Goal: Task Accomplishment & Management: Use online tool/utility

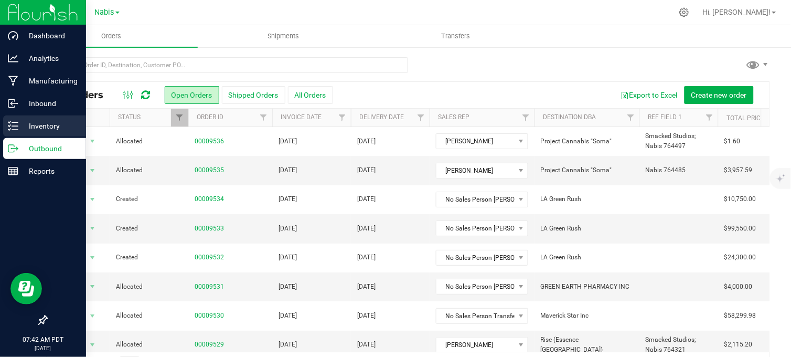
click at [24, 129] on p "Inventory" at bounding box center [49, 126] width 63 height 13
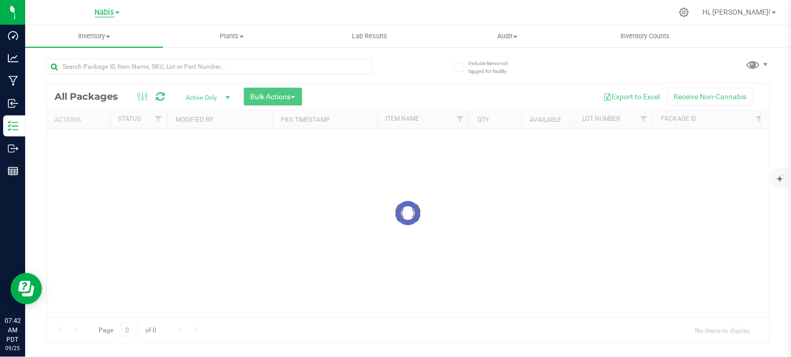
click at [101, 15] on span "Nabis" at bounding box center [104, 12] width 19 height 9
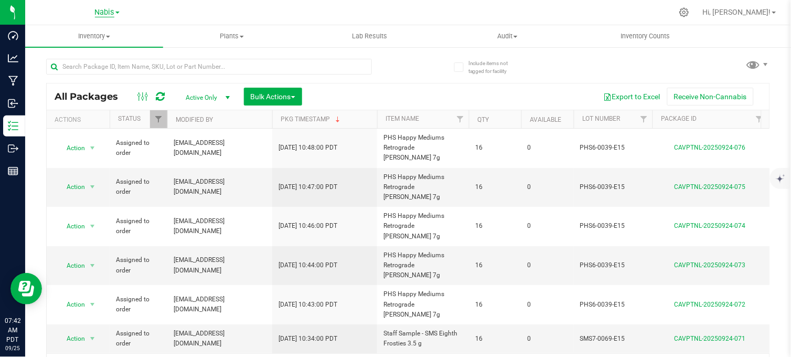
click at [101, 12] on span "Nabis" at bounding box center [104, 12] width 19 height 9
click at [60, 39] on link "MSR Supply" at bounding box center [106, 37] width 153 height 14
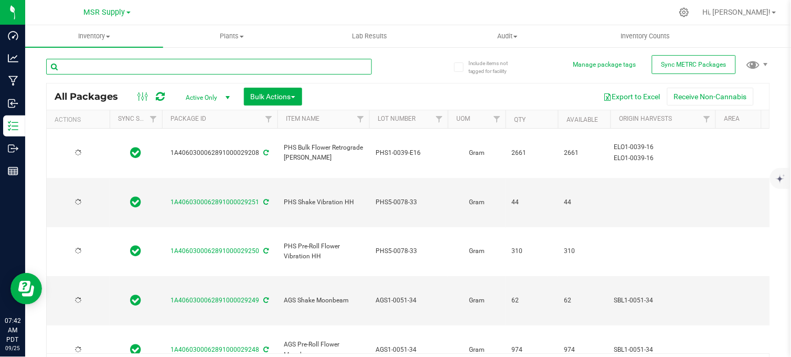
click at [102, 67] on input "text" at bounding box center [209, 67] width 326 height 16
paste input "AGS8.22-0032-PR1.5"
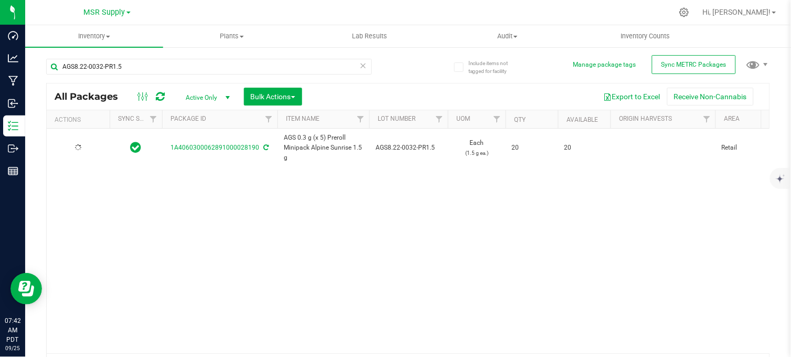
click at [405, 71] on div "AGS8.22-0032-PR1.5 All Packages Active Only Active Only Lab Samples Locked All …" at bounding box center [408, 214] width 724 height 330
drag, startPoint x: 198, startPoint y: 210, endPoint x: 238, endPoint y: 171, distance: 54.9
click at [203, 207] on div "Action Action Adjust qty Create package Edit attributes Global inventory Locate…" at bounding box center [408, 240] width 723 height 224
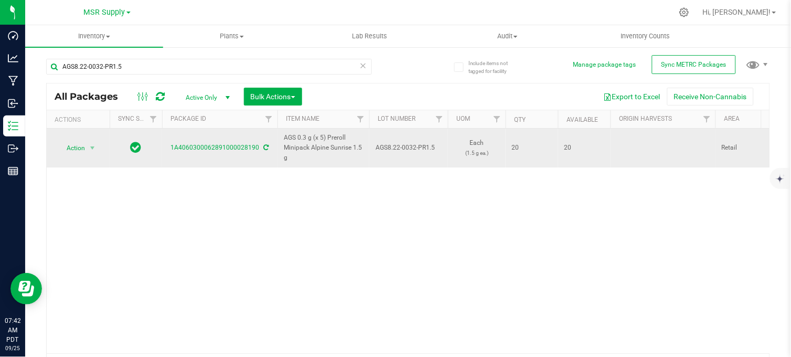
copy link "A4060300062891000028190"
drag, startPoint x: 257, startPoint y: 152, endPoint x: 176, endPoint y: 161, distance: 81.8
click at [176, 161] on td "1A4060300062891000028190" at bounding box center [219, 147] width 115 height 39
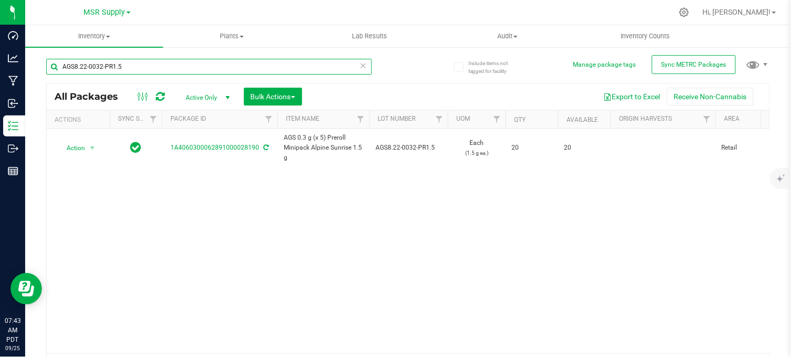
drag, startPoint x: 124, startPoint y: 67, endPoint x: 50, endPoint y: 75, distance: 74.9
click at [50, 75] on div "AGS8.22-0032-PR1.5" at bounding box center [209, 71] width 326 height 24
paste input "9.17-0049"
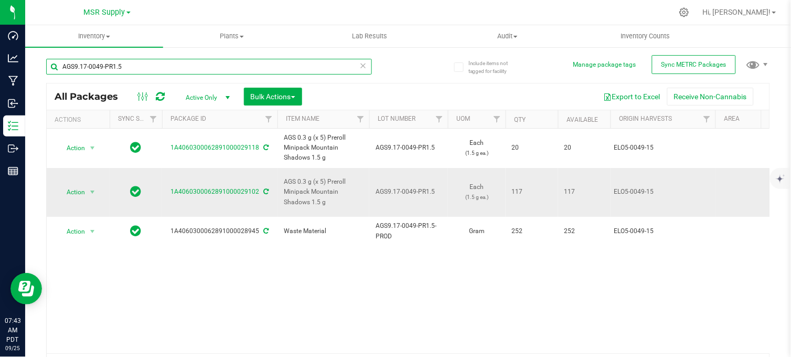
type input "AGS9.17-0049-PR1.5"
copy div "1A4060300062891000029102"
drag, startPoint x: 261, startPoint y: 196, endPoint x: 170, endPoint y: 202, distance: 91.5
click at [170, 202] on td "1A4060300062891000029102" at bounding box center [219, 192] width 115 height 49
drag, startPoint x: 128, startPoint y: 66, endPoint x: 58, endPoint y: 70, distance: 70.4
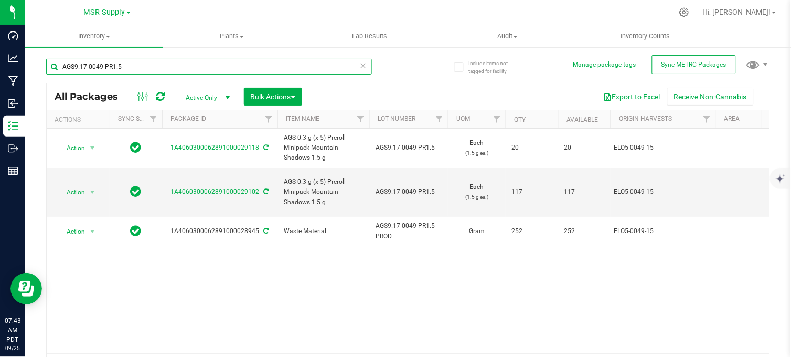
click at [58, 70] on input "AGS9.17-0049-PR1.5" at bounding box center [209, 67] width 326 height 16
paste input "text"
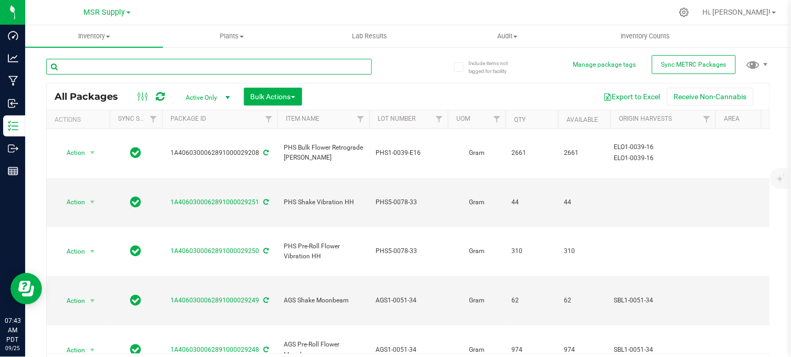
paste input "AGS9.18-0051-PR1.5"
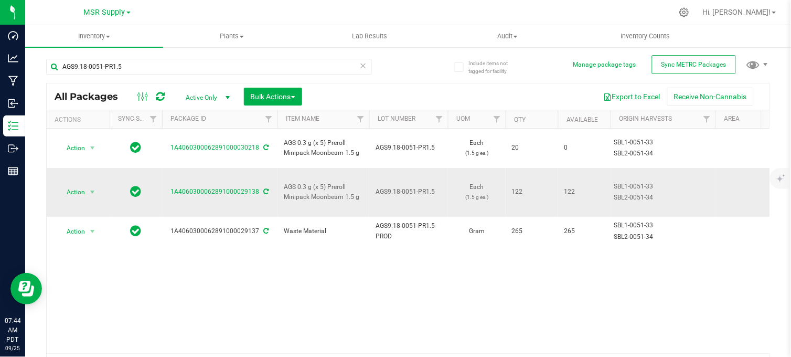
copy tr "1A4060300062891000029138"
drag, startPoint x: 257, startPoint y: 179, endPoint x: 160, endPoint y: 181, distance: 97.0
drag, startPoint x: 144, startPoint y: 67, endPoint x: 42, endPoint y: 81, distance: 102.6
click at [42, 81] on div "Include items not tagged for facility Manage package tags Sync METRC Packages A…" at bounding box center [408, 206] width 766 height 320
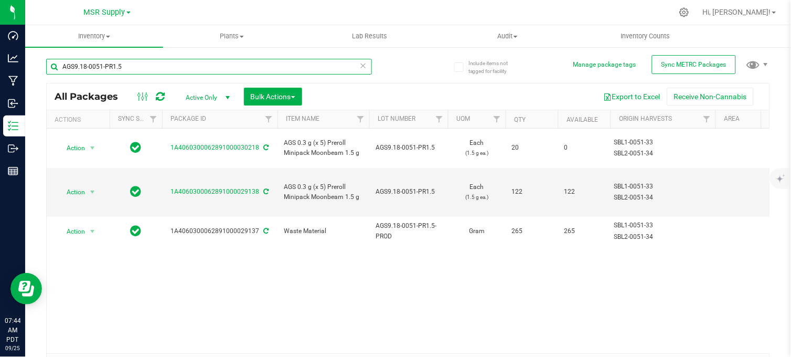
paste input "PHS9.10-0070-PR1"
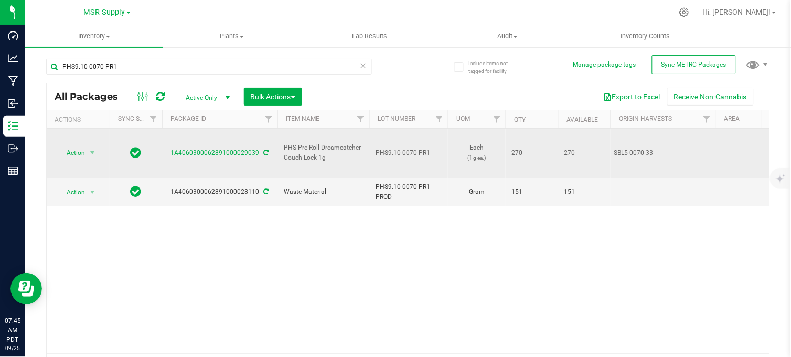
copy link "1A4060300062891000029039"
drag, startPoint x: 257, startPoint y: 147, endPoint x: 172, endPoint y: 147, distance: 85.5
click at [172, 148] on div "1A4060300062891000029039" at bounding box center [219, 153] width 119 height 10
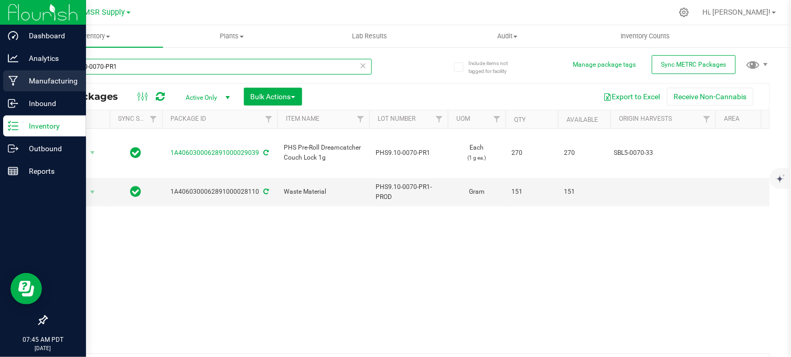
drag, startPoint x: 128, startPoint y: 67, endPoint x: 18, endPoint y: 72, distance: 110.8
click at [18, 72] on div "Dashboard Analytics Manufacturing Inbound Inventory Outbound Reports 07:45 AM P…" at bounding box center [395, 178] width 791 height 357
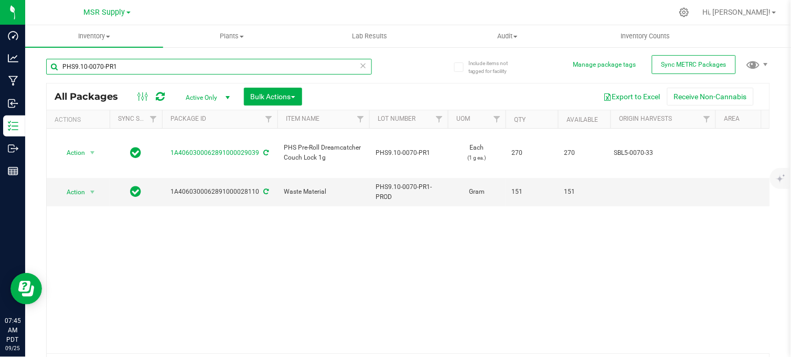
paste input "1-0026"
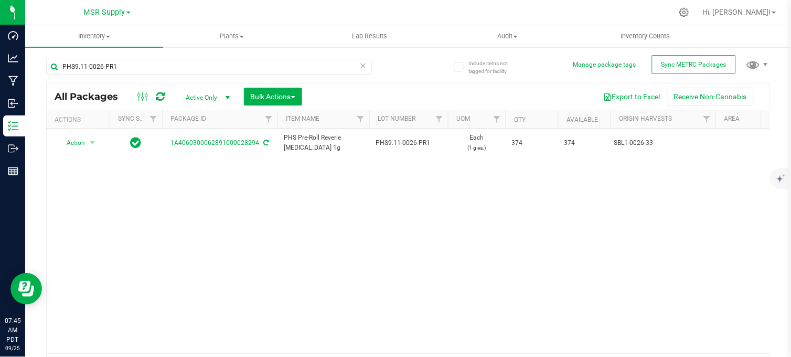
drag, startPoint x: 259, startPoint y: 151, endPoint x: 185, endPoint y: 163, distance: 75.0
click at [185, 163] on div "Action Action Adjust qty Create package Edit attributes Global inventory Locate…" at bounding box center [408, 240] width 723 height 224
drag, startPoint x: 184, startPoint y: 163, endPoint x: 220, endPoint y: 200, distance: 51.5
click at [222, 205] on div "Action Action Adjust qty Create package Edit attributes Global inventory Locate…" at bounding box center [408, 240] width 723 height 224
click at [253, 213] on div "Action Action Adjust qty Create package Edit attributes Global inventory Locate…" at bounding box center [408, 240] width 723 height 224
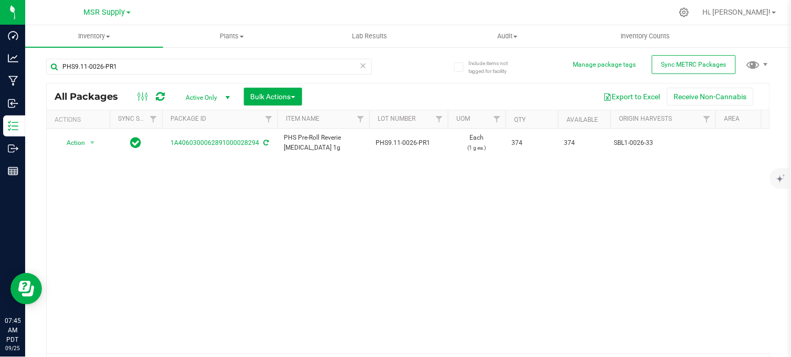
drag, startPoint x: 276, startPoint y: 257, endPoint x: 285, endPoint y: 250, distance: 11.5
click at [277, 258] on div "Action Action Adjust qty Create package Edit attributes Global inventory Locate…" at bounding box center [408, 240] width 723 height 224
click at [381, 56] on div "PHS9.11-0026-PR1" at bounding box center [227, 66] width 362 height 34
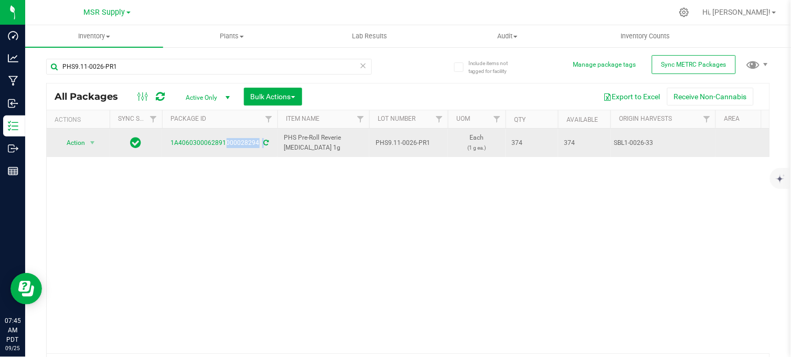
copy div "1A4060300062891000028294"
drag, startPoint x: 260, startPoint y: 149, endPoint x: 168, endPoint y: 150, distance: 91.8
click at [168, 150] on td "1A4060300062891000028294" at bounding box center [219, 142] width 115 height 28
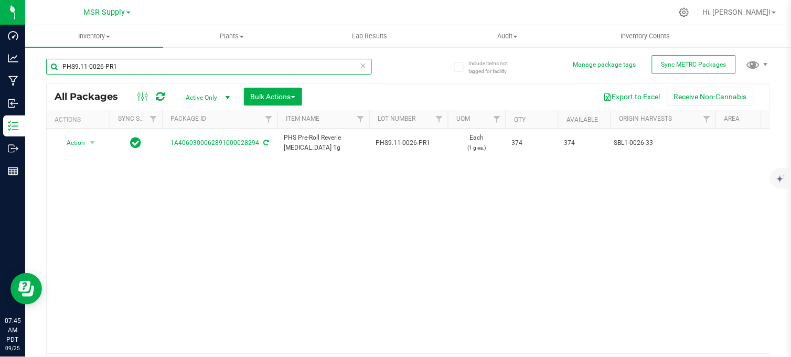
drag, startPoint x: 126, startPoint y: 66, endPoint x: 59, endPoint y: 69, distance: 66.7
click at [59, 69] on input "PHS9.11-0026-PR1" at bounding box center [209, 67] width 326 height 16
paste input "39"
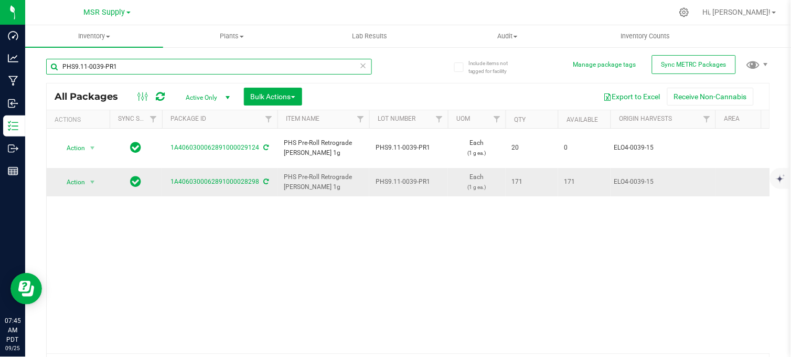
type input "PHS9.11-0039-PR1"
copy div "1A4060300062891000028298"
drag, startPoint x: 259, startPoint y: 177, endPoint x: 171, endPoint y: 184, distance: 88.4
click at [170, 184] on td "1A4060300062891000028298" at bounding box center [219, 182] width 115 height 28
click at [413, 61] on div "PHS9.11-0039-PR1 All Packages Active Only Active Only Lab Samples Locked All Ex…" at bounding box center [408, 214] width 724 height 330
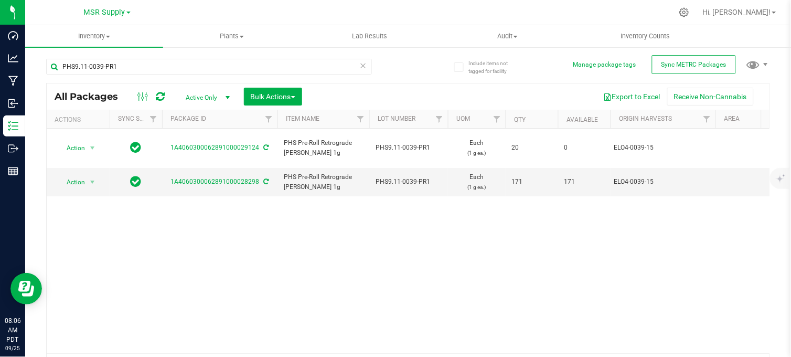
click at [360, 68] on icon at bounding box center [363, 65] width 7 height 13
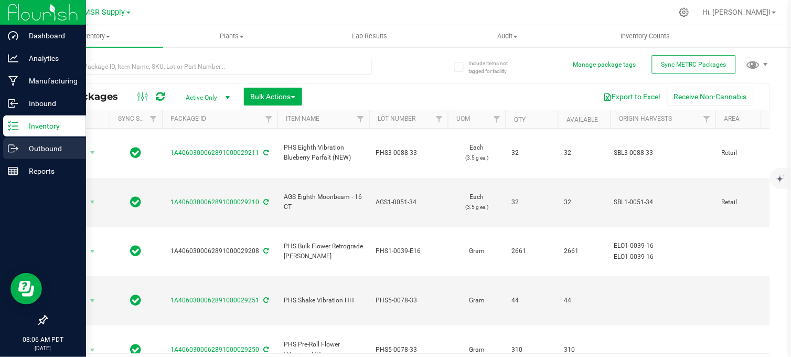
click at [16, 142] on div "Outbound" at bounding box center [44, 148] width 83 height 21
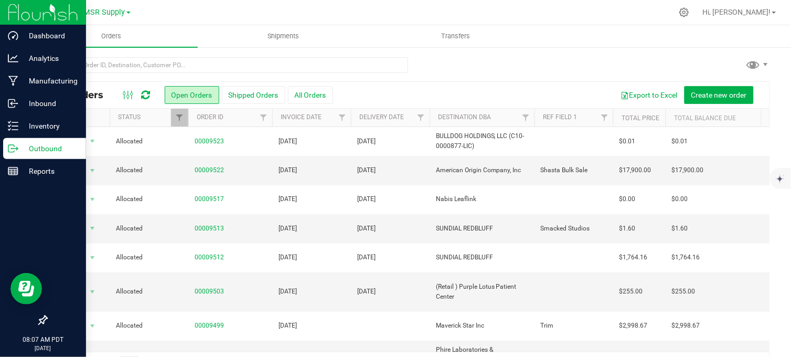
drag, startPoint x: 429, startPoint y: 59, endPoint x: 442, endPoint y: 63, distance: 13.3
click at [429, 59] on div at bounding box center [408, 69] width 724 height 24
click at [228, 19] on div at bounding box center [430, 12] width 485 height 20
click at [458, 59] on div at bounding box center [408, 69] width 724 height 24
click at [452, 67] on div at bounding box center [408, 69] width 724 height 24
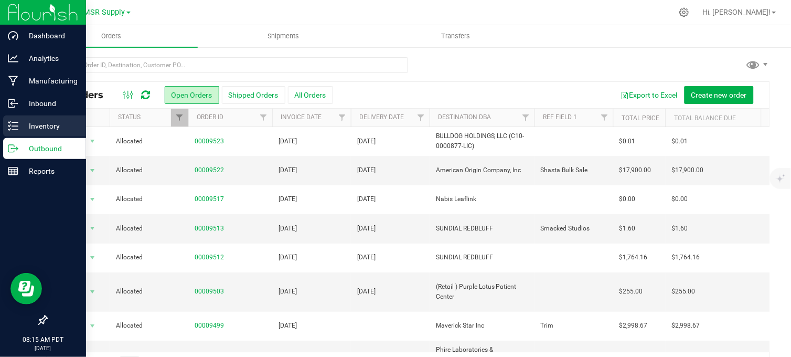
click at [21, 123] on p "Inventory" at bounding box center [49, 126] width 63 height 13
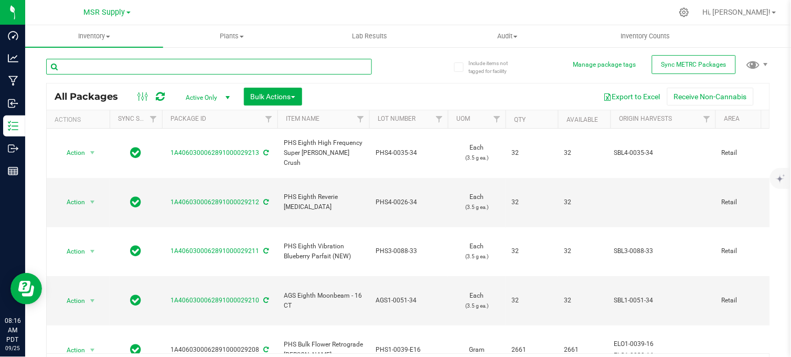
click at [148, 63] on input "text" at bounding box center [209, 67] width 326 height 16
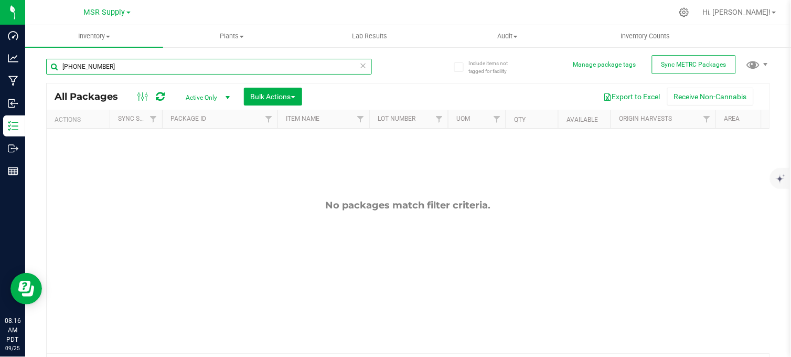
click at [82, 68] on input "[PHONE_NUMBER]" at bounding box center [209, 67] width 326 height 16
type input "[PHONE_NUMBER]"
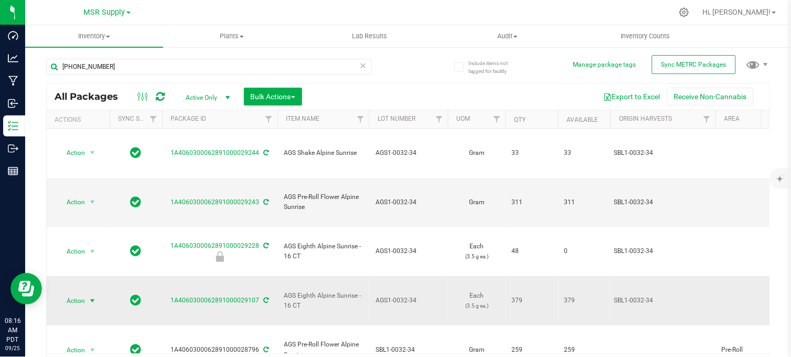
click at [93, 296] on span "select" at bounding box center [92, 300] width 8 height 8
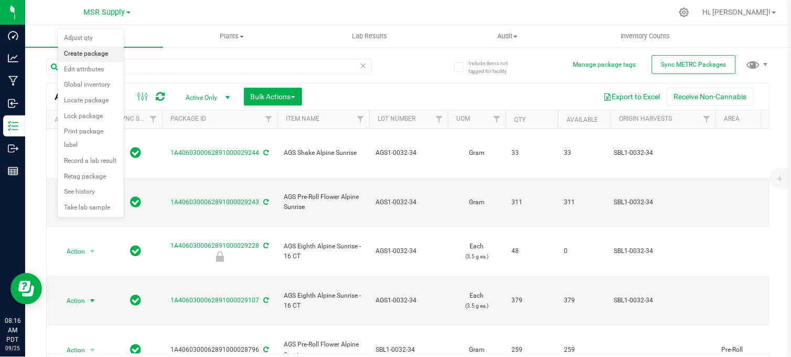
click at [95, 53] on li "Create package" at bounding box center [91, 54] width 66 height 16
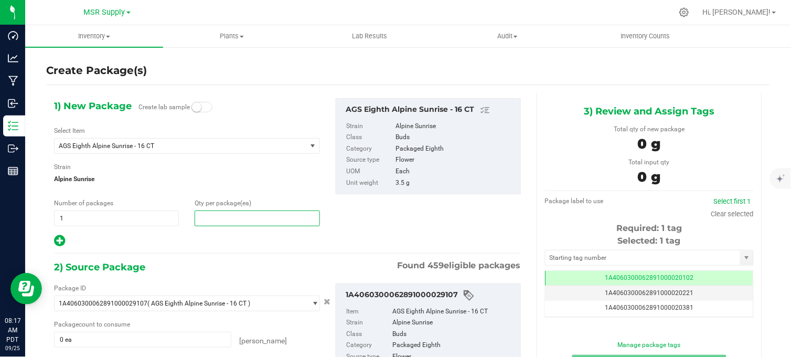
click at [207, 221] on span at bounding box center [257, 218] width 125 height 16
type input "43"
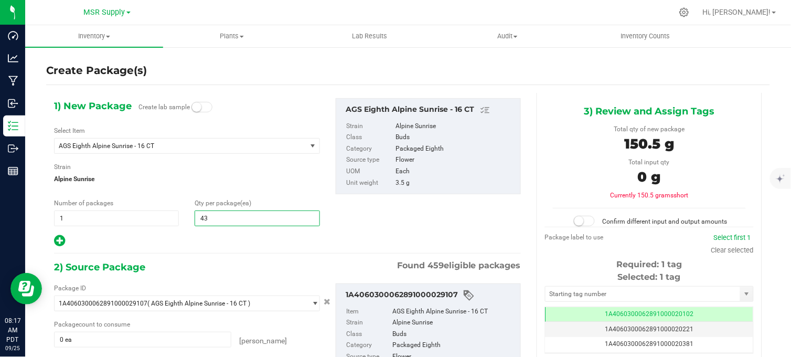
type input "43"
click at [159, 266] on div "2) Source Package Found 459 eligible packages" at bounding box center [287, 267] width 467 height 16
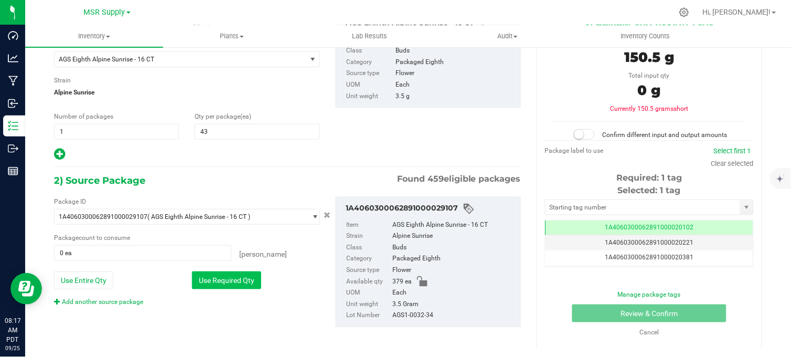
click at [234, 278] on button "Use Required Qty" at bounding box center [226, 280] width 69 height 18
type input "43 ea"
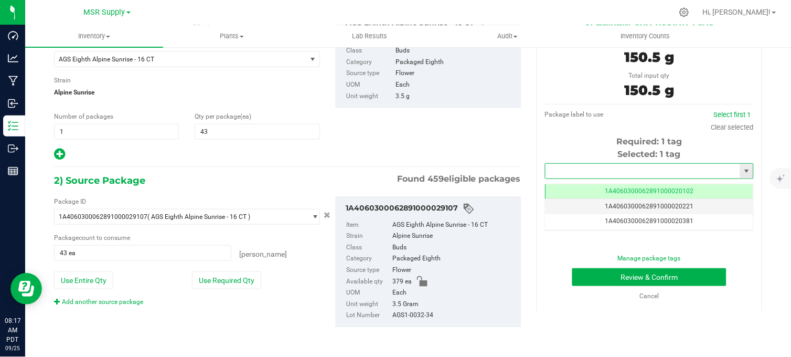
click at [581, 166] on input "text" at bounding box center [642, 171] width 195 height 15
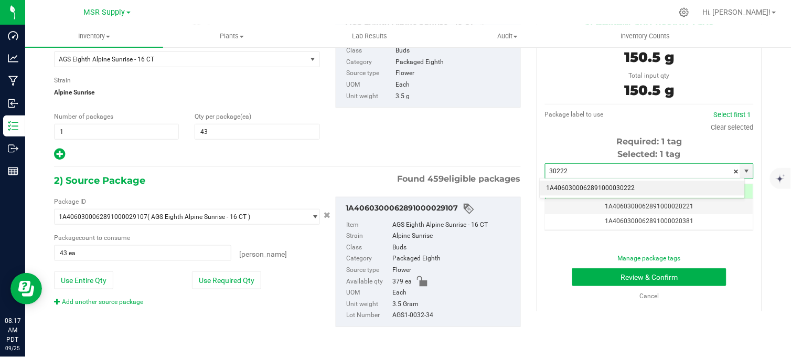
click at [605, 188] on li "1A4060300062891000030222" at bounding box center [642, 188] width 205 height 16
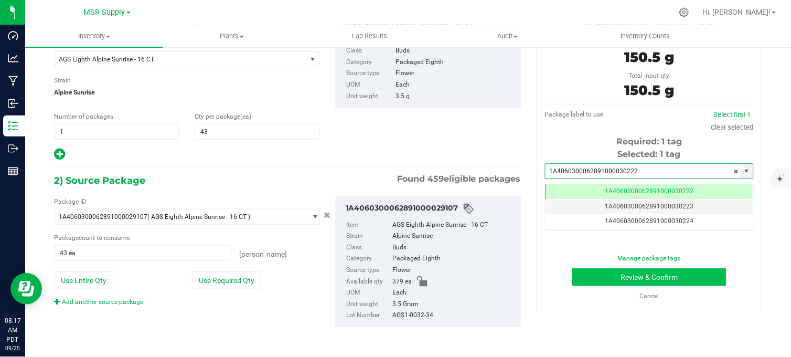
scroll to position [0, -1]
type input "1A4060300062891000030222"
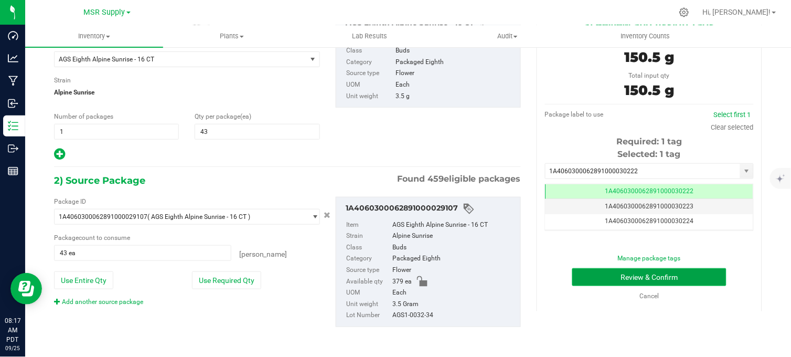
click at [611, 268] on button "Review & Confirm" at bounding box center [649, 277] width 154 height 18
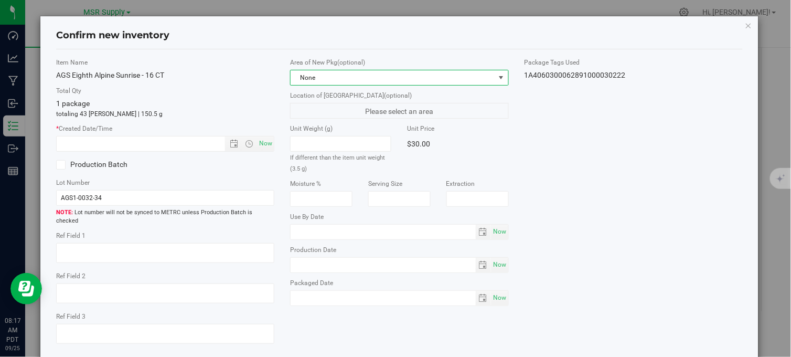
click at [435, 78] on span "None" at bounding box center [393, 77] width 204 height 15
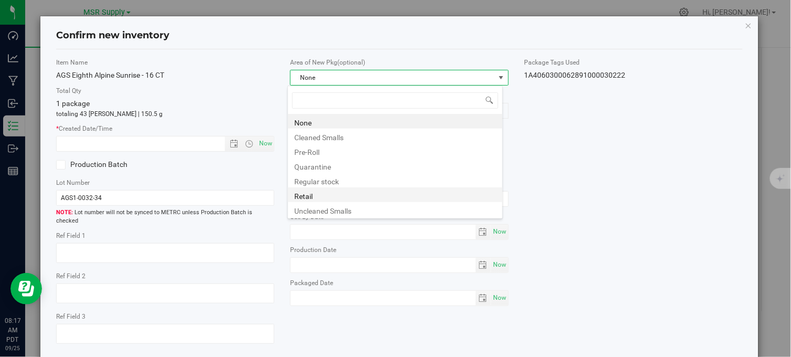
click at [306, 196] on li "Retail" at bounding box center [395, 194] width 214 height 15
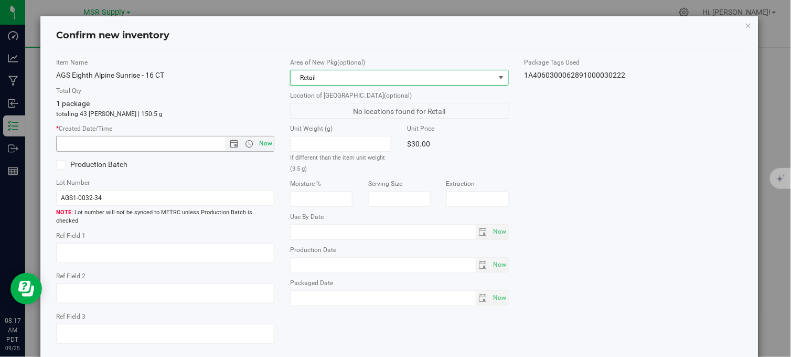
click at [267, 147] on span "Now" at bounding box center [266, 143] width 18 height 15
type input "[DATE] 8:17 AM"
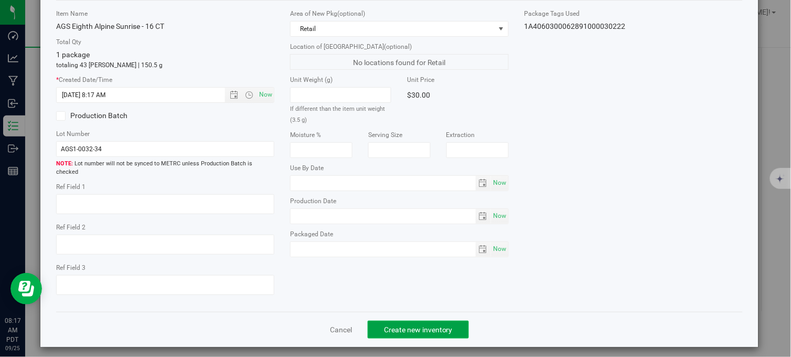
click at [415, 327] on button "Create new inventory" at bounding box center [418, 329] width 101 height 18
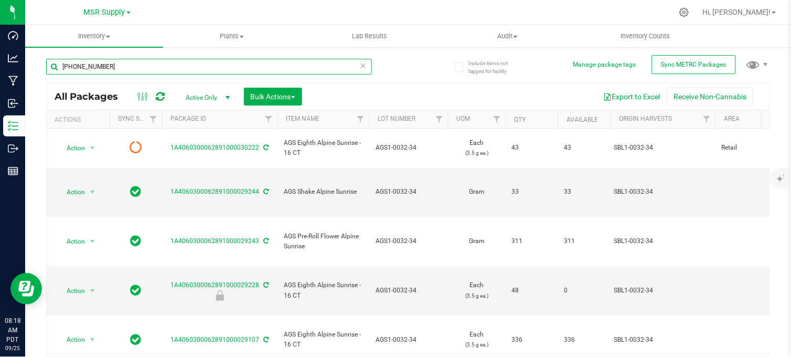
click at [126, 62] on input "[PHONE_NUMBER]" at bounding box center [209, 67] width 326 height 16
type input "1"
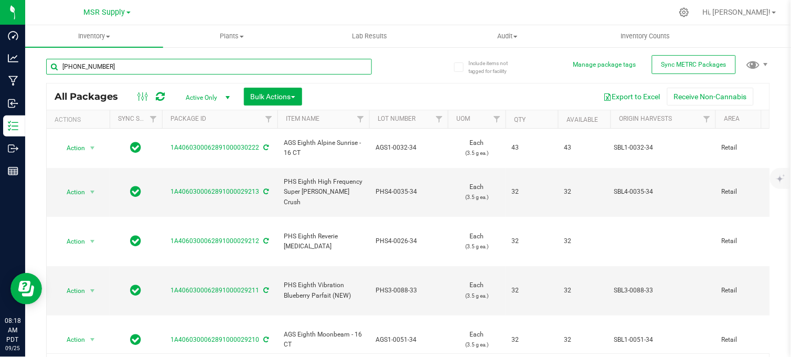
type input "[PHONE_NUMBER]"
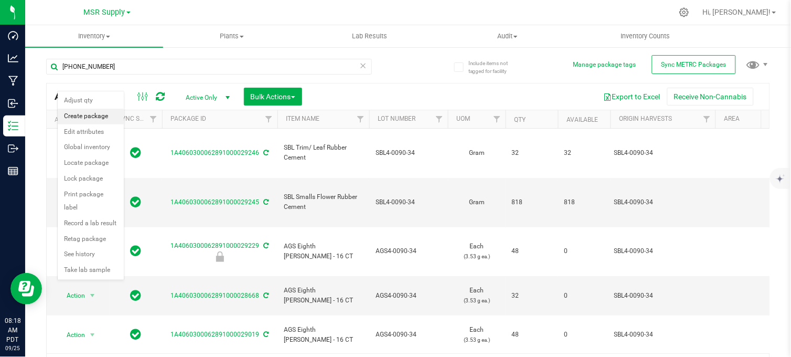
click at [94, 115] on li "Create package" at bounding box center [91, 117] width 66 height 16
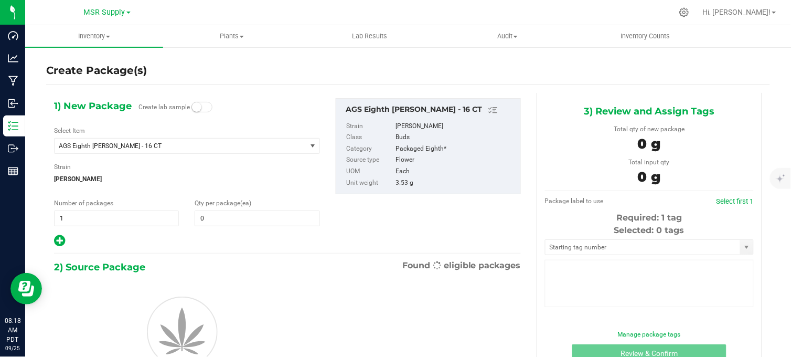
type input "0"
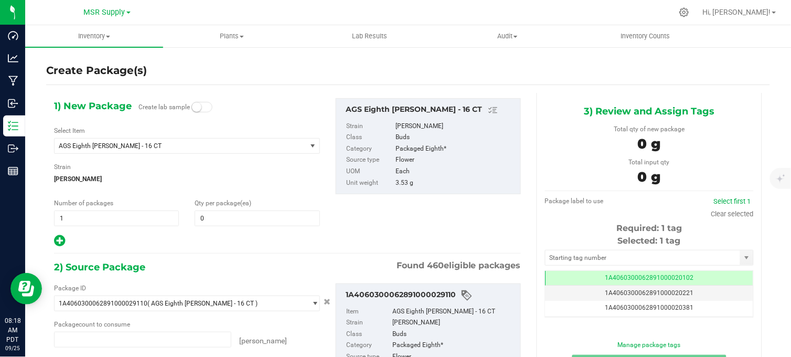
type input "0 ea"
click at [231, 212] on span at bounding box center [257, 218] width 125 height 16
type input "32"
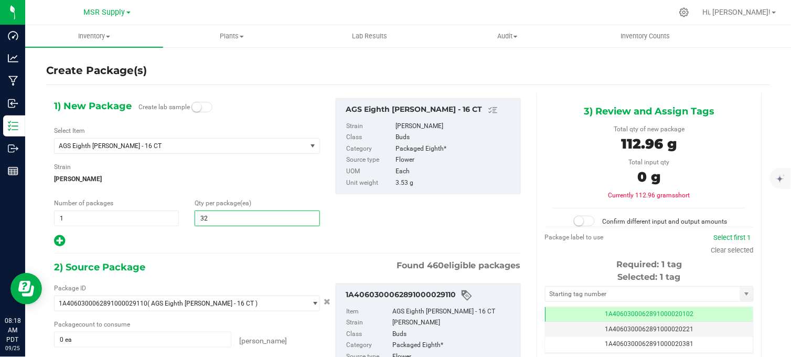
type input "32"
click at [211, 264] on div "2) Source Package Found 460 eligible packages" at bounding box center [287, 267] width 467 height 16
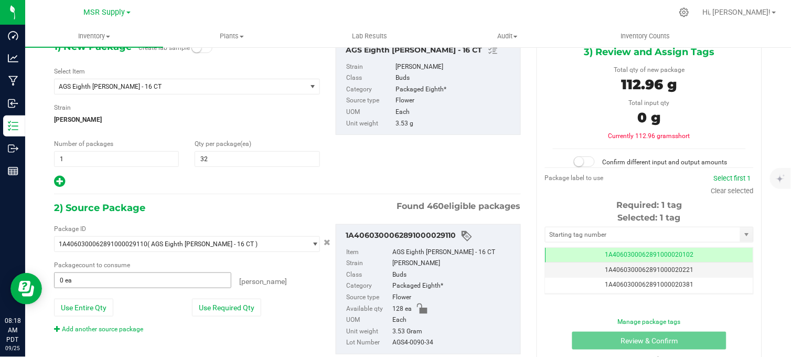
scroll to position [60, 0]
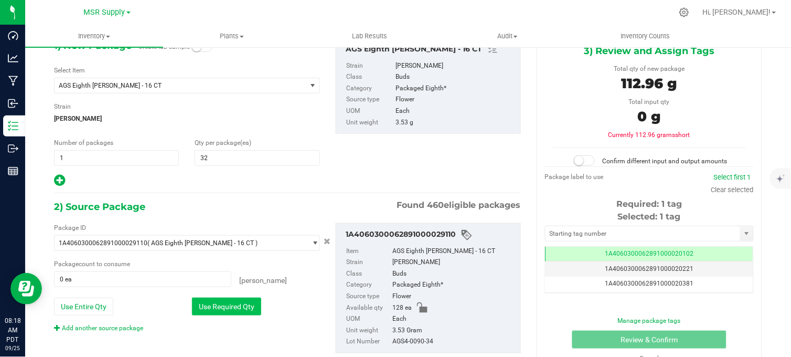
click at [203, 311] on button "Use Required Qty" at bounding box center [226, 306] width 69 height 18
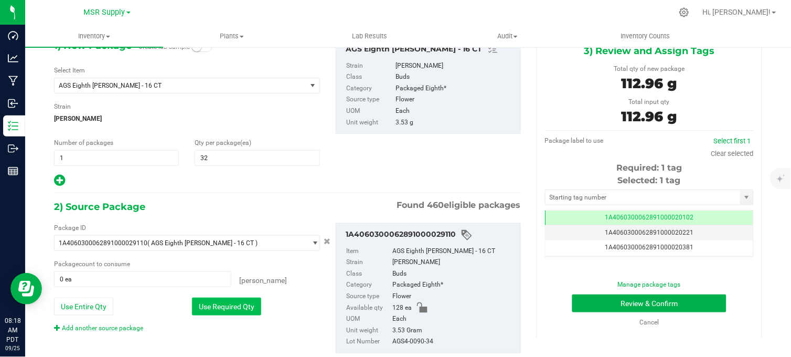
type input "32 ea"
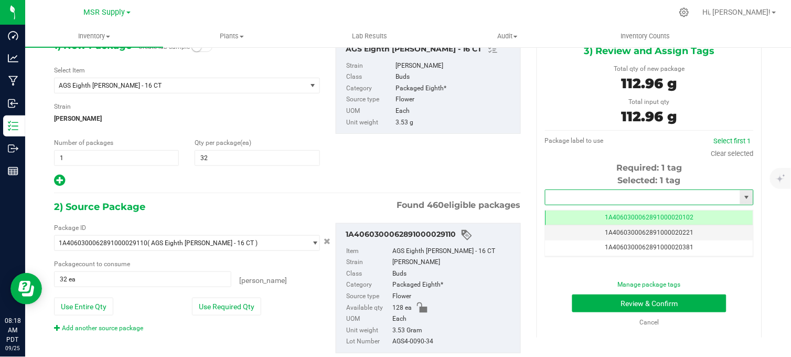
click at [572, 195] on input "text" at bounding box center [642, 197] width 195 height 15
click at [632, 213] on li "1A4060300062891000030223" at bounding box center [642, 215] width 205 height 16
type input "1A4060300062891000030223"
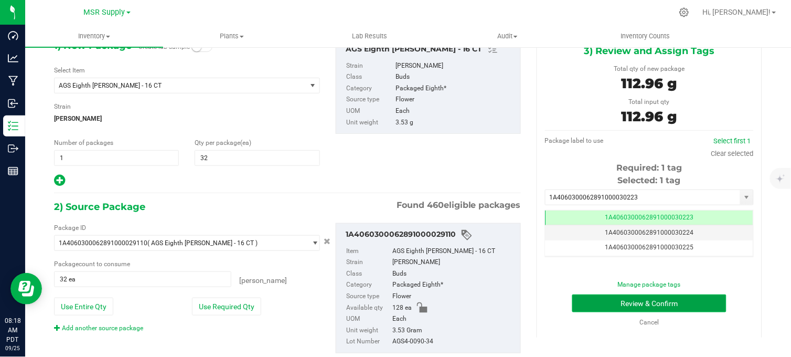
click at [636, 297] on button "Review & Confirm" at bounding box center [649, 303] width 154 height 18
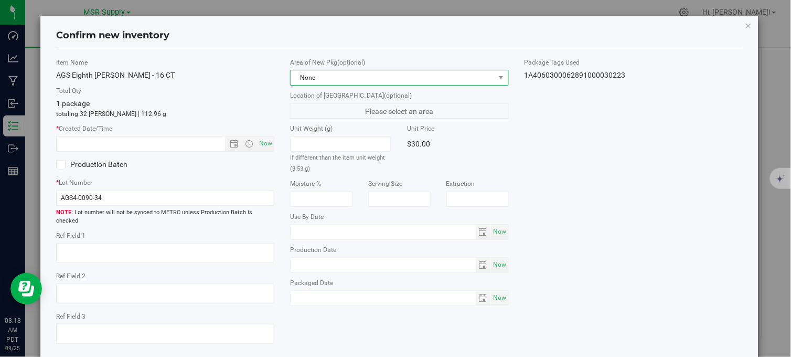
click at [385, 82] on span "None" at bounding box center [393, 77] width 204 height 15
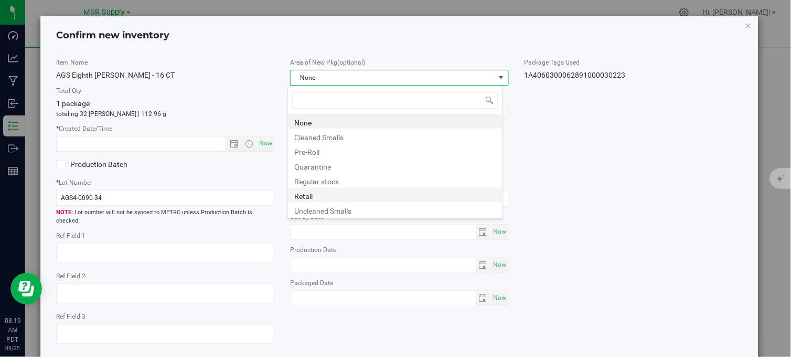
click at [299, 197] on li "Retail" at bounding box center [395, 194] width 214 height 15
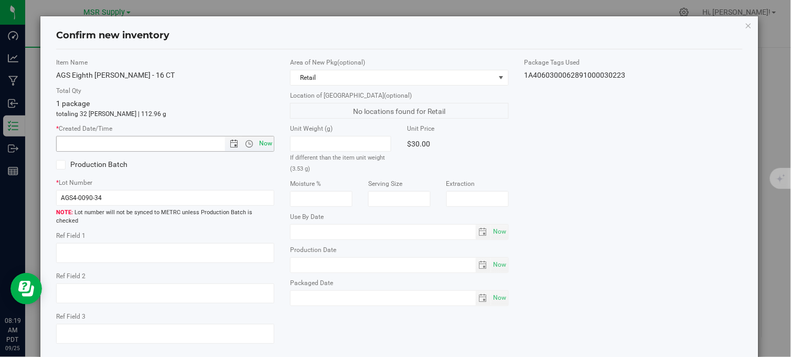
click at [263, 142] on span "Now" at bounding box center [266, 143] width 18 height 15
type input "[DATE] 8:19 AM"
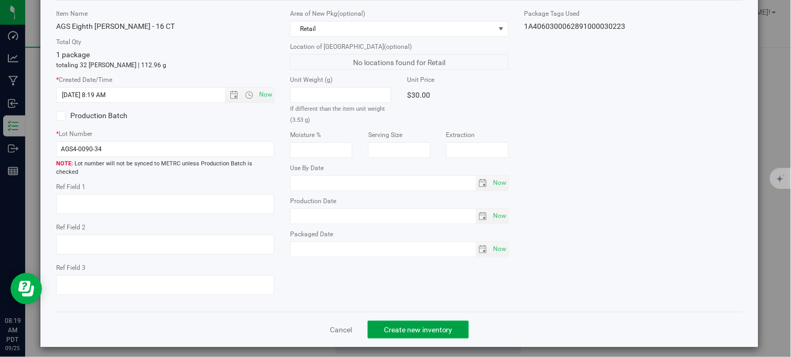
click at [407, 325] on span "Create new inventory" at bounding box center [418, 329] width 69 height 8
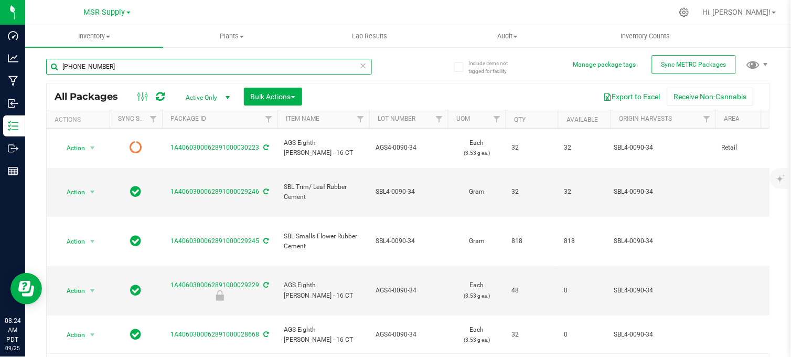
drag, startPoint x: 94, startPoint y: 63, endPoint x: 28, endPoint y: 72, distance: 66.6
click at [28, 72] on div "Include items not tagged for facility Manage package tags Sync METRC Packages […" at bounding box center [408, 206] width 766 height 320
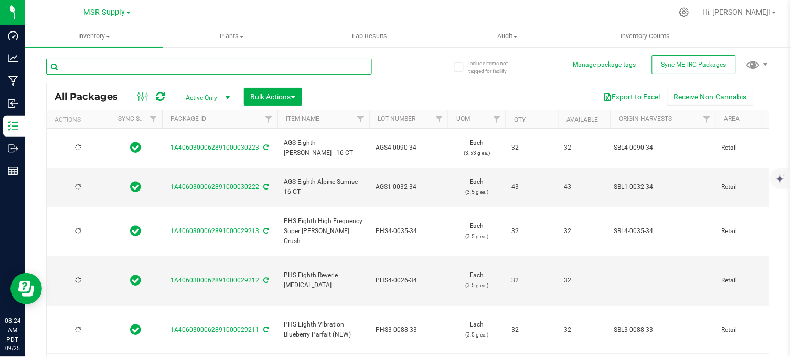
click at [86, 67] on input "text" at bounding box center [209, 67] width 326 height 16
type input "[PHONE_NUMBER]"
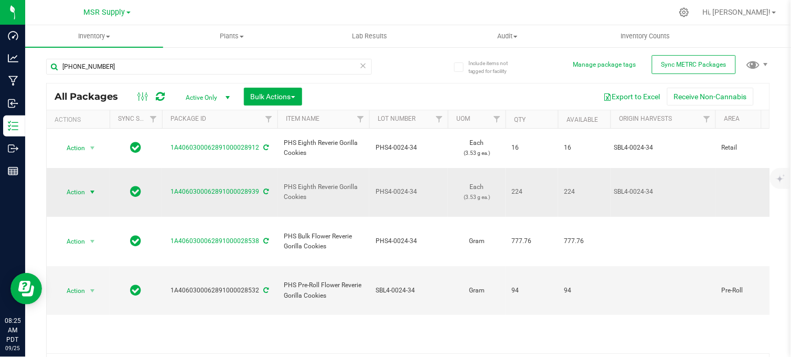
click at [93, 188] on span "select" at bounding box center [92, 192] width 8 height 8
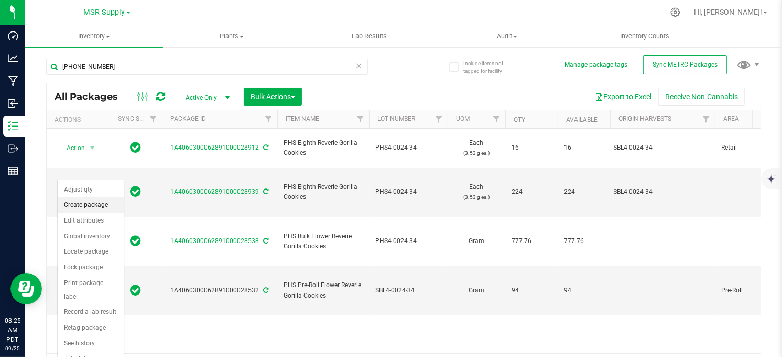
click at [98, 206] on li "Create package" at bounding box center [91, 205] width 66 height 16
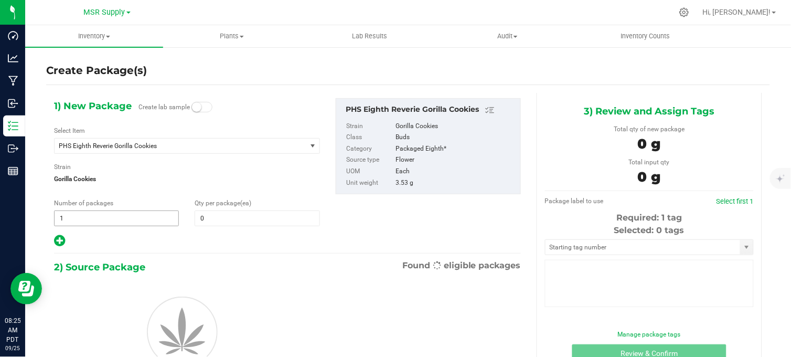
type input "0"
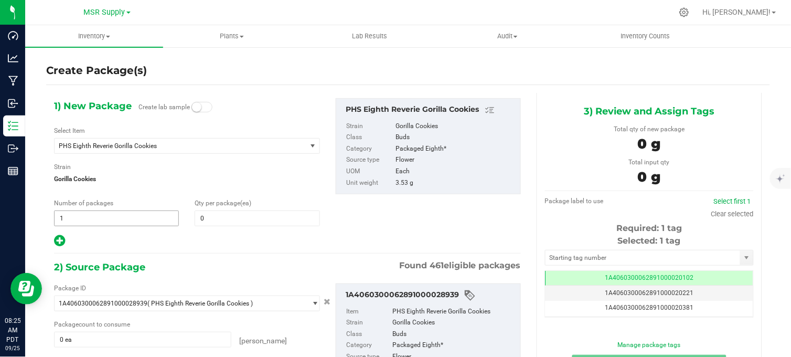
scroll to position [0, -1]
click at [220, 217] on span at bounding box center [257, 218] width 125 height 16
type input "16"
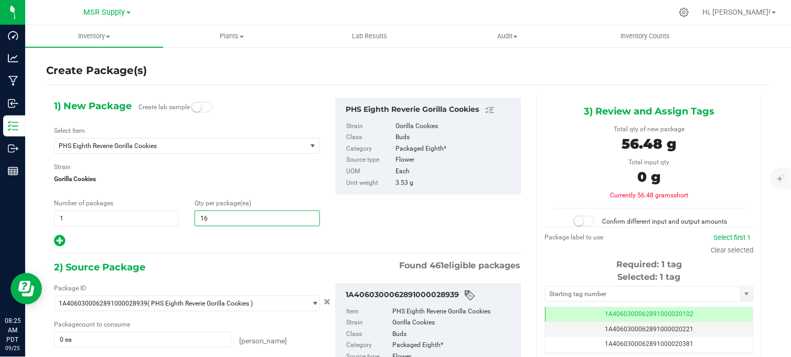
type input "16"
click at [198, 234] on div at bounding box center [187, 241] width 266 height 14
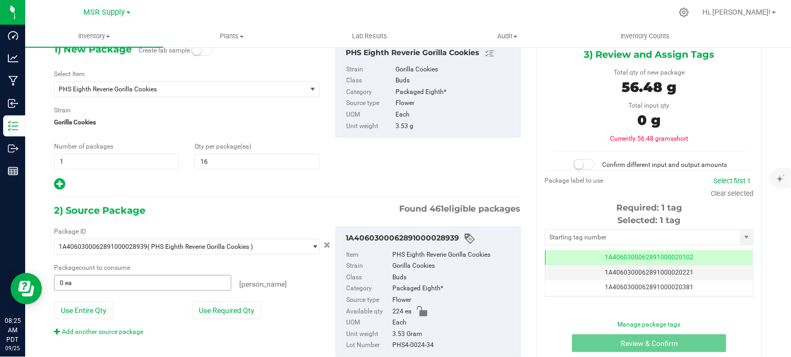
scroll to position [58, 0]
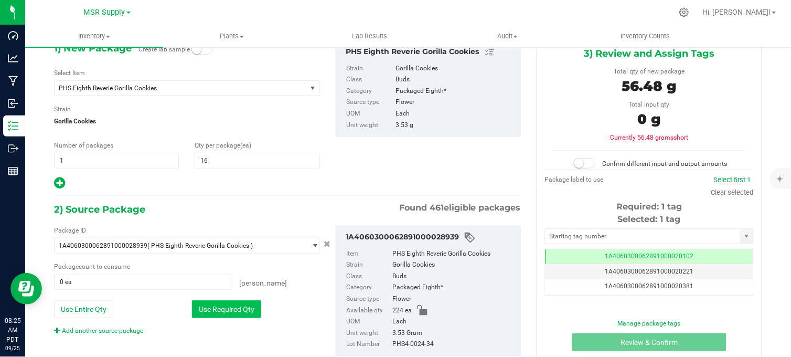
click at [215, 305] on button "Use Required Qty" at bounding box center [226, 309] width 69 height 18
type input "16 ea"
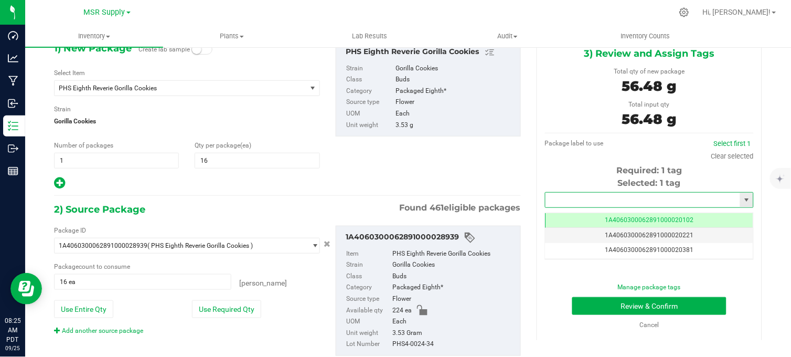
click at [595, 202] on input "text" at bounding box center [642, 199] width 195 height 15
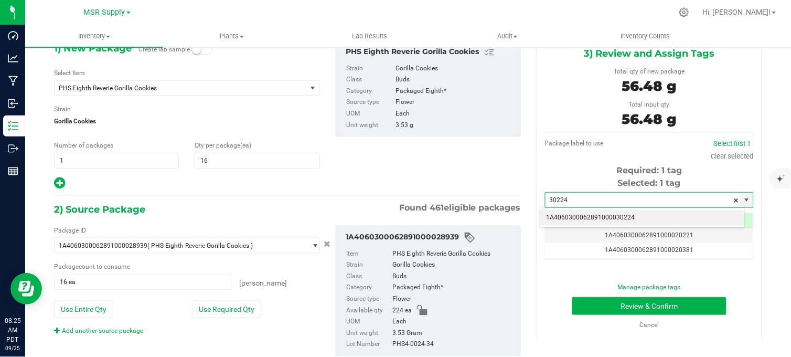
click at [607, 217] on li "1A4060300062891000030224" at bounding box center [642, 218] width 205 height 16
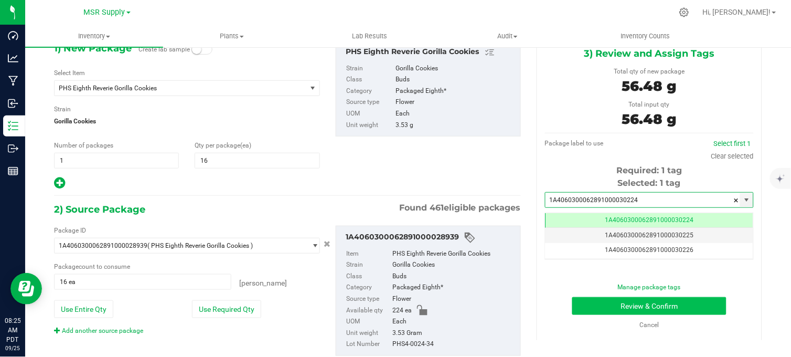
scroll to position [0, -1]
type input "1A4060300062891000030224"
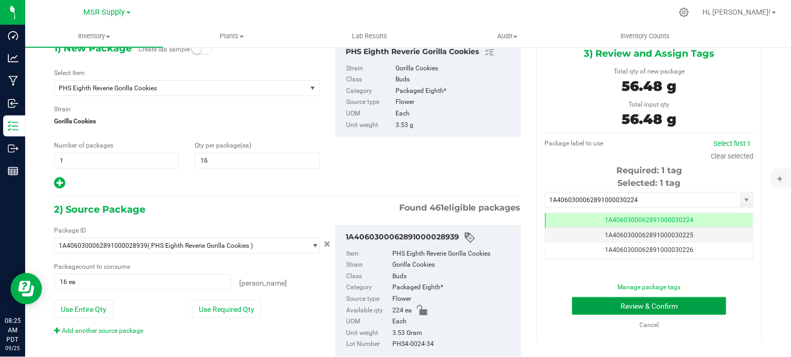
click at [630, 310] on button "Review & Confirm" at bounding box center [649, 306] width 154 height 18
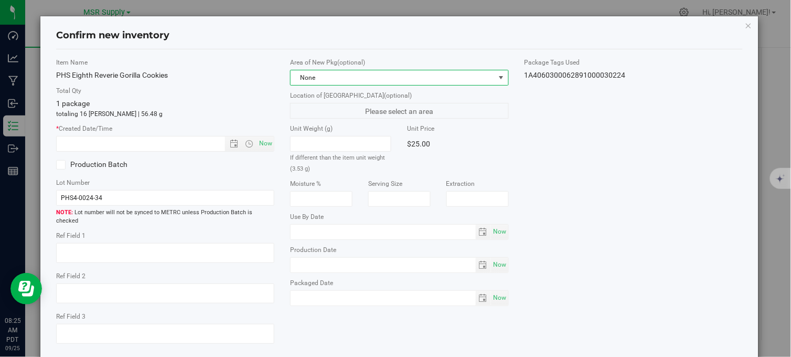
click at [357, 81] on span "None" at bounding box center [393, 77] width 204 height 15
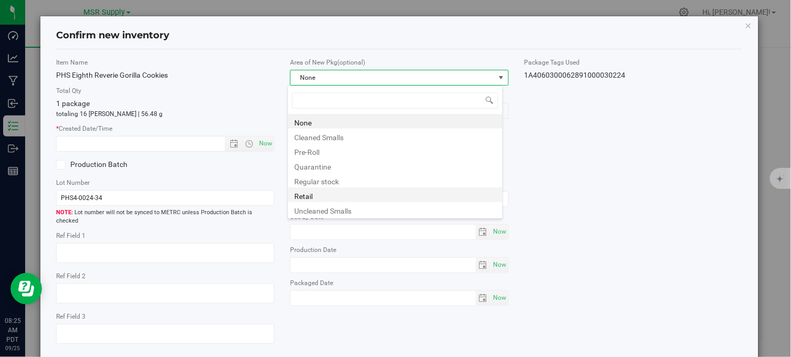
click at [308, 197] on li "Retail" at bounding box center [395, 194] width 214 height 15
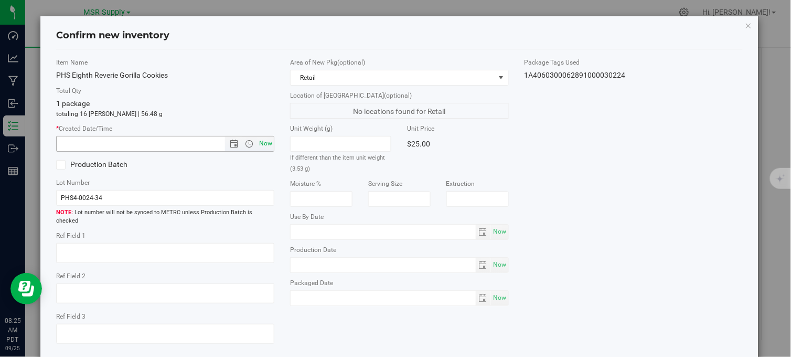
click at [263, 143] on span "Now" at bounding box center [266, 143] width 18 height 15
type input "[DATE] 8:25 AM"
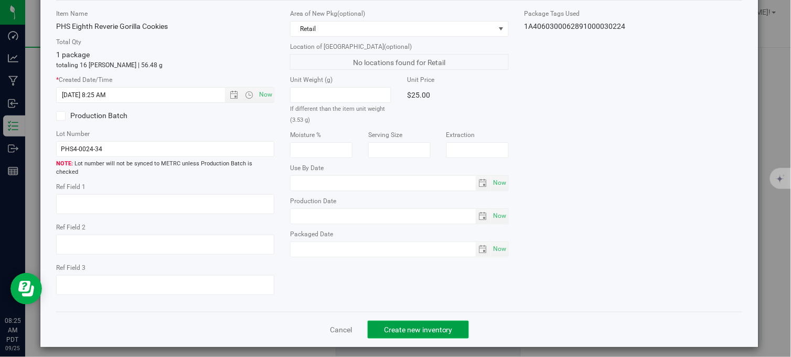
click at [425, 325] on span "Create new inventory" at bounding box center [418, 329] width 69 height 8
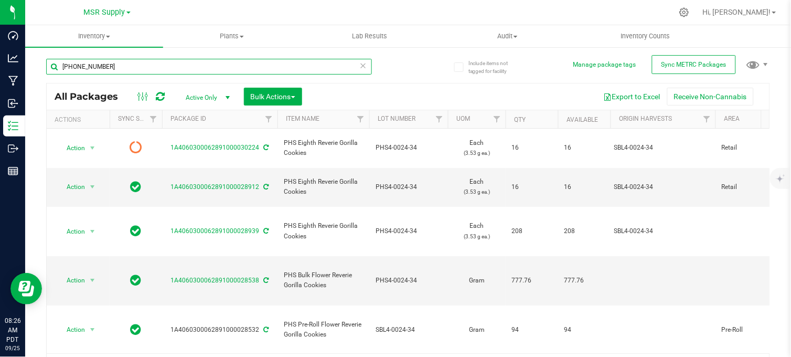
click at [117, 60] on input "[PHONE_NUMBER]" at bounding box center [209, 67] width 326 height 16
type input "4"
type input "[PHONE_NUMBER]"
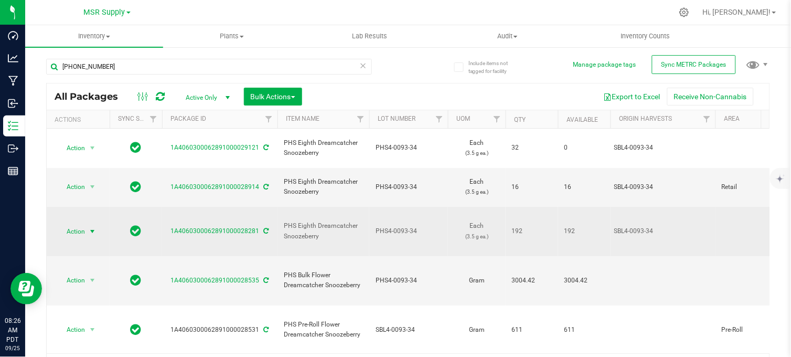
click at [92, 227] on span "select" at bounding box center [92, 231] width 8 height 8
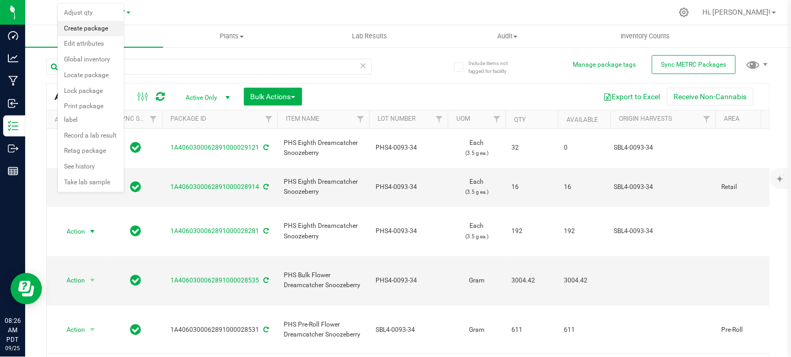
click at [91, 27] on li "Create package" at bounding box center [91, 29] width 66 height 16
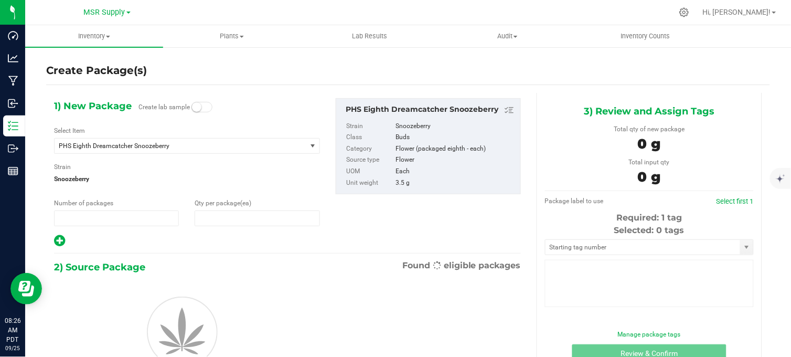
type input "1"
type input "0"
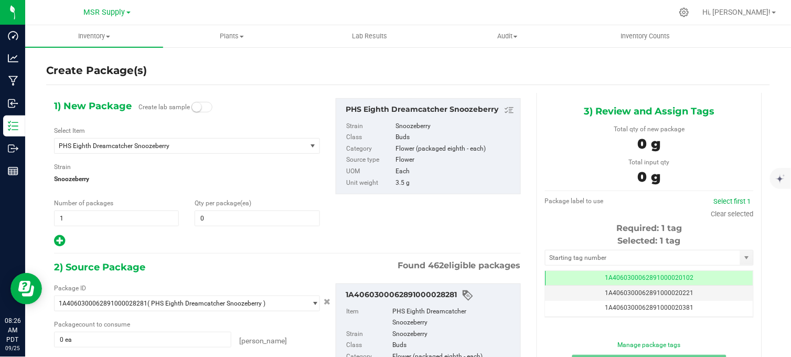
scroll to position [0, -1]
click at [218, 217] on span at bounding box center [257, 218] width 125 height 16
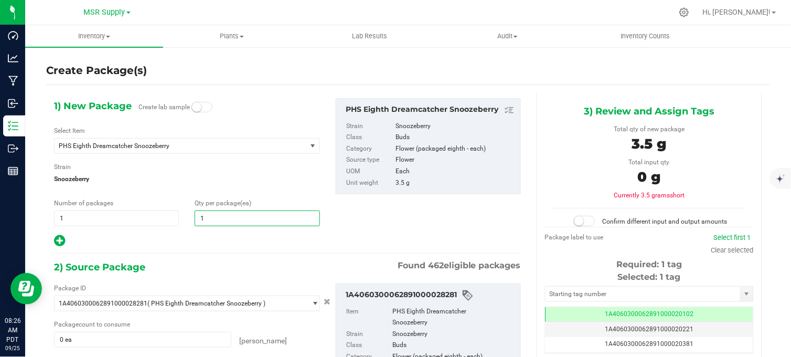
type input "16"
click at [195, 242] on div at bounding box center [187, 241] width 266 height 14
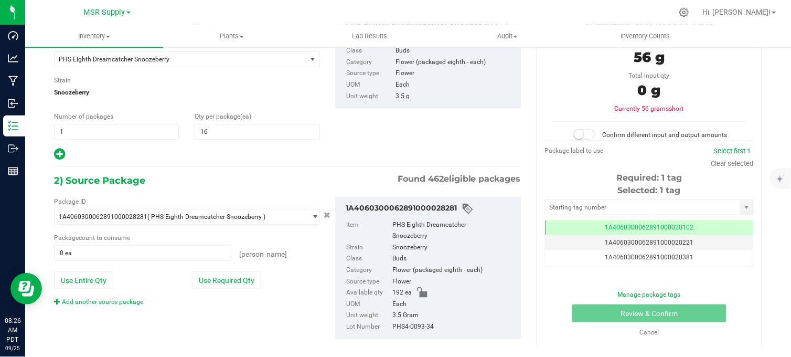
scroll to position [89, 0]
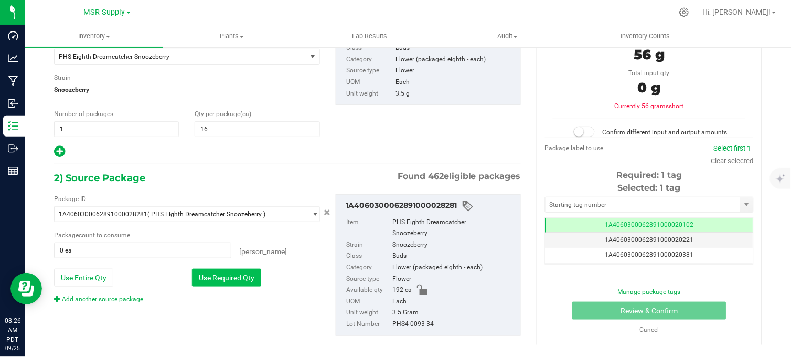
click at [211, 280] on button "Use Required Qty" at bounding box center [226, 277] width 69 height 18
type input "16 ea"
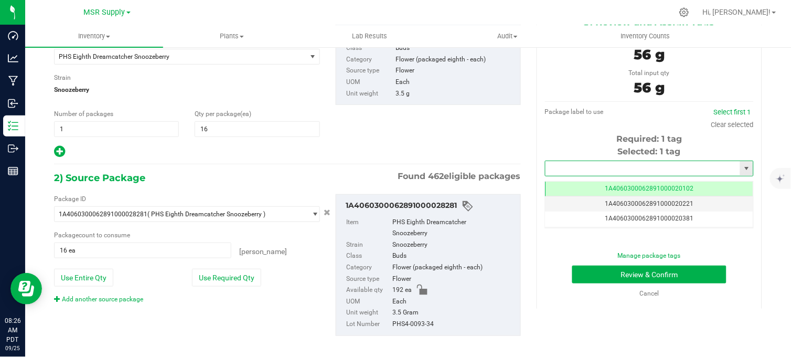
click at [609, 165] on input "text" at bounding box center [642, 168] width 195 height 15
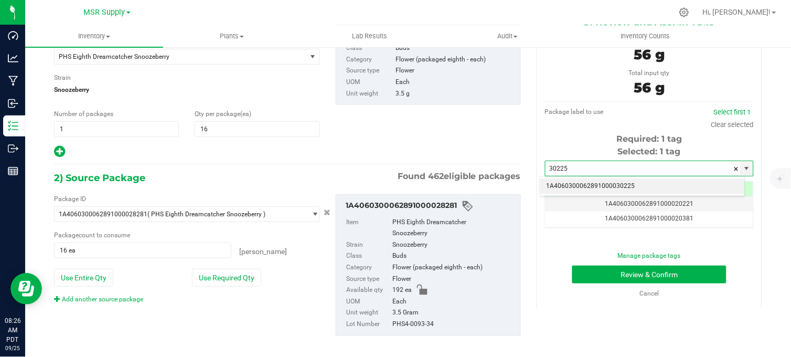
click at [627, 185] on li "1A4060300062891000030225" at bounding box center [642, 186] width 205 height 16
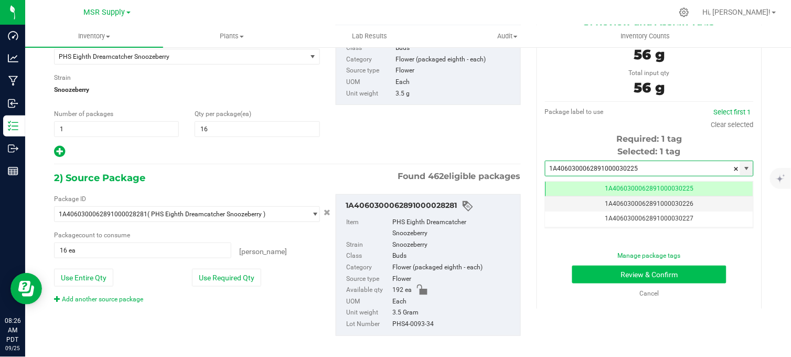
scroll to position [0, -1]
type input "1A4060300062891000030225"
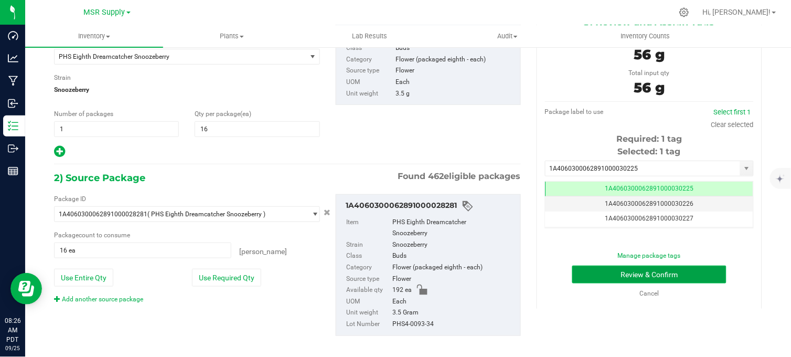
click at [611, 274] on button "Review & Confirm" at bounding box center [649, 274] width 154 height 18
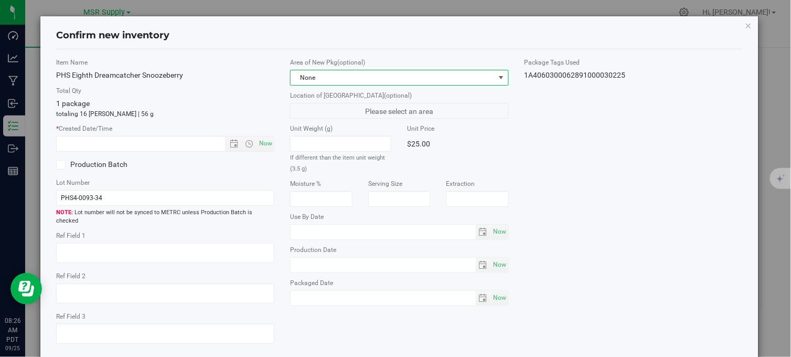
click at [341, 77] on span "None" at bounding box center [393, 77] width 204 height 15
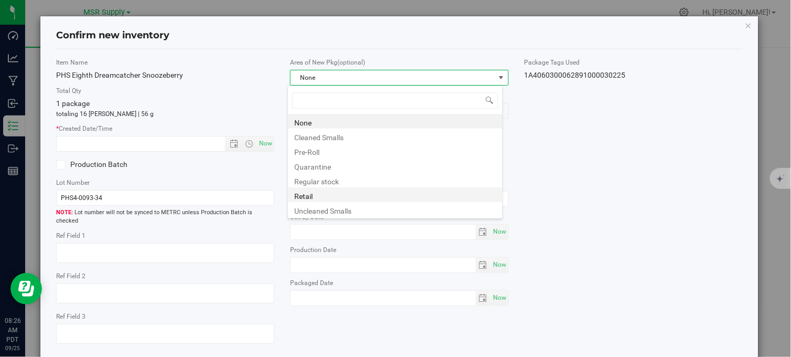
click at [306, 199] on li "Retail" at bounding box center [395, 194] width 214 height 15
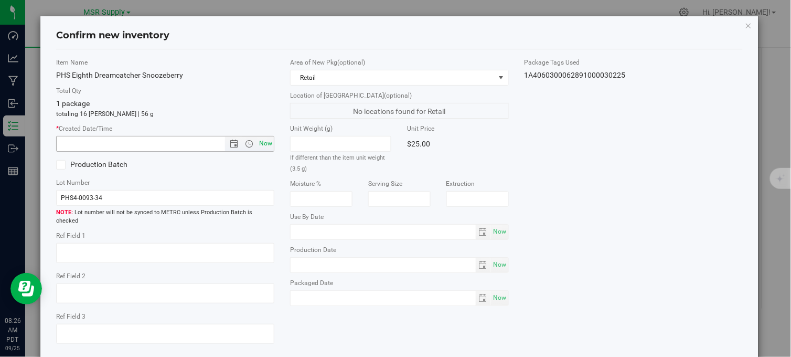
click at [263, 142] on span "Now" at bounding box center [266, 143] width 18 height 15
type input "[DATE] 8:26 AM"
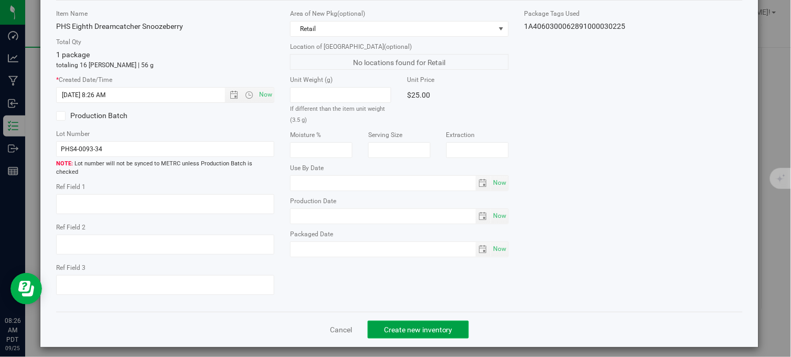
click at [384, 326] on span "Create new inventory" at bounding box center [418, 329] width 69 height 8
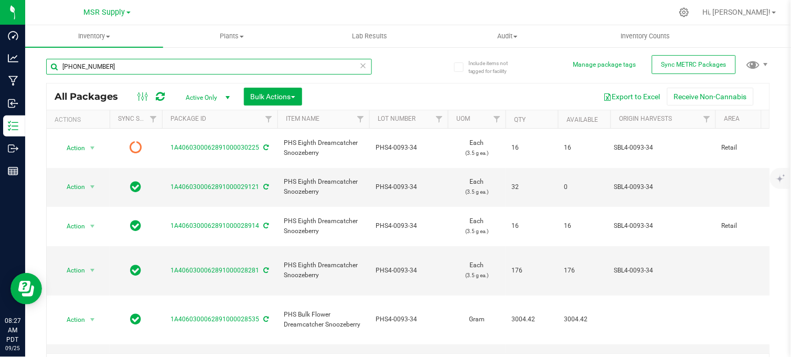
click at [108, 65] on input "[PHONE_NUMBER]" at bounding box center [209, 67] width 326 height 16
type input "4"
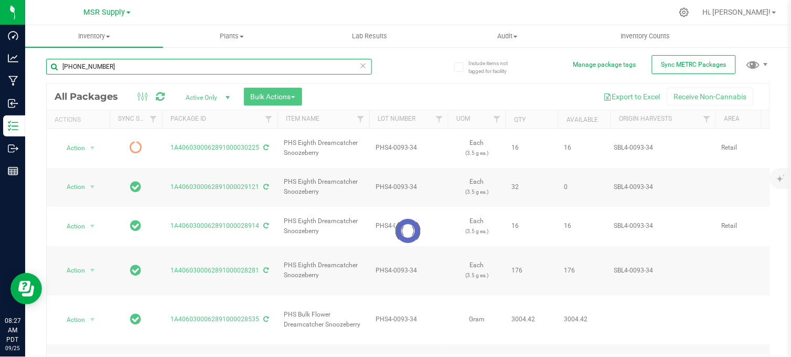
type input "[PHONE_NUMBER]"
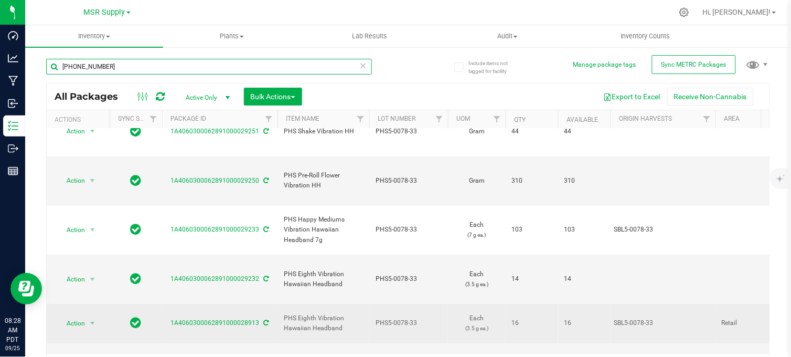
scroll to position [32, 0]
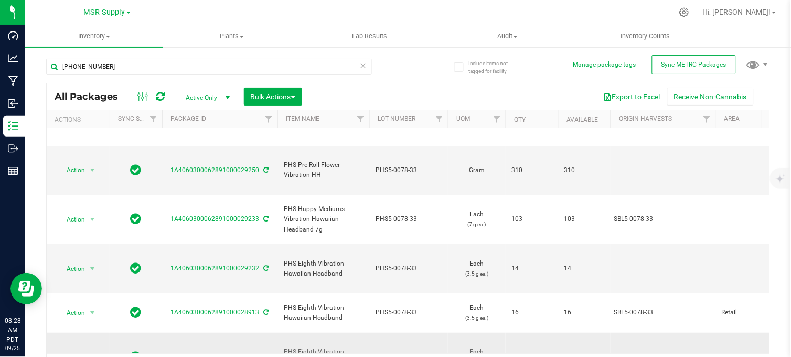
click at [88, 352] on span "select" at bounding box center [92, 356] width 8 height 8
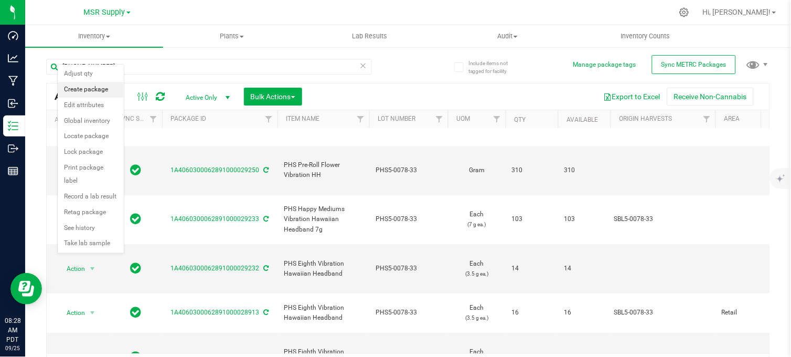
click at [83, 92] on li "Create package" at bounding box center [91, 90] width 66 height 16
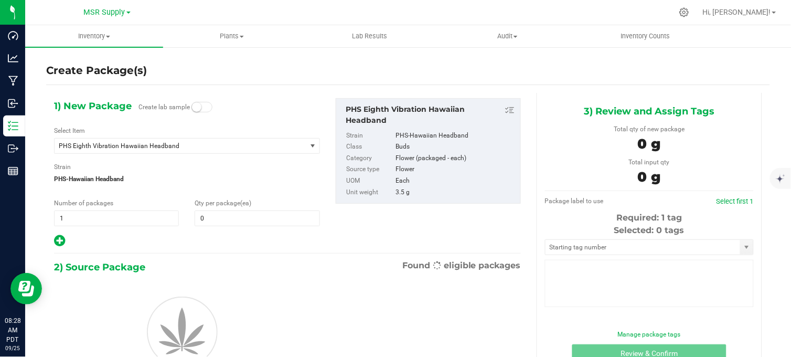
type input "0"
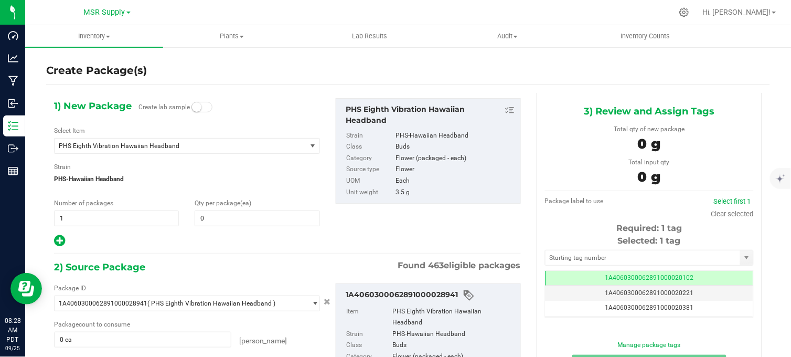
scroll to position [0, -1]
click at [210, 223] on span at bounding box center [257, 218] width 125 height 16
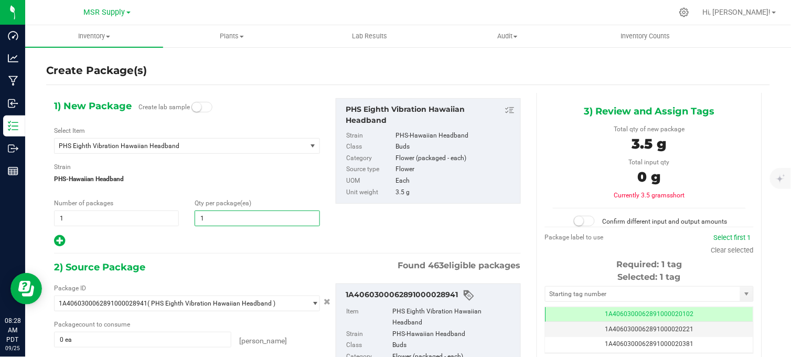
type input "16"
click at [195, 236] on div at bounding box center [187, 241] width 266 height 14
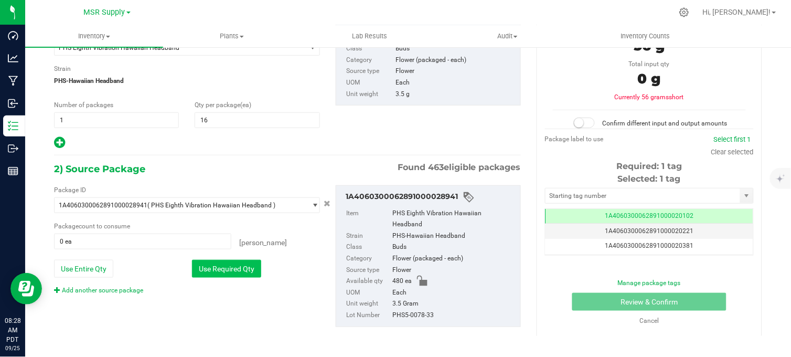
click at [218, 263] on button "Use Required Qty" at bounding box center [226, 269] width 69 height 18
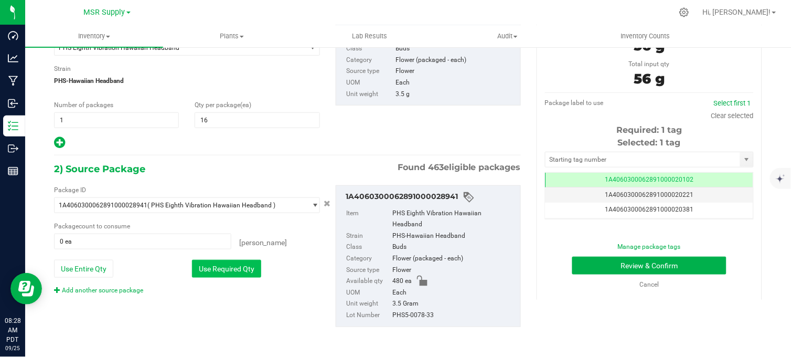
type input "16 ea"
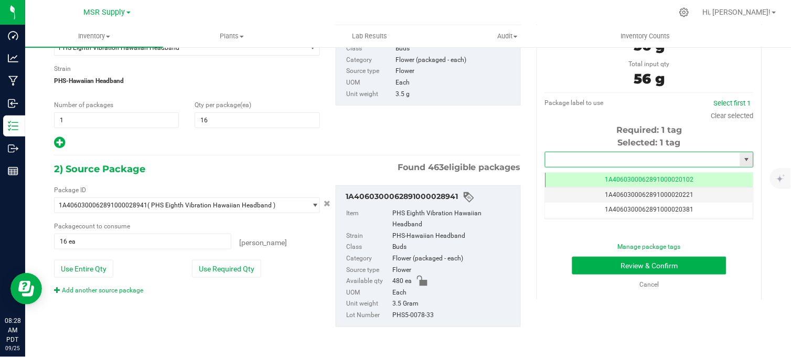
click at [565, 160] on input "text" at bounding box center [642, 159] width 195 height 15
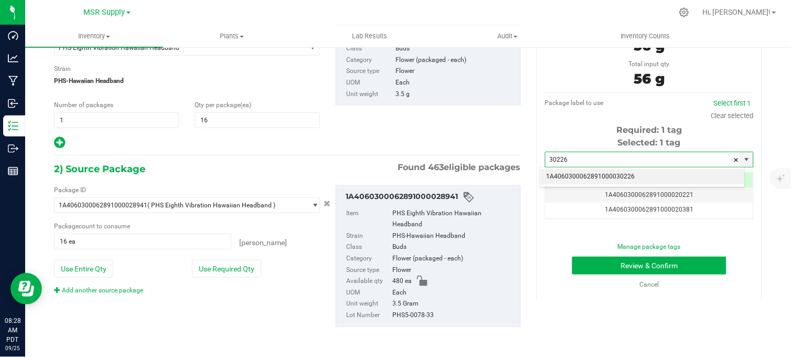
click at [581, 176] on li "1A4060300062891000030226" at bounding box center [642, 177] width 205 height 16
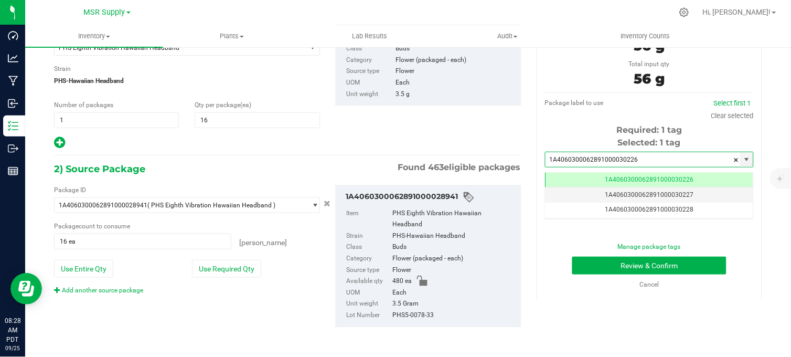
scroll to position [0, -1]
type input "1A4060300062891000030226"
click at [620, 259] on button "Review & Confirm" at bounding box center [649, 265] width 154 height 18
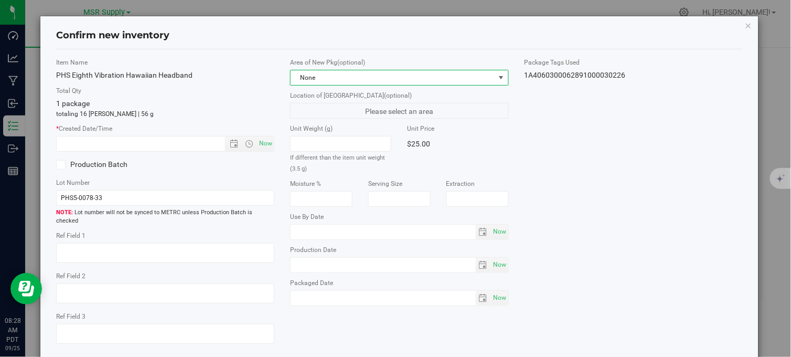
click at [360, 80] on span "None" at bounding box center [393, 77] width 204 height 15
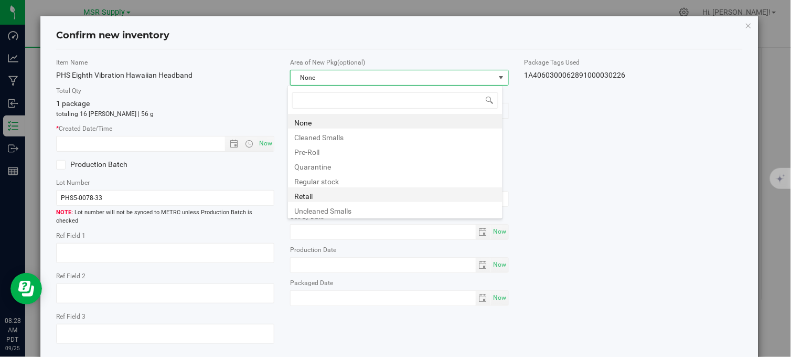
click at [310, 197] on li "Retail" at bounding box center [395, 194] width 214 height 15
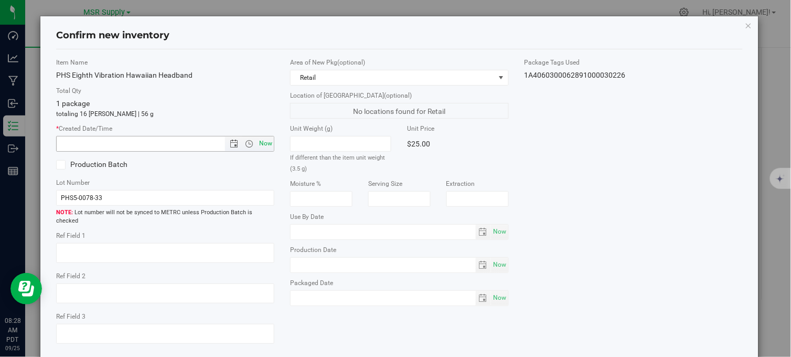
click at [264, 147] on span "Now" at bounding box center [266, 143] width 18 height 15
type input "[DATE] 8:28 AM"
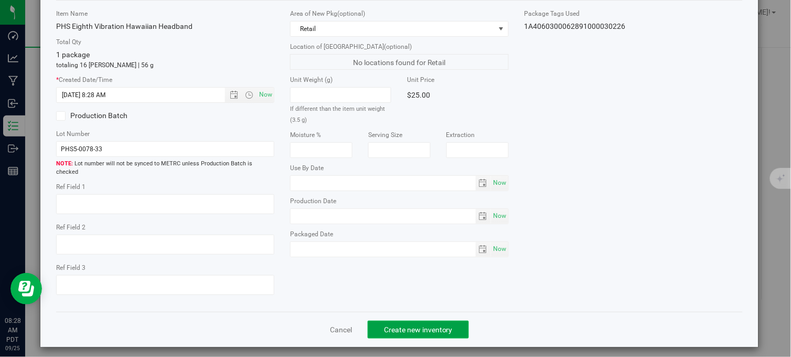
click at [394, 327] on button "Create new inventory" at bounding box center [418, 329] width 101 height 18
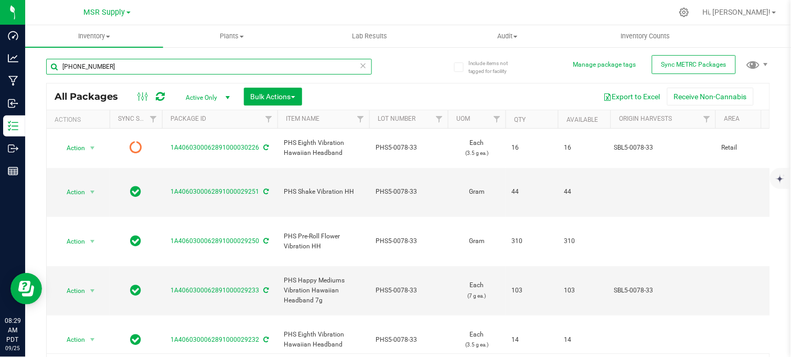
click at [118, 60] on input "[PHONE_NUMBER]" at bounding box center [209, 67] width 326 height 16
type input "5"
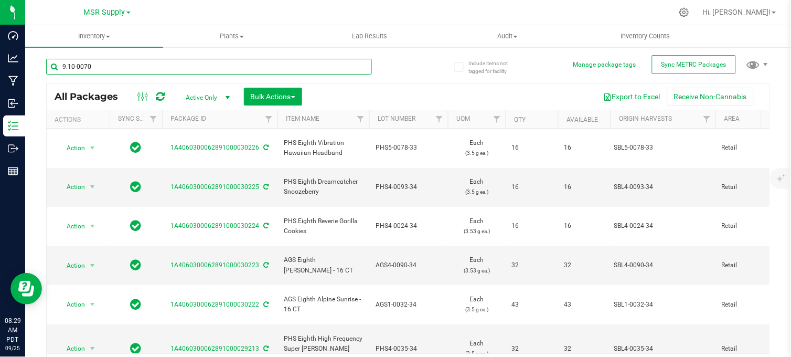
type input "9.10-0070"
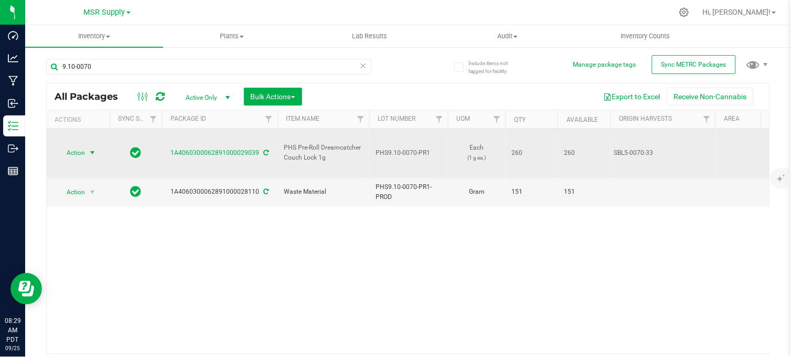
click at [87, 145] on span "select" at bounding box center [92, 152] width 13 height 15
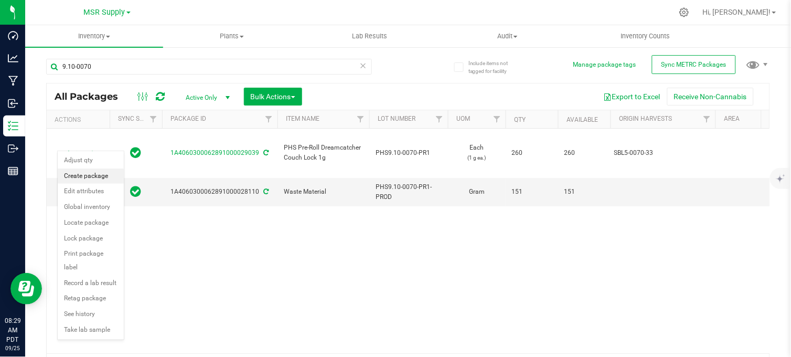
click at [82, 179] on li "Create package" at bounding box center [91, 176] width 66 height 16
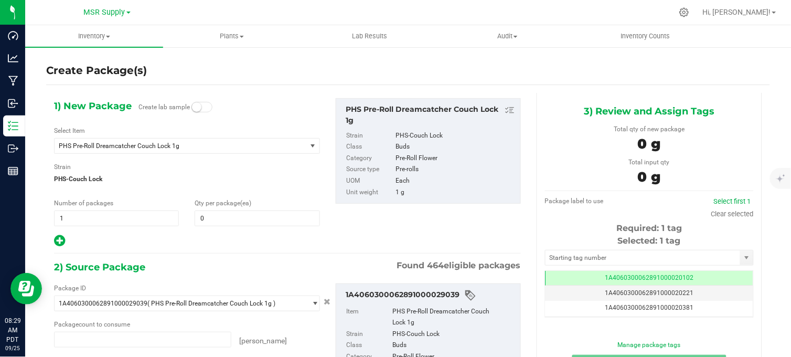
type input "0 ea"
click at [203, 216] on span at bounding box center [257, 218] width 125 height 16
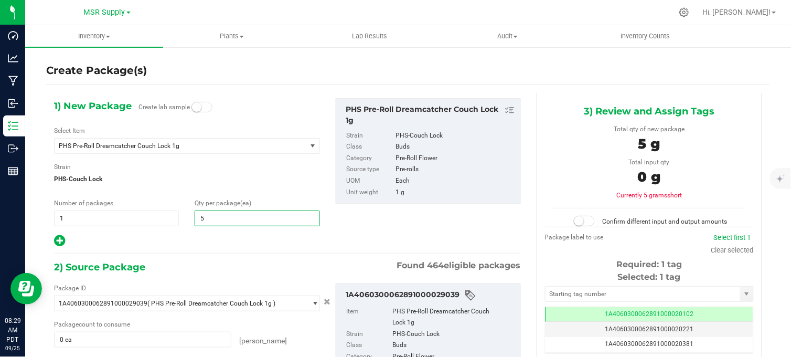
type input "50"
click at [185, 249] on div "1) New Package Create lab sample Select Item PHS Pre-Roll Dreamcatcher Couch Lo…" at bounding box center [287, 270] width 482 height 354
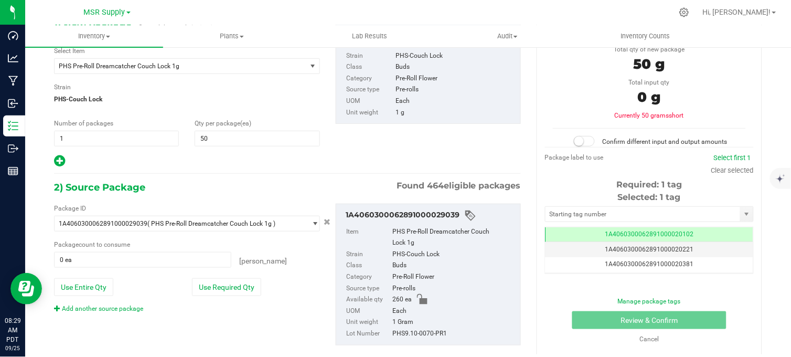
scroll to position [85, 0]
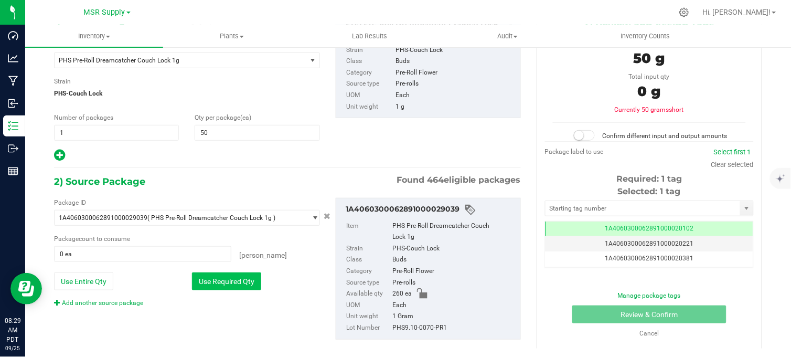
click at [212, 287] on button "Use Required Qty" at bounding box center [226, 281] width 69 height 18
type input "50 ea"
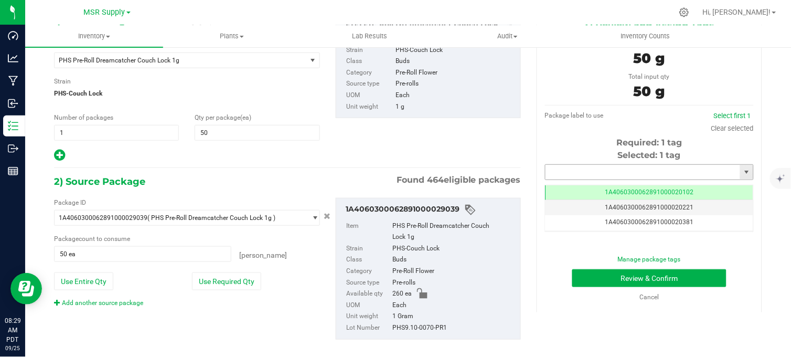
click at [591, 168] on input "text" at bounding box center [642, 172] width 195 height 15
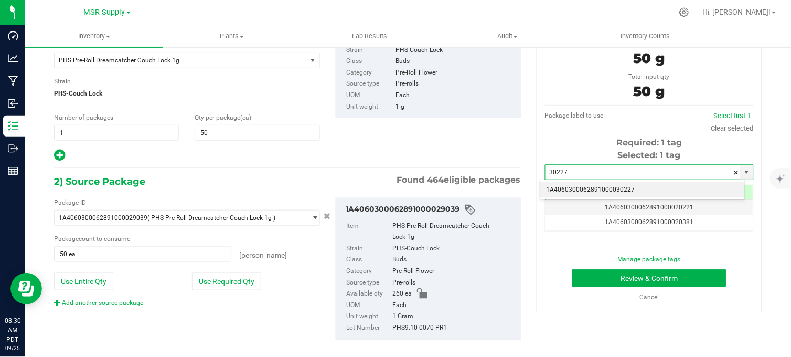
click at [607, 191] on li "1A4060300062891000030227" at bounding box center [642, 190] width 205 height 16
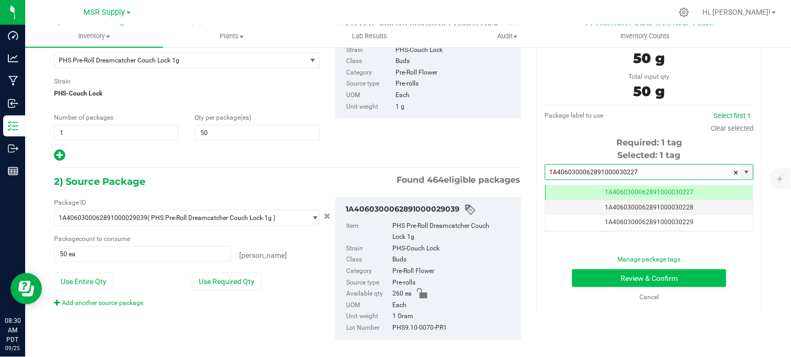
scroll to position [0, -1]
type input "1A4060300062891000030227"
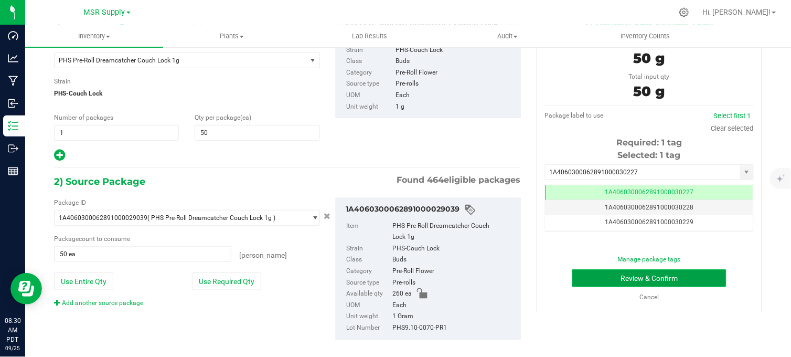
click at [607, 278] on button "Review & Confirm" at bounding box center [649, 278] width 154 height 18
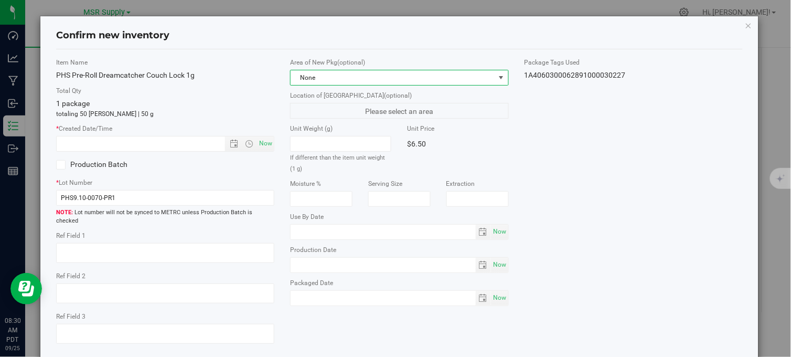
click at [375, 80] on span "None" at bounding box center [393, 77] width 204 height 15
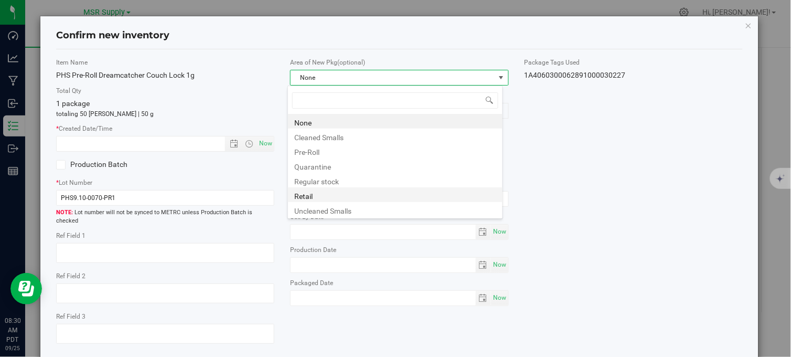
click at [313, 189] on li "Retail" at bounding box center [395, 194] width 214 height 15
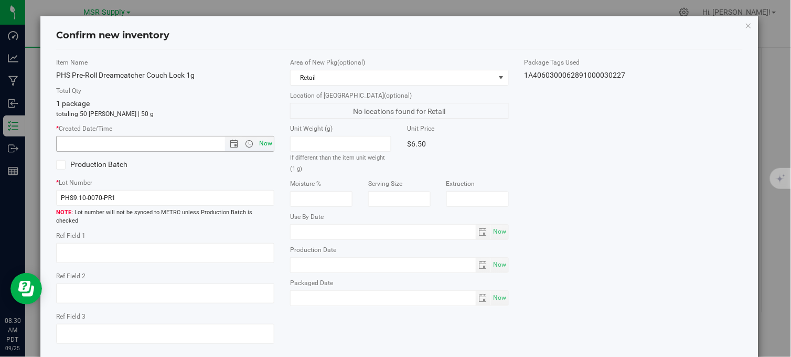
click at [260, 139] on span "Now" at bounding box center [266, 143] width 18 height 15
type input "[DATE] 8:30 AM"
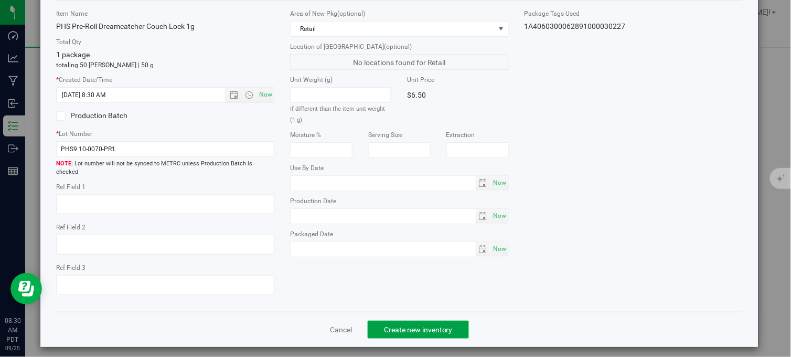
click at [396, 327] on button "Create new inventory" at bounding box center [418, 329] width 101 height 18
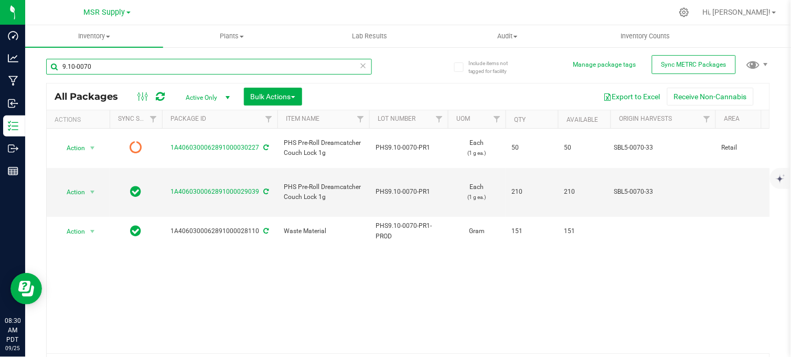
click at [117, 67] on input "9.10-0070" at bounding box center [209, 67] width 326 height 16
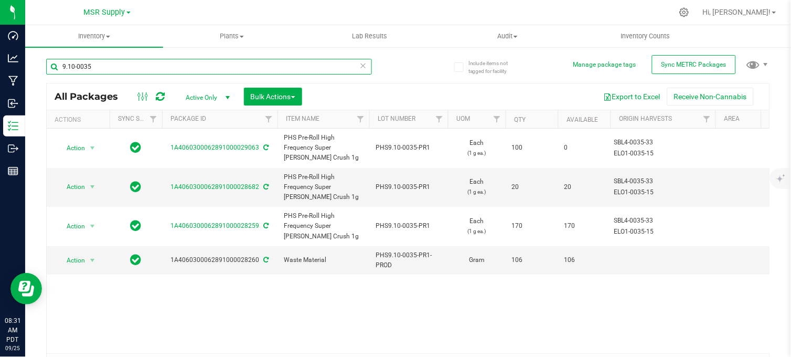
click at [117, 67] on input "9.10-0035" at bounding box center [209, 67] width 326 height 16
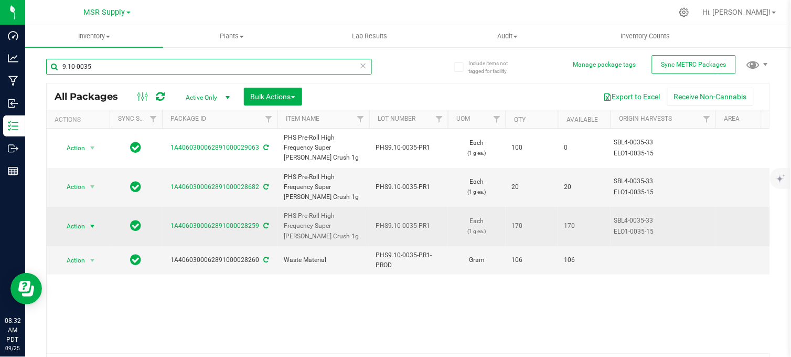
type input "9.10-0035"
click at [97, 227] on span "select" at bounding box center [92, 226] width 13 height 15
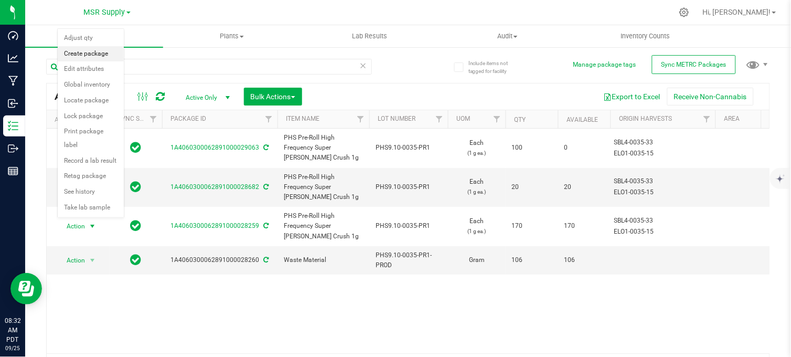
click at [85, 52] on li "Create package" at bounding box center [91, 54] width 66 height 16
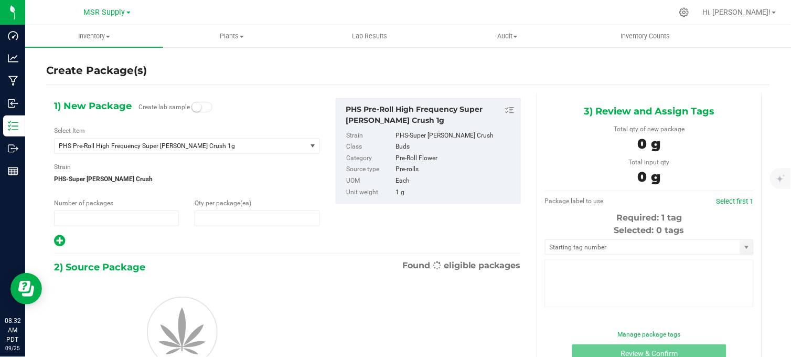
type input "1"
type input "0"
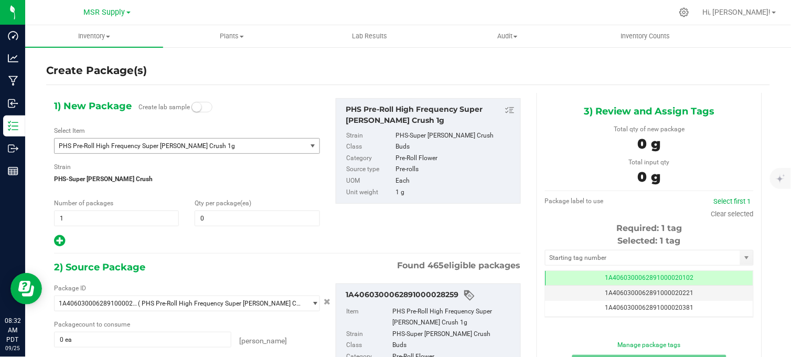
scroll to position [0, -1]
click at [215, 222] on span at bounding box center [257, 218] width 125 height 16
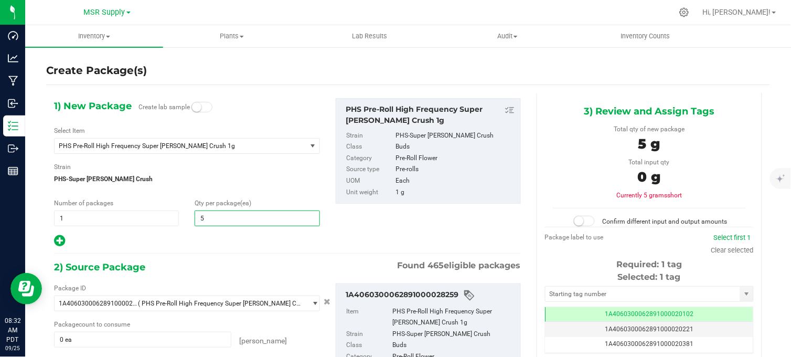
type input "50"
click at [187, 237] on div at bounding box center [187, 241] width 266 height 14
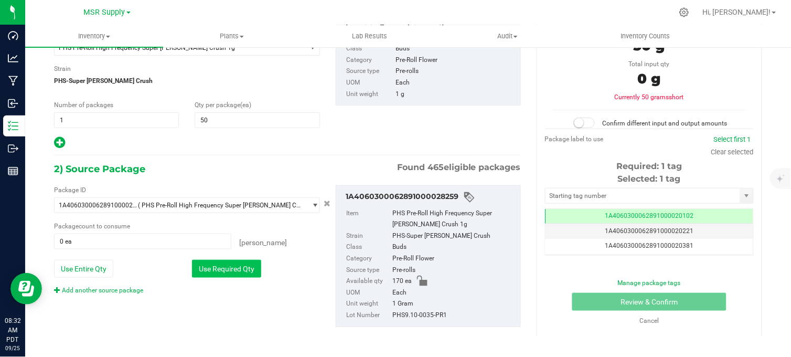
click at [223, 265] on button "Use Required Qty" at bounding box center [226, 269] width 69 height 18
type input "50 ea"
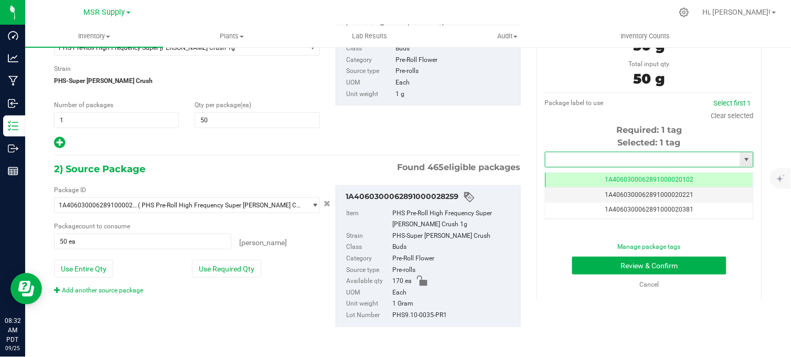
click at [596, 156] on input "text" at bounding box center [642, 159] width 195 height 15
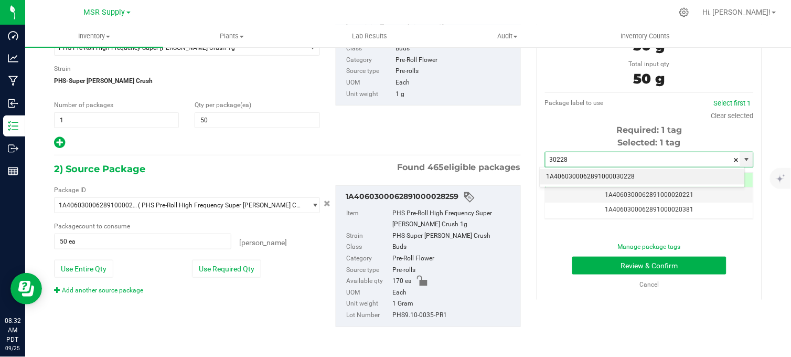
click at [602, 177] on li "1A4060300062891000030228" at bounding box center [642, 177] width 205 height 16
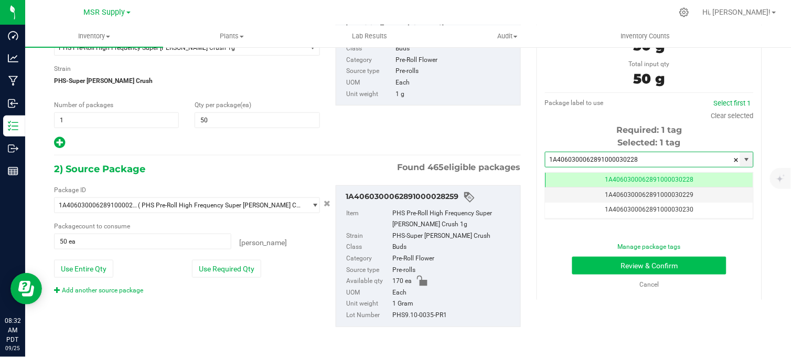
type input "1A4060300062891000030228"
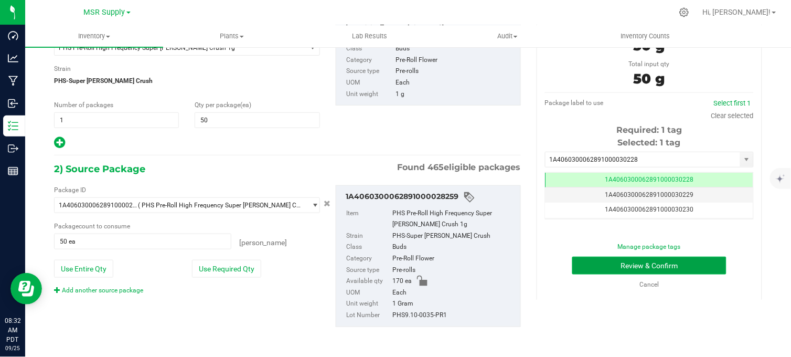
click at [603, 271] on button "Review & Confirm" at bounding box center [649, 265] width 154 height 18
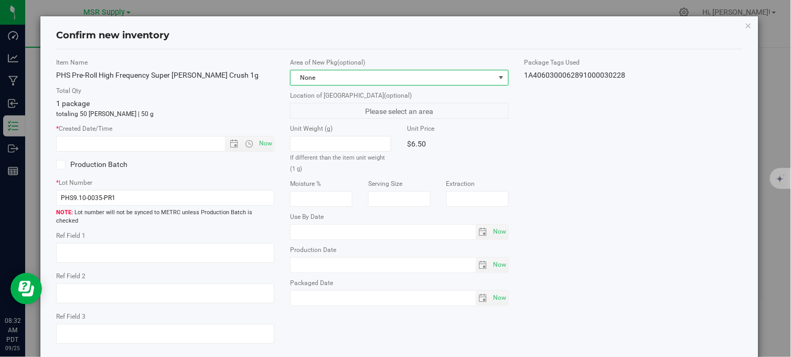
click at [410, 77] on span "None" at bounding box center [393, 77] width 204 height 15
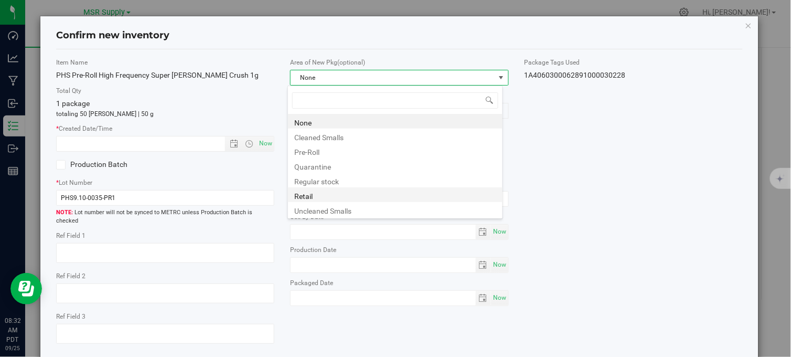
click at [308, 194] on li "Retail" at bounding box center [395, 194] width 214 height 15
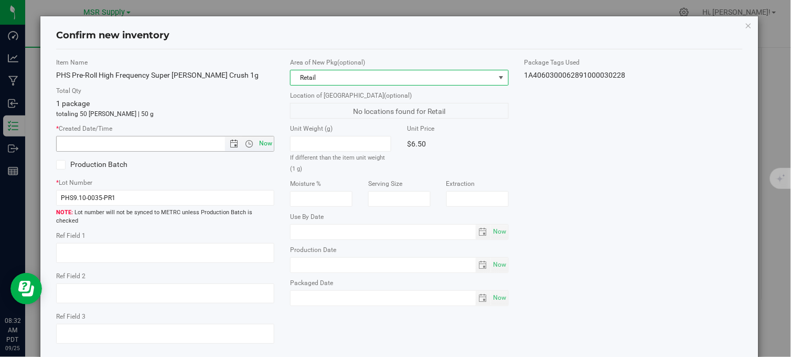
click at [261, 144] on span "Now" at bounding box center [266, 143] width 18 height 15
type input "[DATE] 8:32 AM"
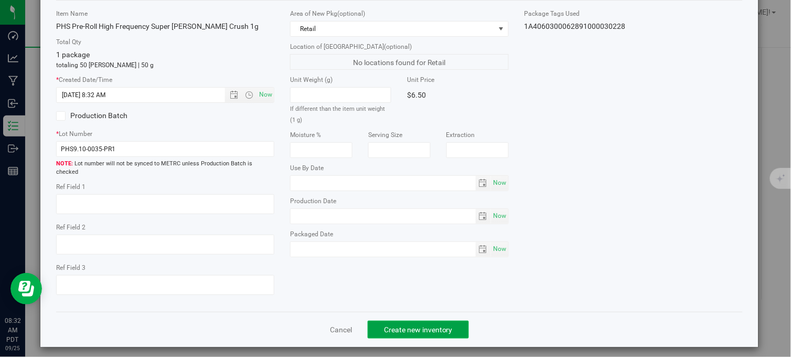
click at [387, 320] on button "Create new inventory" at bounding box center [418, 329] width 101 height 18
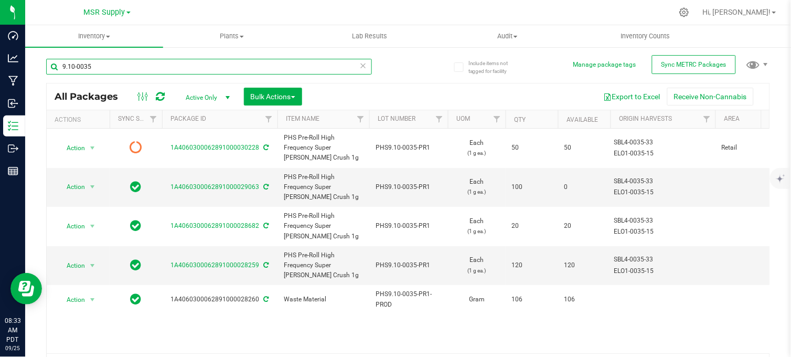
click at [106, 67] on input "9.10-0035" at bounding box center [209, 67] width 326 height 16
type input "9.11-0026"
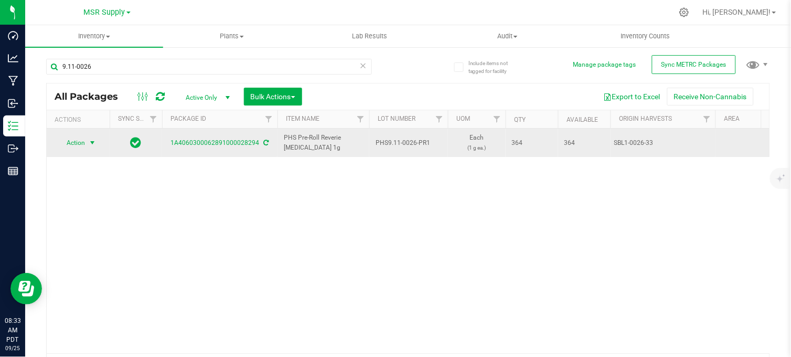
click at [84, 144] on span "Action" at bounding box center [71, 142] width 28 height 15
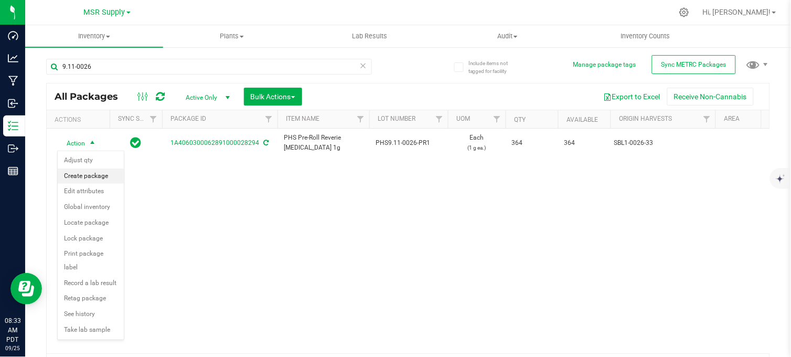
click at [82, 176] on li "Create package" at bounding box center [91, 176] width 66 height 16
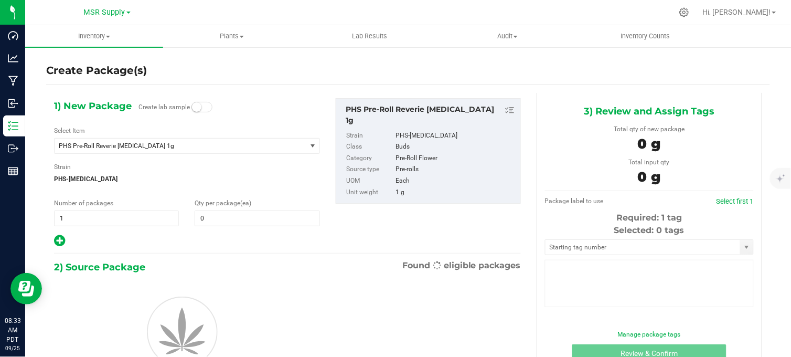
type input "0"
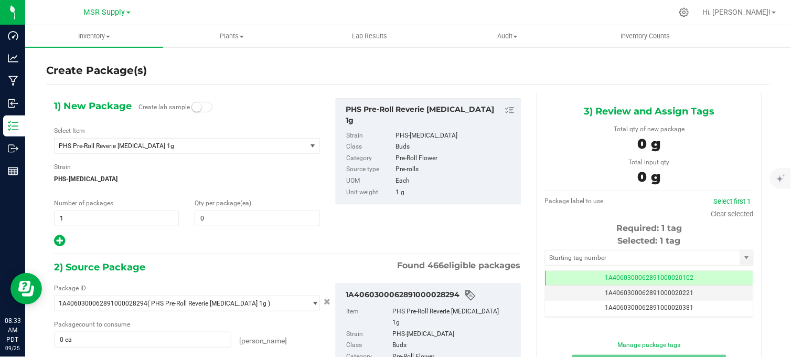
scroll to position [0, -1]
click at [203, 219] on span at bounding box center [257, 218] width 125 height 16
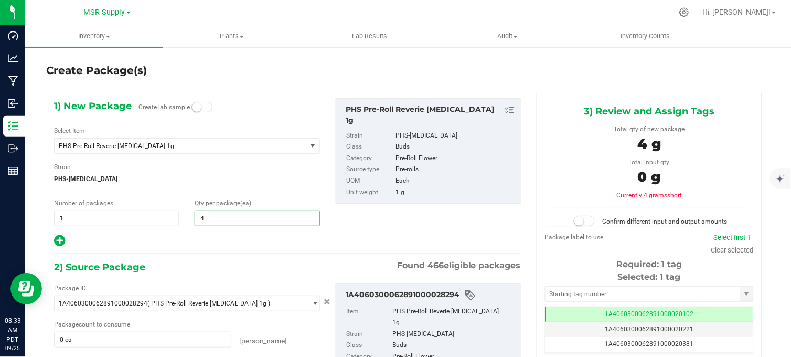
type input "44"
click at [205, 246] on div at bounding box center [187, 241] width 266 height 14
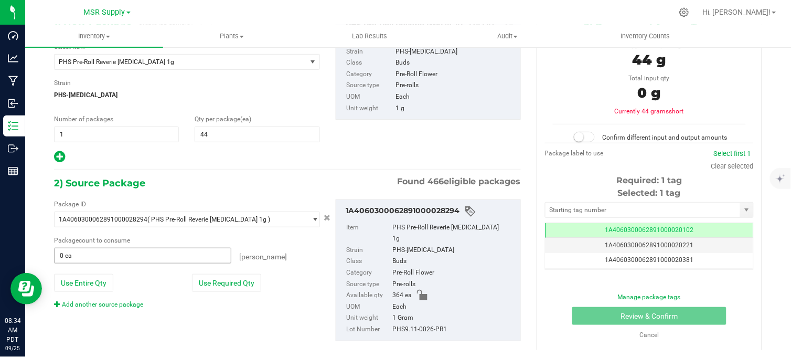
scroll to position [87, 0]
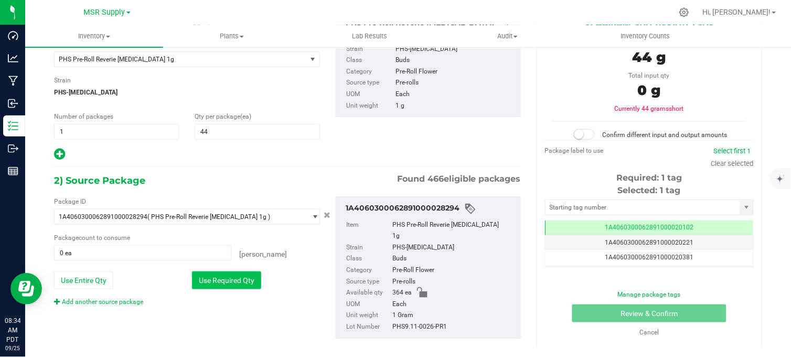
click at [213, 285] on button "Use Required Qty" at bounding box center [226, 280] width 69 height 18
type input "44 ea"
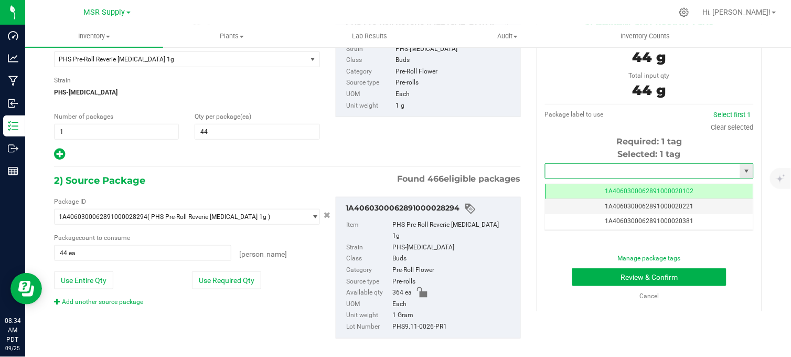
click at [572, 166] on input "text" at bounding box center [642, 171] width 195 height 15
click at [596, 188] on li "1A4060300062891000030229" at bounding box center [642, 189] width 205 height 16
type input "1A4060300062891000030229"
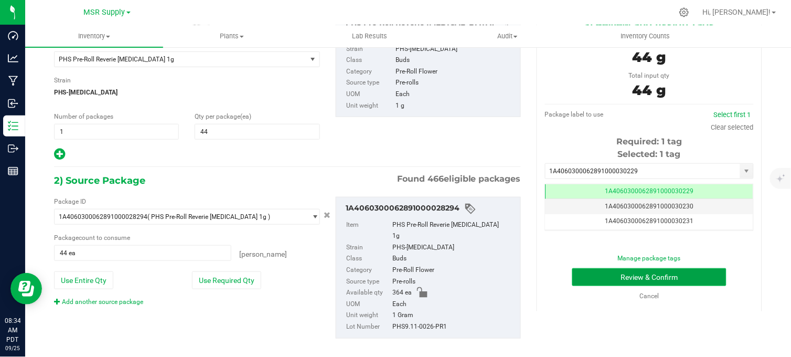
click at [624, 270] on button "Review & Confirm" at bounding box center [649, 277] width 154 height 18
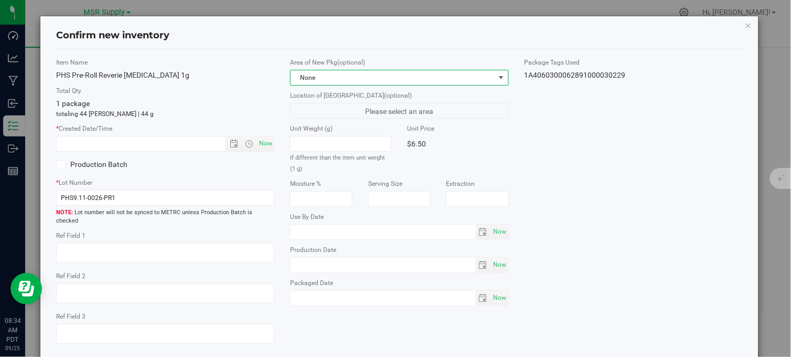
click at [363, 74] on span "None" at bounding box center [393, 77] width 204 height 15
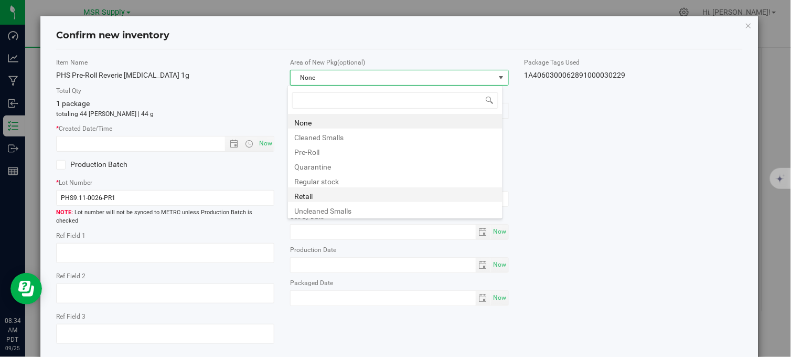
click at [316, 196] on li "Retail" at bounding box center [395, 194] width 214 height 15
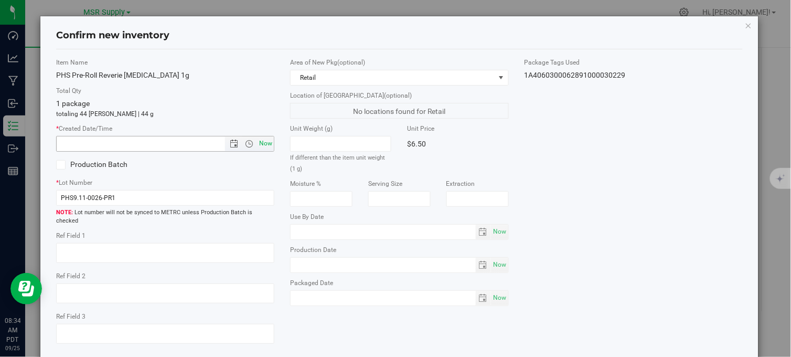
click at [265, 140] on span "Now" at bounding box center [266, 143] width 18 height 15
type input "[DATE] 8:34 AM"
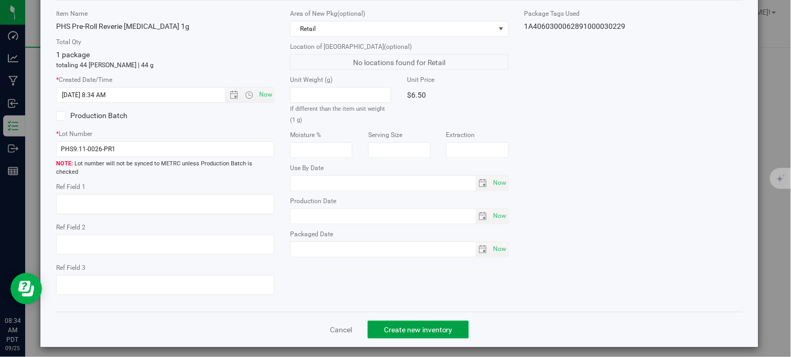
click at [424, 325] on span "Create new inventory" at bounding box center [418, 329] width 69 height 8
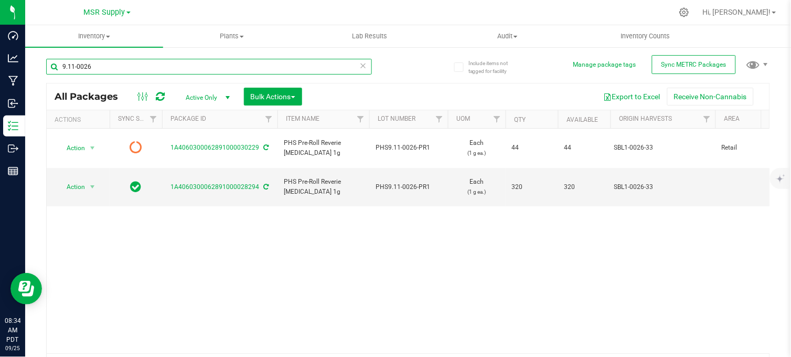
click at [89, 66] on input "9.11-0026" at bounding box center [209, 67] width 326 height 16
type input "9"
type input "7.25-0026"
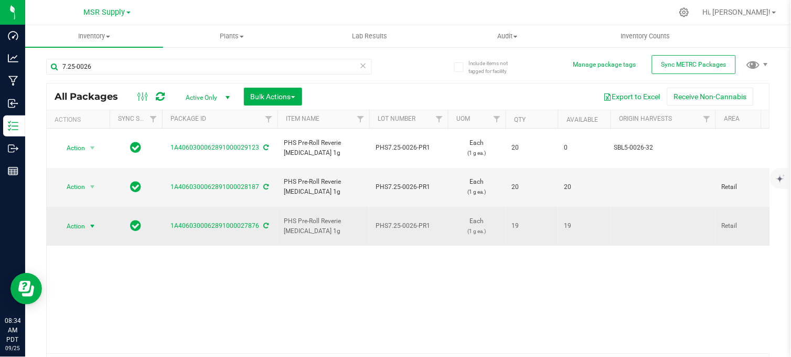
click at [95, 222] on span "select" at bounding box center [92, 226] width 8 height 8
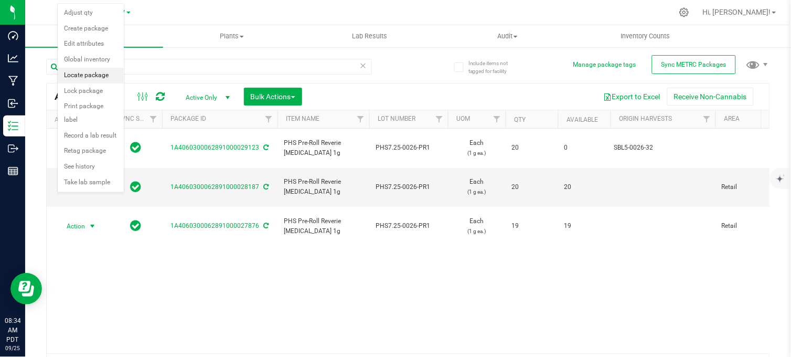
click at [78, 77] on li "Locate package" at bounding box center [91, 76] width 66 height 16
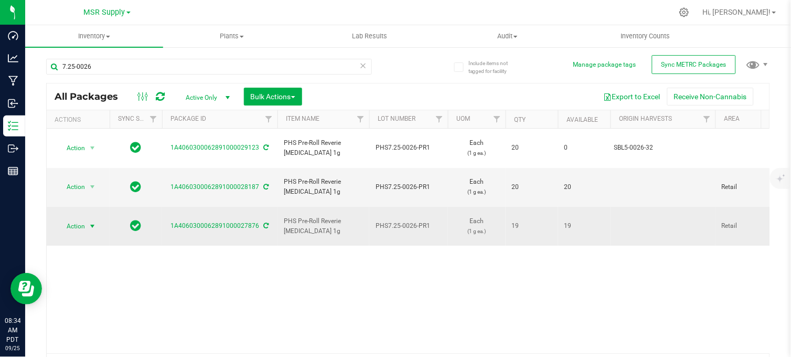
click at [89, 222] on span "select" at bounding box center [92, 226] width 8 height 8
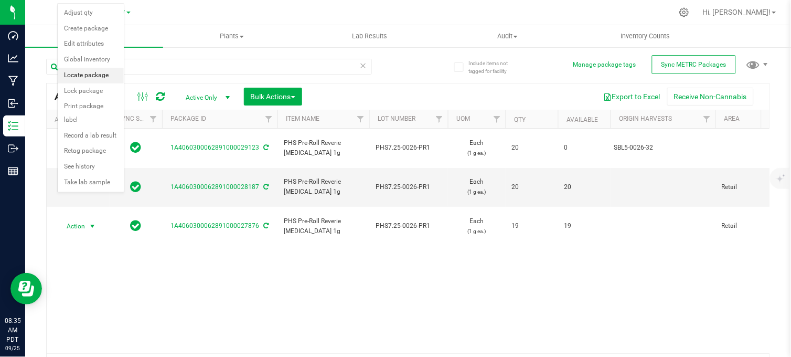
click at [73, 76] on li "Locate package" at bounding box center [91, 76] width 66 height 16
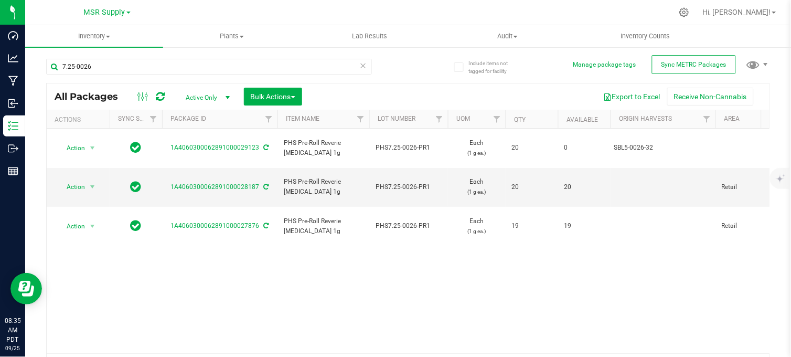
click at [418, 74] on div "7.25-0026 All Packages Active Only Active Only Lab Samples Locked All External …" at bounding box center [408, 214] width 724 height 330
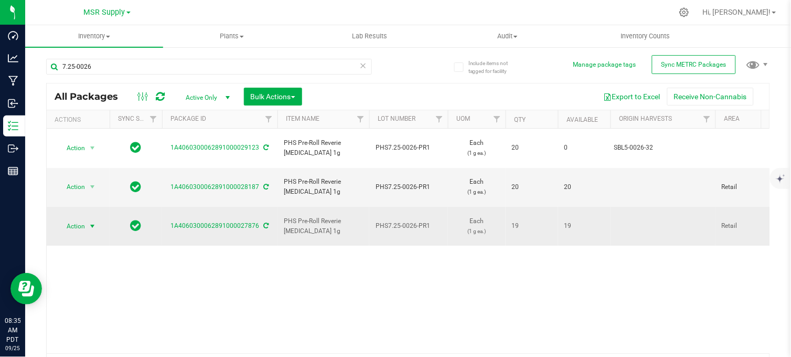
click at [90, 222] on span "select" at bounding box center [92, 226] width 8 height 8
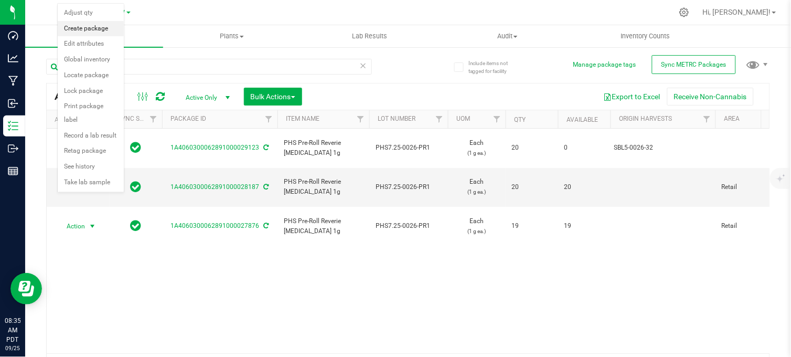
click at [87, 29] on li "Create package" at bounding box center [91, 29] width 66 height 16
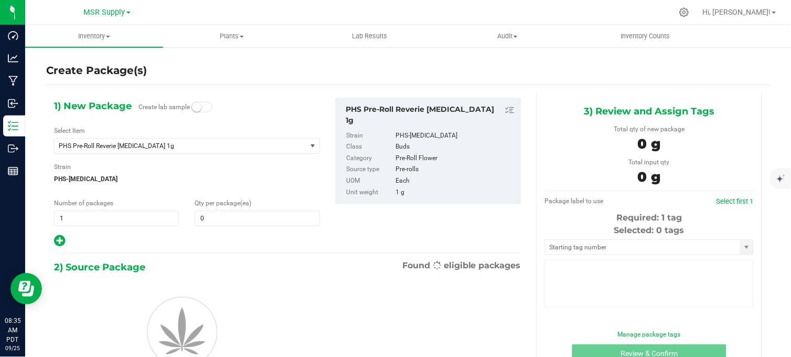
type input "0"
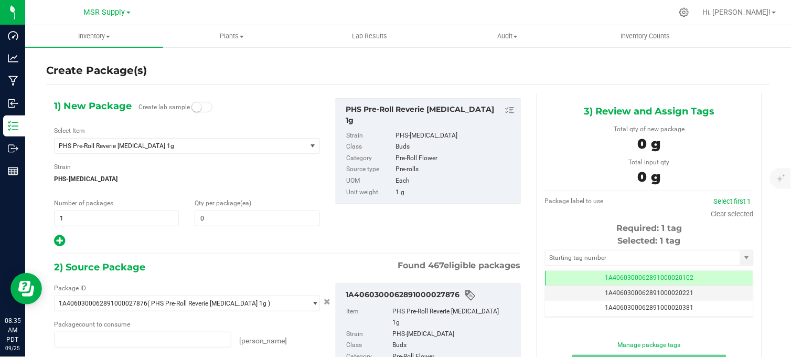
type input "0 ea"
click at [221, 216] on span at bounding box center [257, 218] width 125 height 16
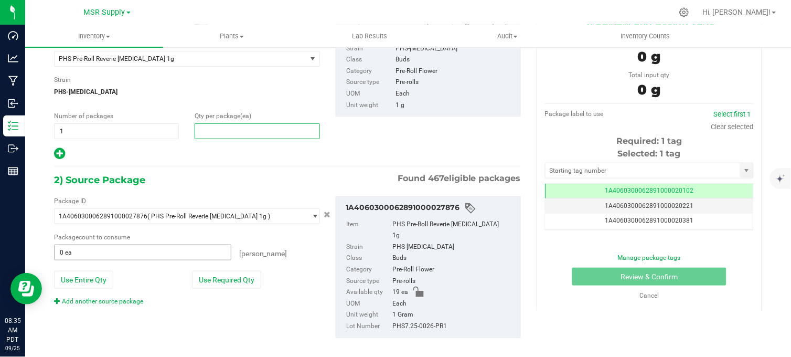
scroll to position [78, 0]
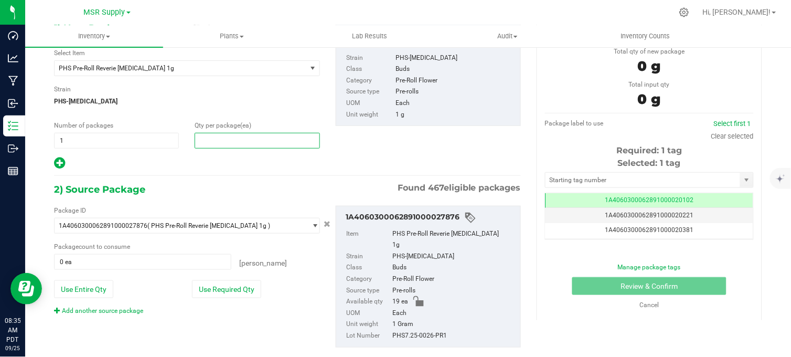
type input "0"
click at [205, 161] on div at bounding box center [187, 163] width 266 height 14
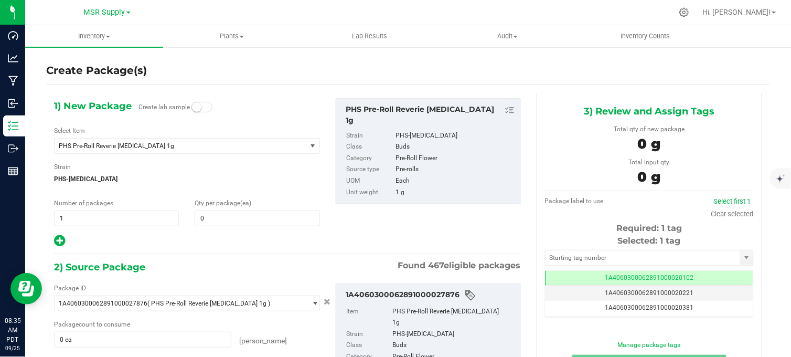
click at [201, 67] on div "Create Package(s)" at bounding box center [408, 70] width 724 height 15
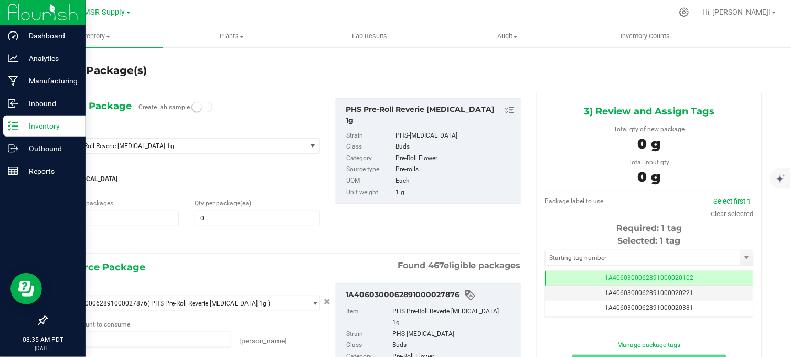
click at [33, 124] on p "Inventory" at bounding box center [49, 126] width 63 height 13
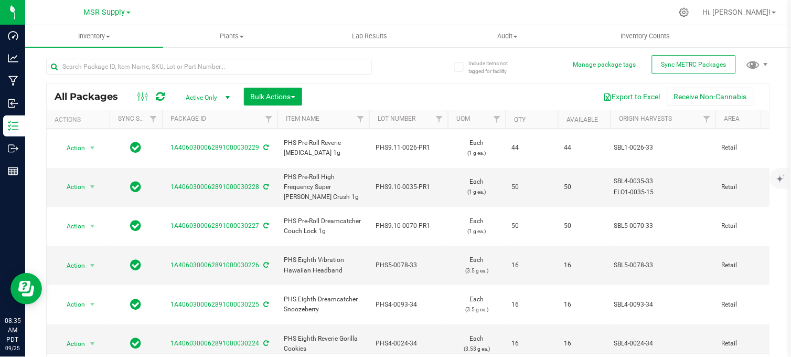
click at [394, 70] on div at bounding box center [227, 66] width 362 height 34
click at [215, 69] on input "text" at bounding box center [209, 67] width 326 height 16
click at [270, 70] on input "text" at bounding box center [209, 67] width 326 height 16
click at [253, 66] on input "text" at bounding box center [209, 67] width 326 height 16
type input "7.25-0026"
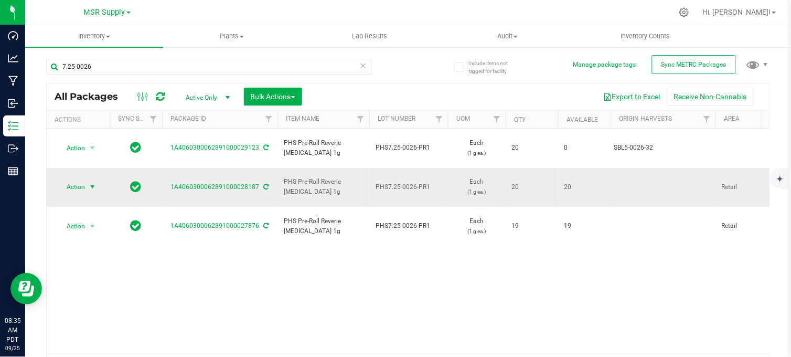
click at [82, 179] on span "Action" at bounding box center [71, 186] width 28 height 15
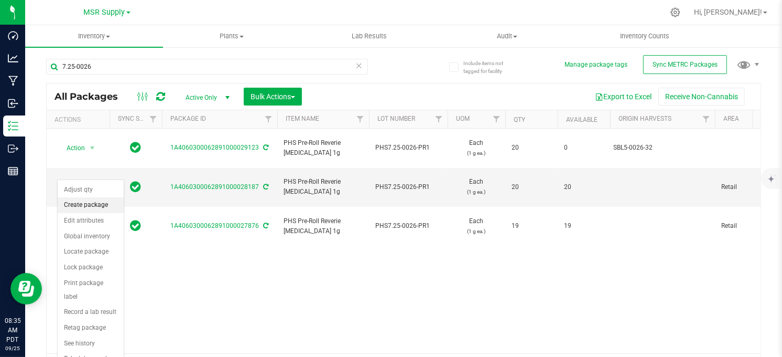
click at [81, 200] on li "Create package" at bounding box center [91, 205] width 66 height 16
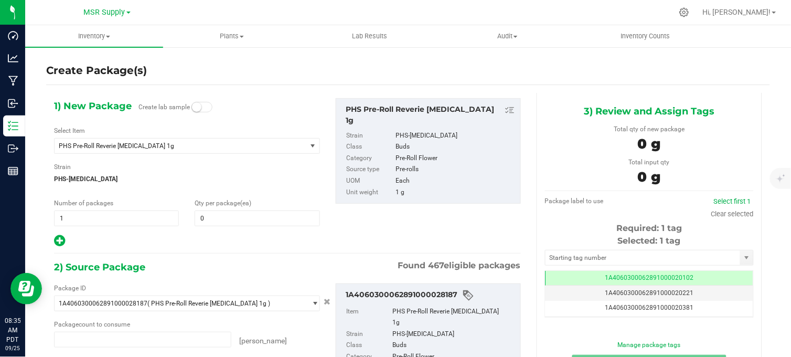
type input "0 ea"
click at [219, 220] on span at bounding box center [257, 218] width 125 height 16
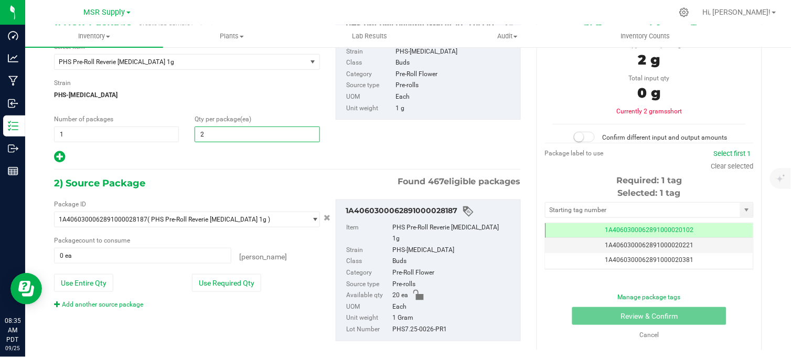
type input "20"
click at [219, 278] on button "Use Required Qty" at bounding box center [226, 283] width 69 height 18
type input "20 ea"
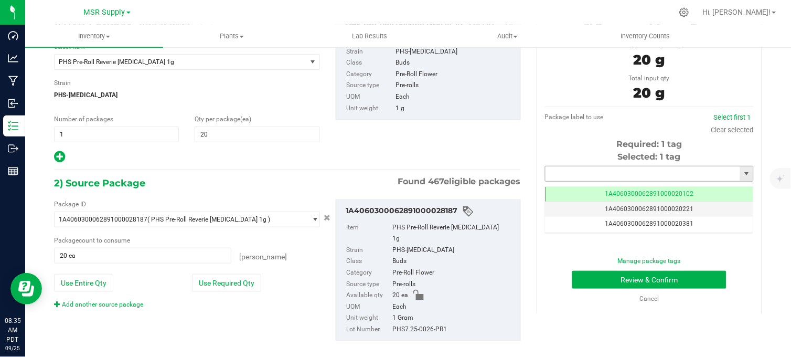
click at [586, 180] on input "text" at bounding box center [642, 173] width 195 height 15
type input "2"
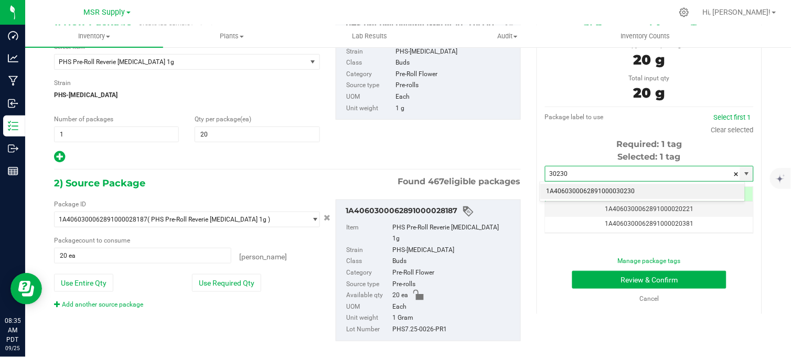
click at [610, 192] on li "1A4060300062891000030230" at bounding box center [642, 192] width 205 height 16
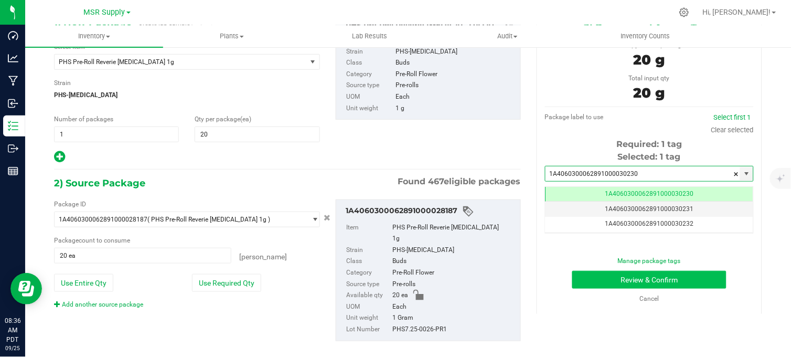
type input "1A4060300062891000030230"
click at [611, 275] on button "Review & Confirm" at bounding box center [649, 280] width 154 height 18
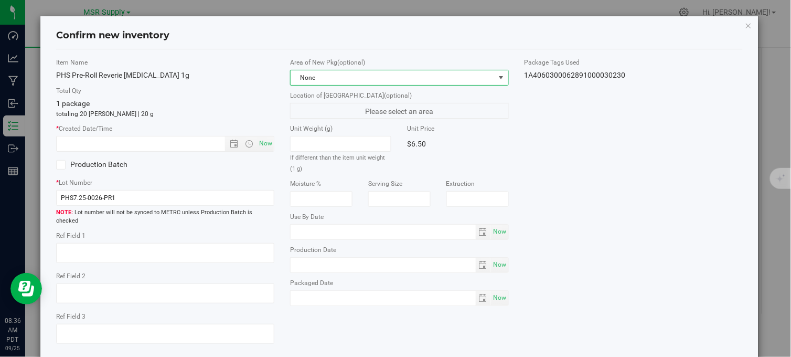
click at [380, 77] on span "None" at bounding box center [393, 77] width 204 height 15
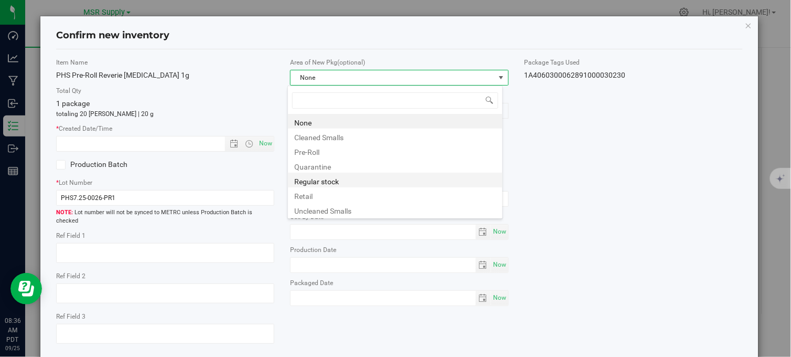
click at [323, 180] on li "Regular stock" at bounding box center [395, 180] width 214 height 15
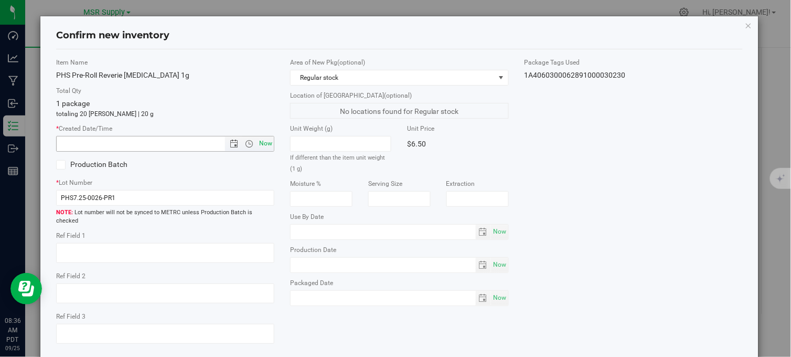
click at [266, 142] on span "Now" at bounding box center [266, 143] width 18 height 15
type input "[DATE] 8:36 AM"
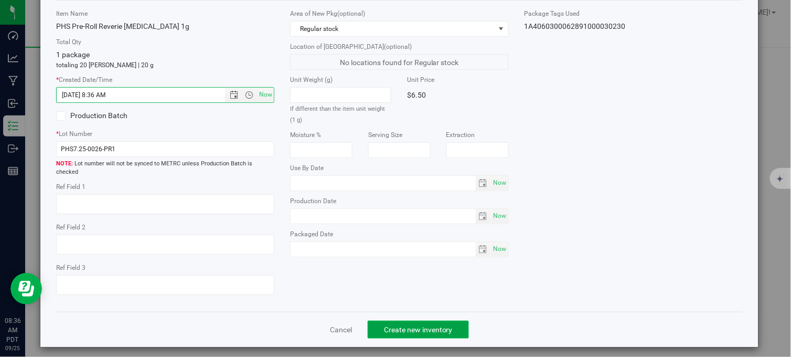
click at [379, 320] on button "Create new inventory" at bounding box center [418, 329] width 101 height 18
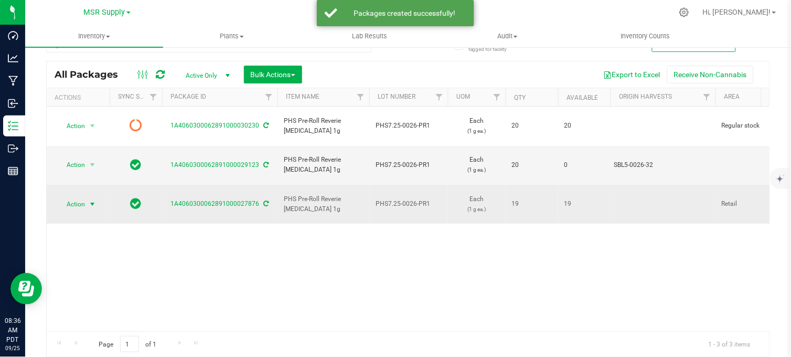
click at [88, 200] on span "select" at bounding box center [92, 204] width 8 height 8
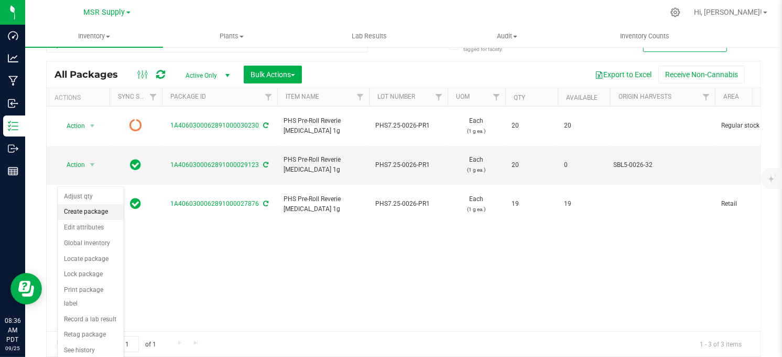
click at [88, 207] on li "Create package" at bounding box center [91, 212] width 66 height 16
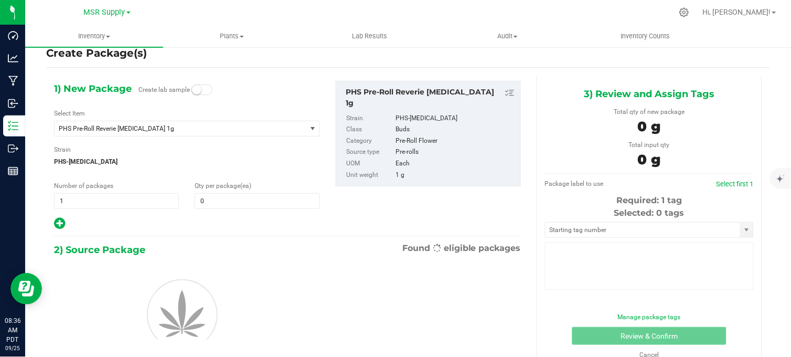
type input "0"
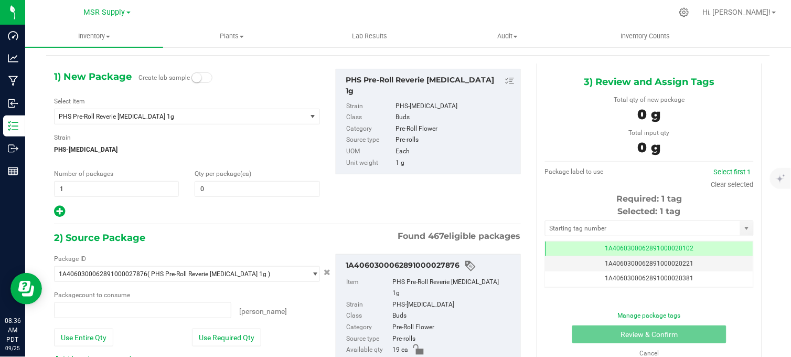
type input "0 ea"
click at [104, 213] on div at bounding box center [187, 212] width 266 height 14
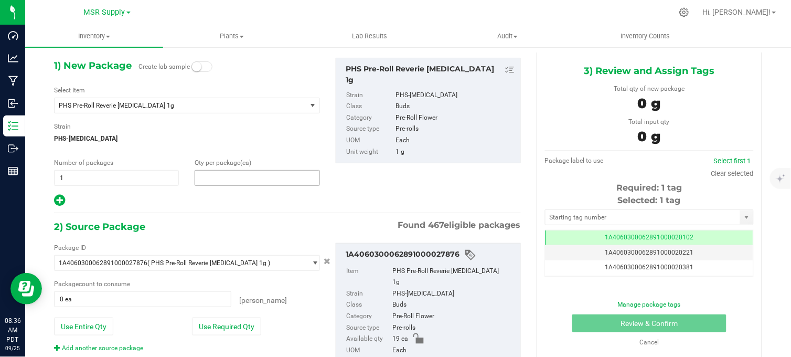
click at [201, 184] on span at bounding box center [257, 178] width 125 height 16
type input "19"
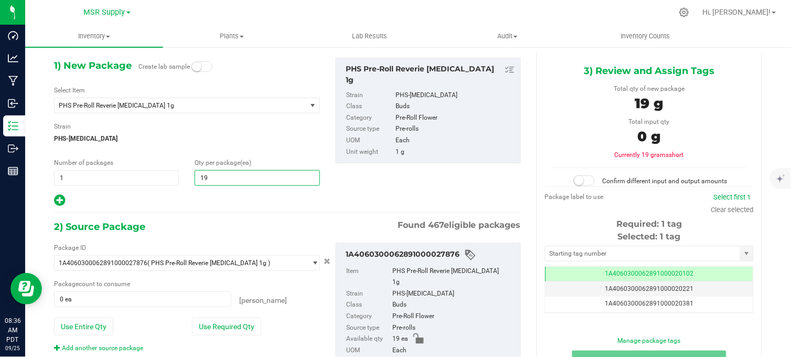
type input "19"
click at [192, 190] on div "1) New Package Create lab sample Select Item PHS Pre-Roll Reverie [MEDICAL_DATA…" at bounding box center [187, 132] width 282 height 149
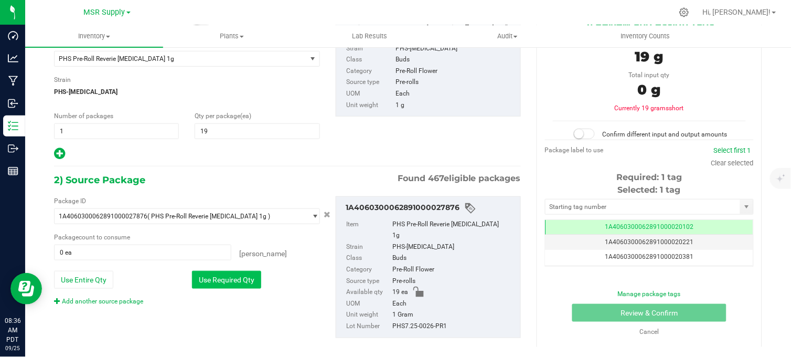
click at [205, 281] on button "Use Required Qty" at bounding box center [226, 280] width 69 height 18
type input "19 ea"
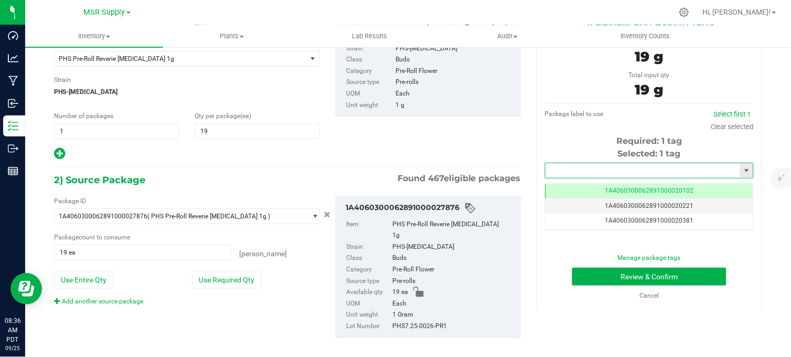
click at [580, 168] on input "text" at bounding box center [642, 170] width 195 height 15
click at [605, 182] on li "1A4060300062891000030231" at bounding box center [642, 188] width 205 height 16
type input "1A4060300062891000030231"
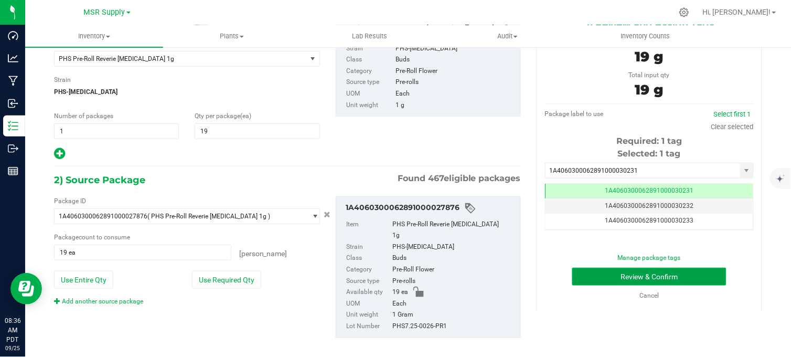
click at [630, 277] on button "Review & Confirm" at bounding box center [649, 276] width 154 height 18
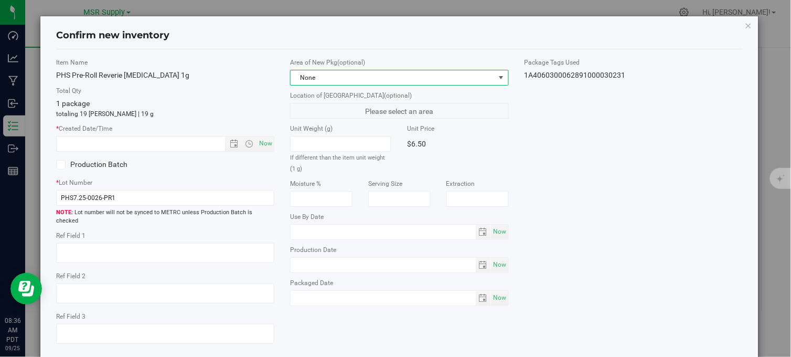
click at [375, 76] on span "None" at bounding box center [393, 77] width 204 height 15
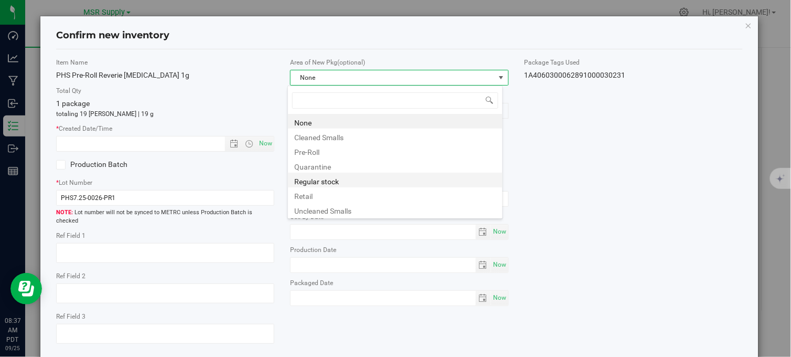
click at [315, 179] on li "Regular stock" at bounding box center [395, 180] width 214 height 15
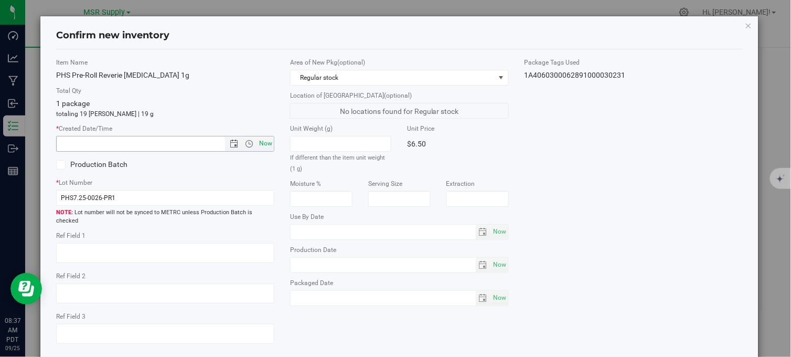
click at [261, 144] on span "Now" at bounding box center [266, 143] width 18 height 15
type input "[DATE] 8:37 AM"
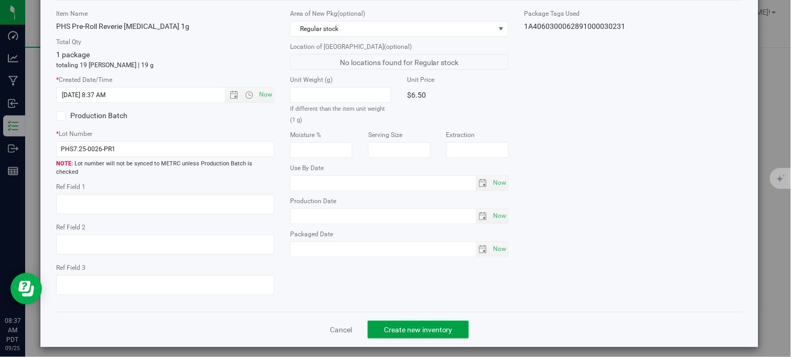
click at [427, 328] on button "Create new inventory" at bounding box center [418, 329] width 101 height 18
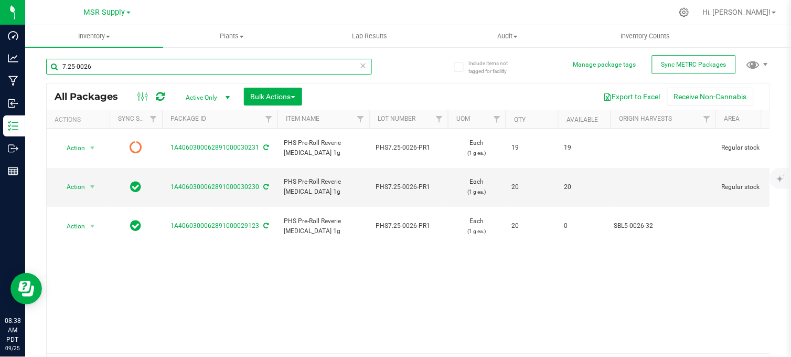
click at [112, 66] on input "7.25-0026" at bounding box center [209, 67] width 326 height 16
type input "7"
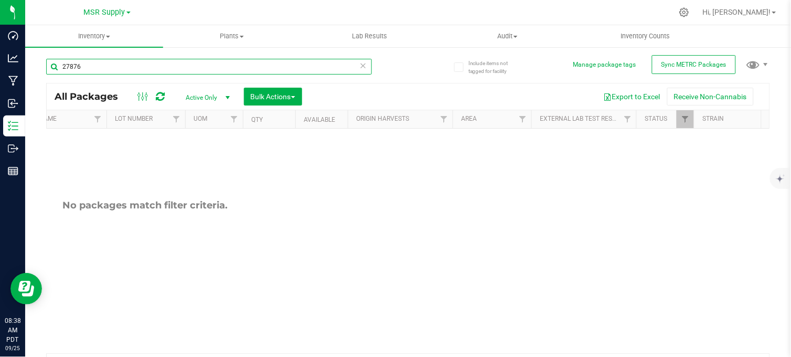
scroll to position [0, 309]
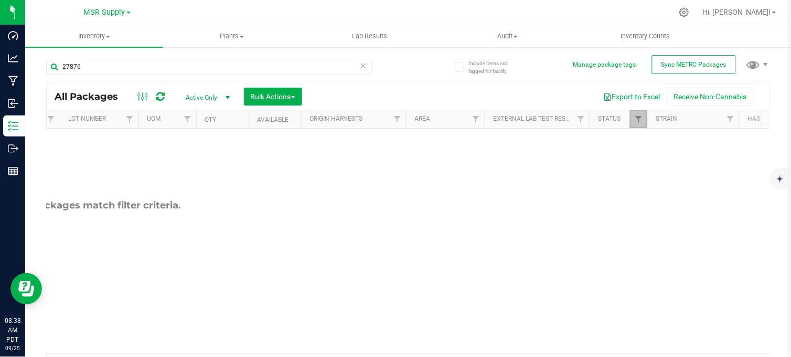
click at [645, 117] on link "Filter" at bounding box center [638, 119] width 17 height 18
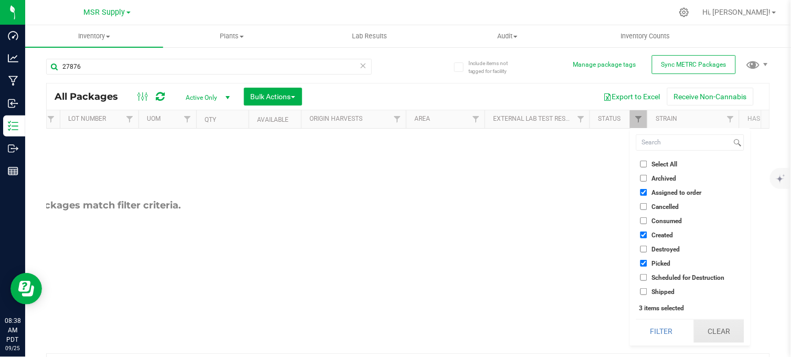
click at [704, 328] on button "Clear" at bounding box center [719, 330] width 50 height 23
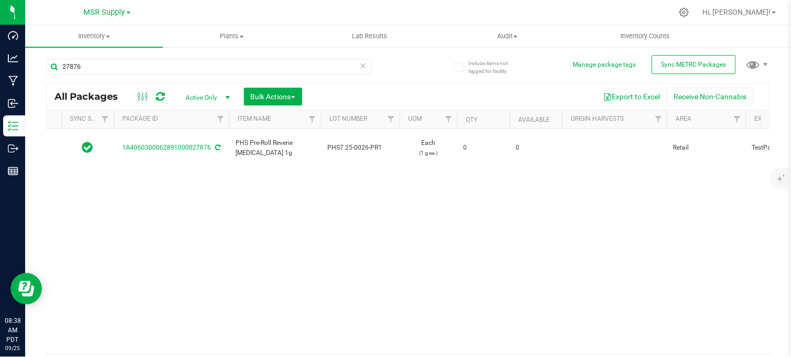
scroll to position [0, 48]
click at [196, 60] on input "27876" at bounding box center [209, 67] width 326 height 16
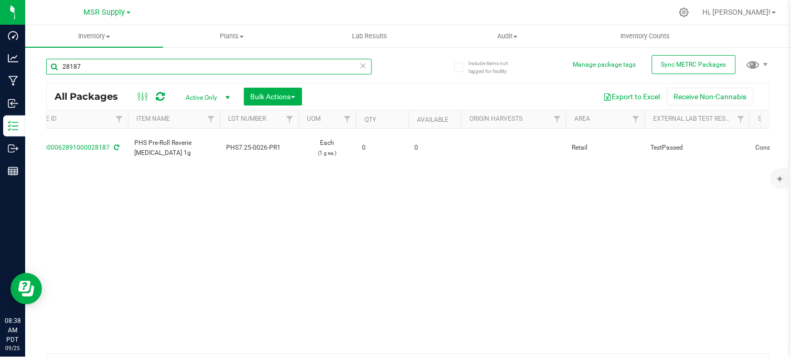
scroll to position [0, 73]
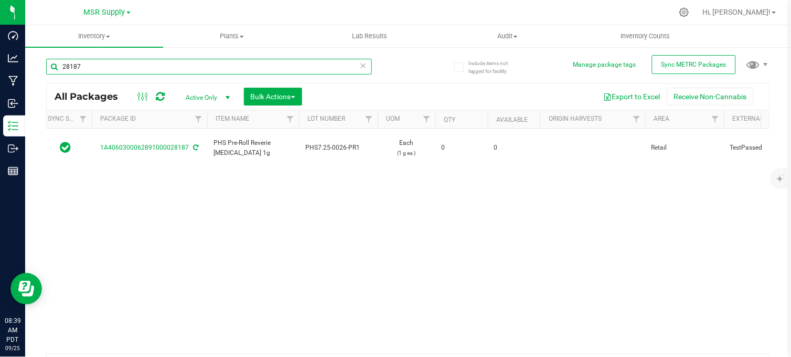
click at [119, 61] on input "28187" at bounding box center [209, 67] width 326 height 16
type input "2"
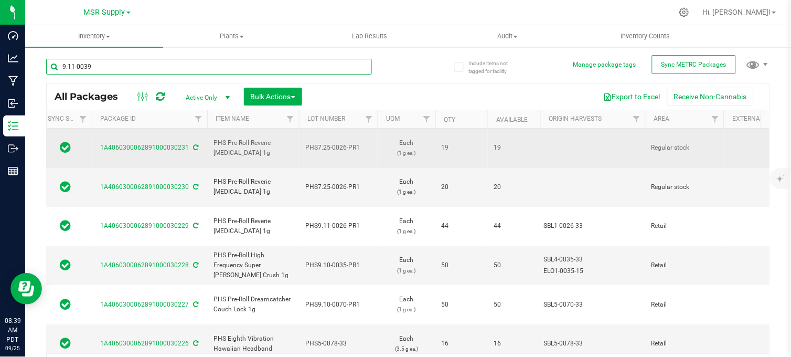
type input "9.11-0039"
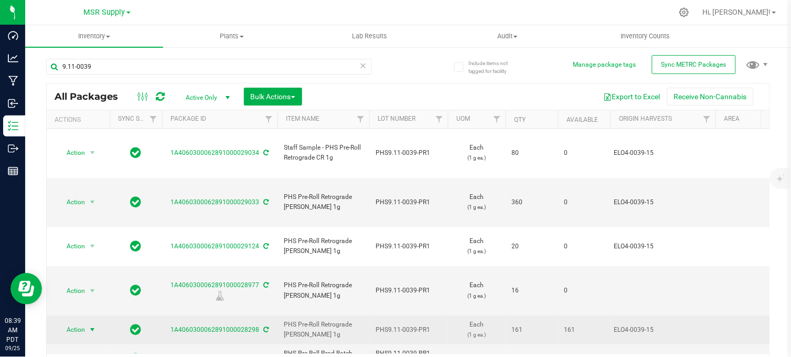
click at [93, 325] on span "select" at bounding box center [92, 329] width 8 height 8
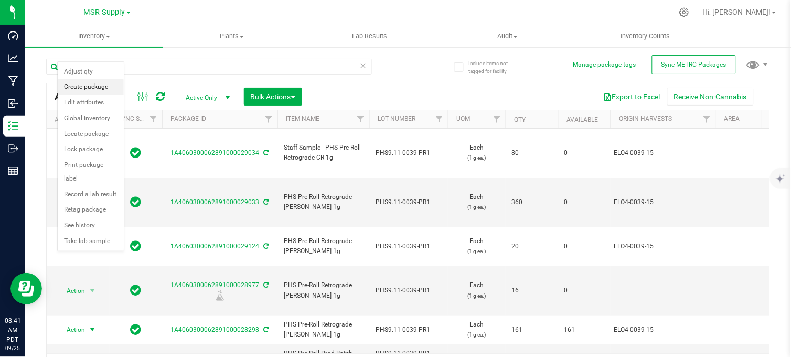
click at [81, 90] on li "Create package" at bounding box center [91, 87] width 66 height 16
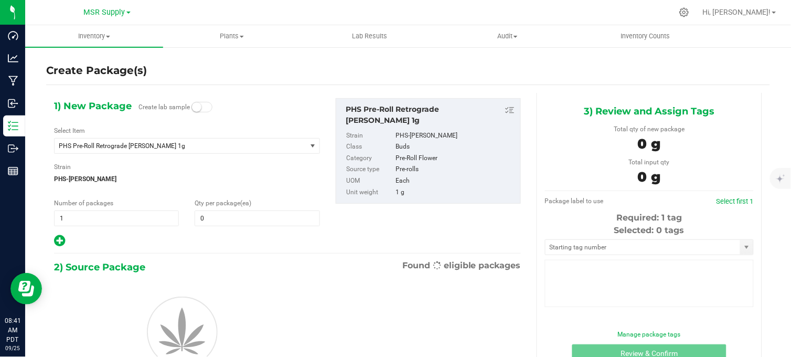
type input "0"
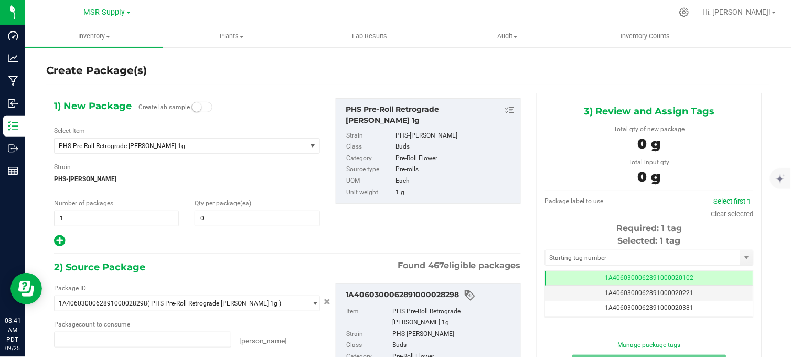
type input "0 ea"
click at [224, 216] on span at bounding box center [257, 218] width 125 height 16
type input "40"
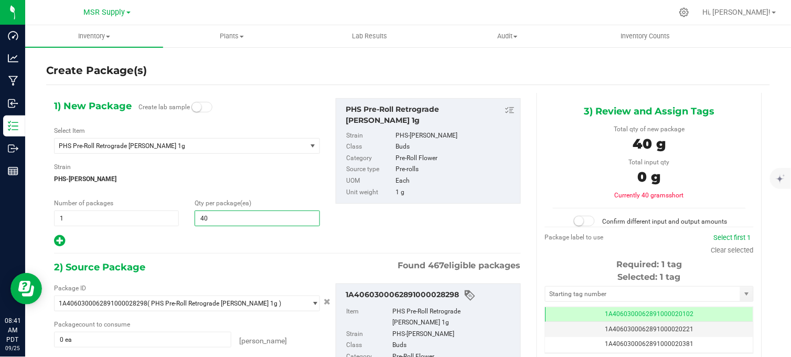
type input "40"
click at [177, 236] on div at bounding box center [187, 241] width 266 height 14
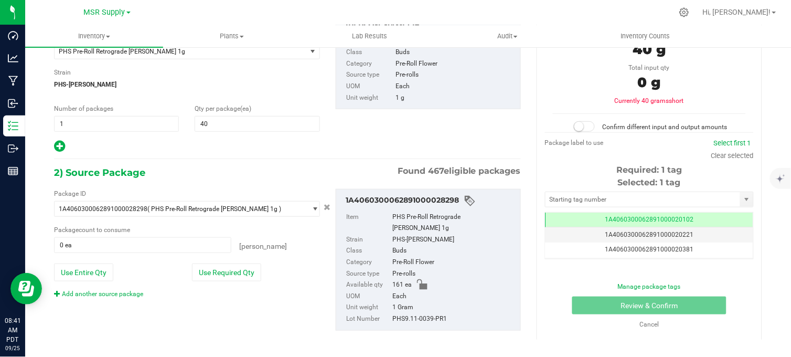
scroll to position [98, 0]
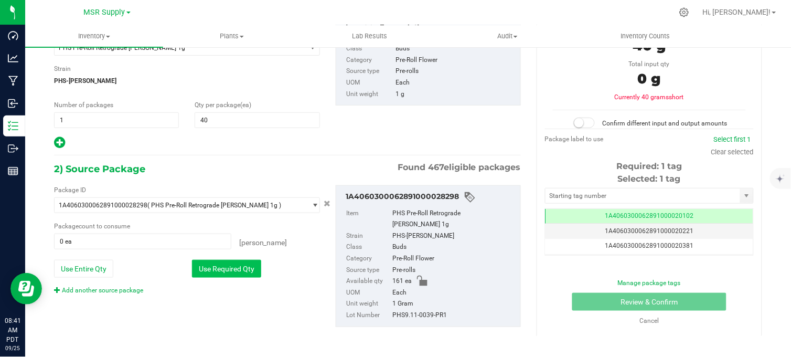
click at [224, 271] on button "Use Required Qty" at bounding box center [226, 269] width 69 height 18
type input "40 ea"
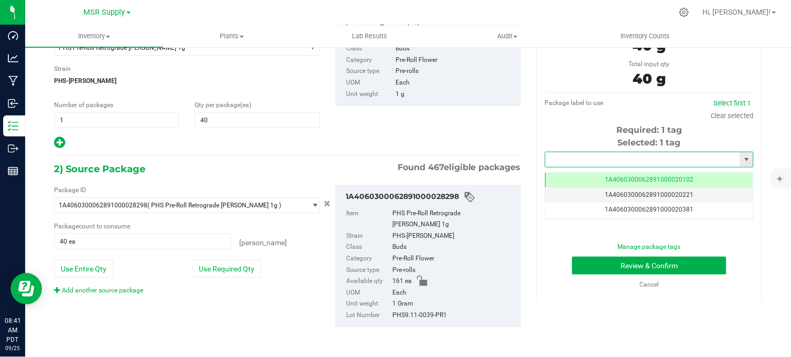
click at [595, 158] on input "text" at bounding box center [642, 159] width 195 height 15
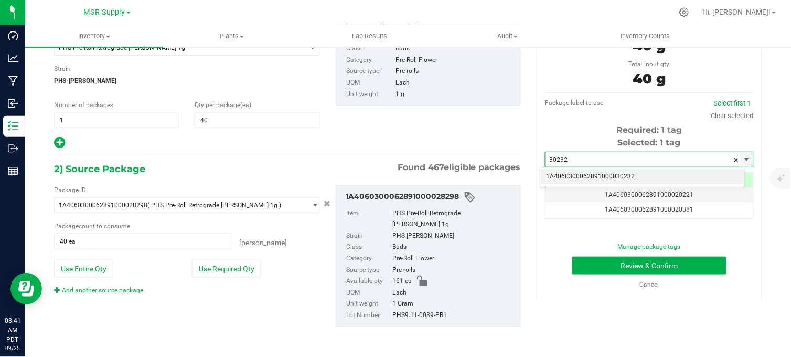
click at [607, 184] on li "1A4060300062891000030232" at bounding box center [642, 177] width 205 height 16
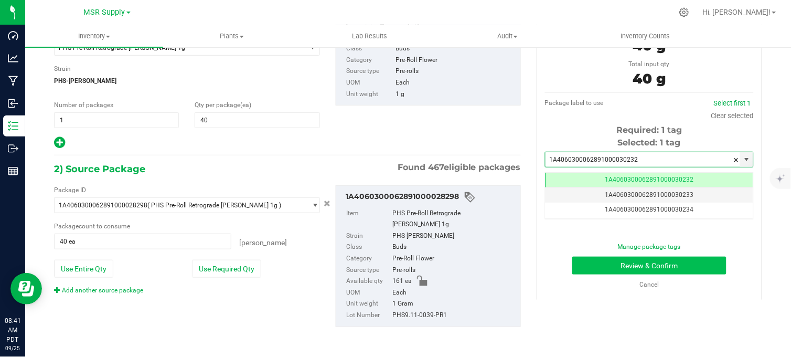
scroll to position [0, -1]
type input "1A4060300062891000030232"
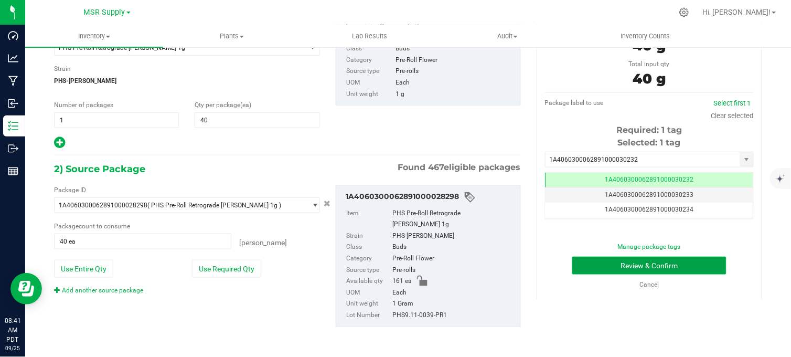
click at [618, 268] on button "Review & Confirm" at bounding box center [649, 265] width 154 height 18
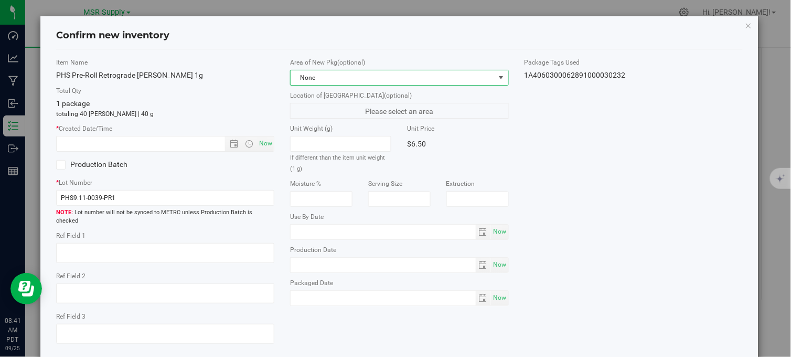
click at [331, 81] on span "None" at bounding box center [393, 77] width 204 height 15
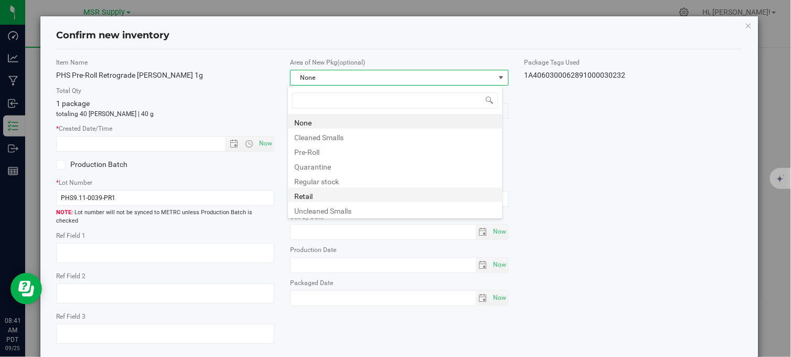
click at [299, 197] on li "Retail" at bounding box center [395, 194] width 214 height 15
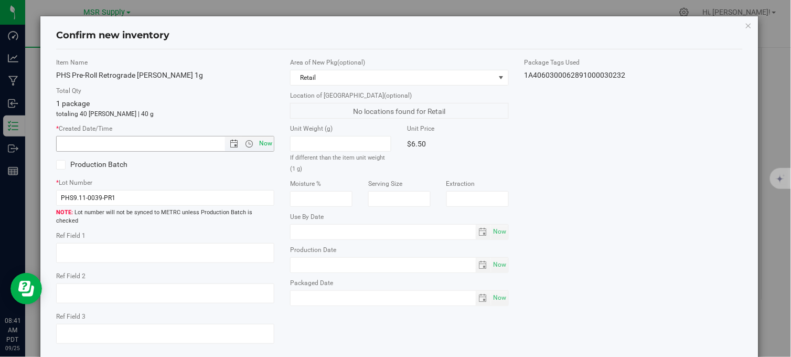
click at [260, 143] on span "Now" at bounding box center [266, 143] width 18 height 15
type input "[DATE] 8:41 AM"
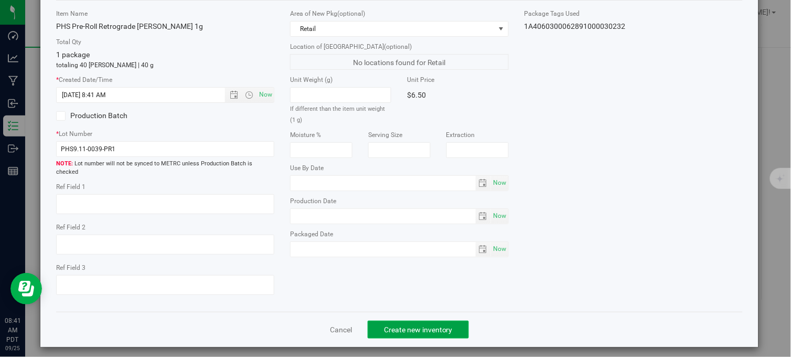
click at [381, 320] on button "Create new inventory" at bounding box center [418, 329] width 101 height 18
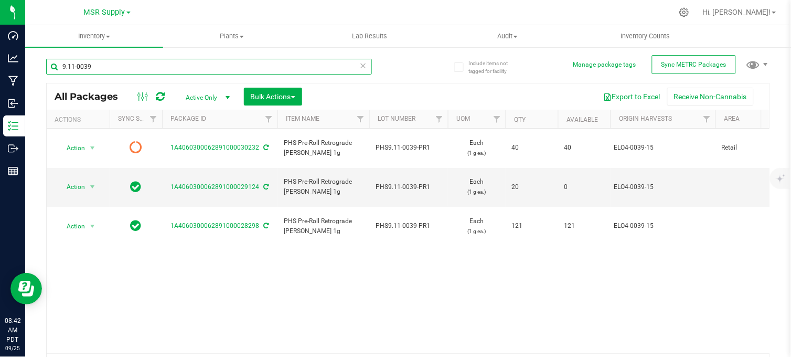
click at [107, 59] on input "9.11-0039" at bounding box center [209, 67] width 326 height 16
type input "9"
type input "[PHONE_NUMBER]"
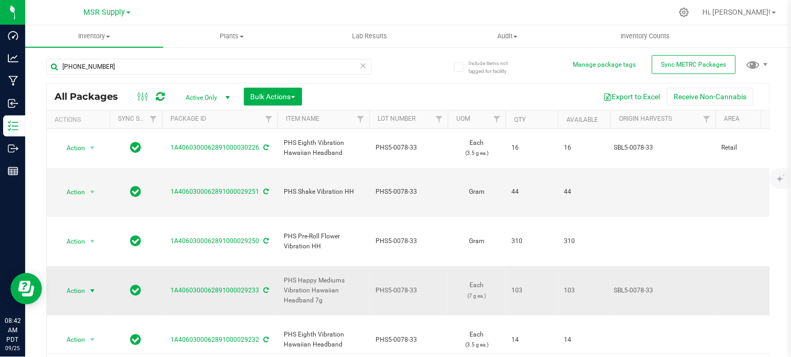
click at [87, 283] on span "select" at bounding box center [92, 290] width 13 height 15
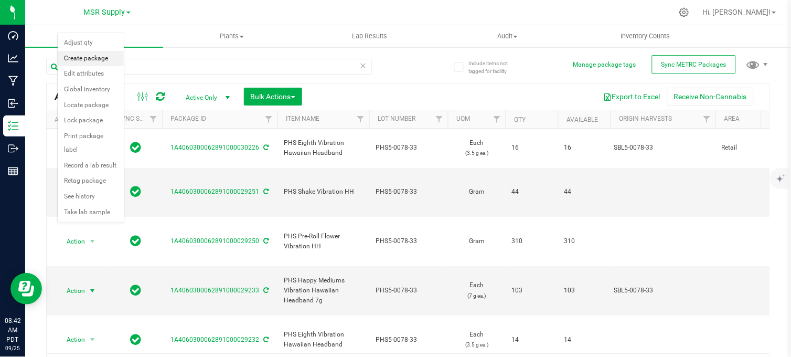
click at [80, 60] on li "Create package" at bounding box center [91, 59] width 66 height 16
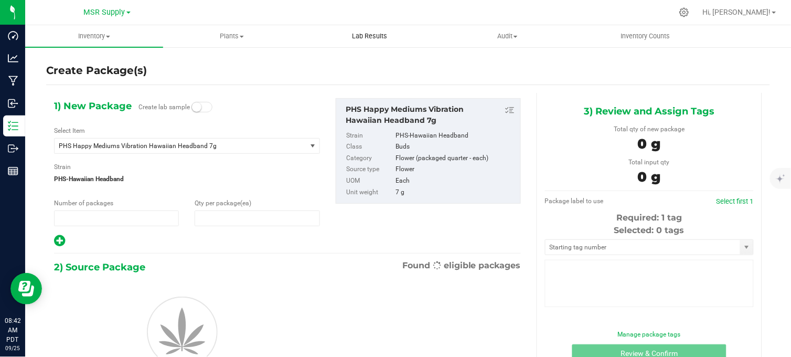
type input "1"
type input "0"
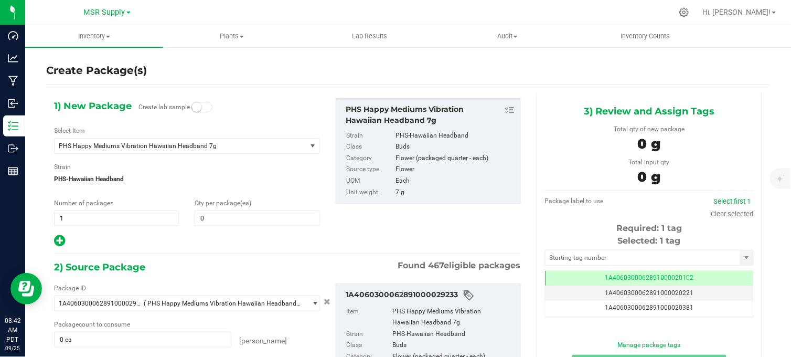
scroll to position [0, -1]
click at [216, 218] on span at bounding box center [257, 218] width 125 height 16
type input "32"
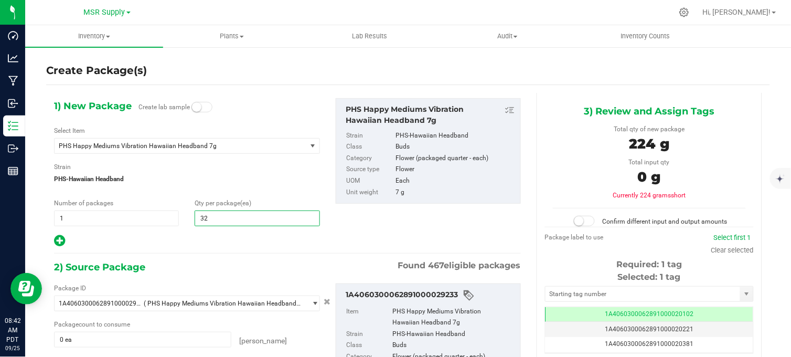
type input "32"
click at [198, 248] on div at bounding box center [187, 241] width 266 height 14
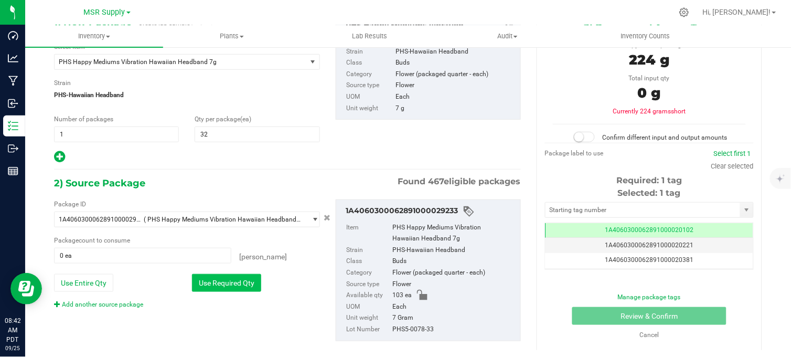
click at [214, 287] on button "Use Required Qty" at bounding box center [226, 283] width 69 height 18
type input "32 ea"
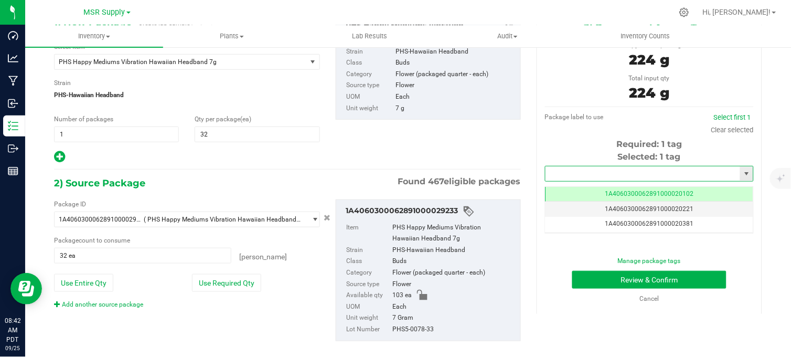
click at [553, 179] on input "text" at bounding box center [642, 173] width 195 height 15
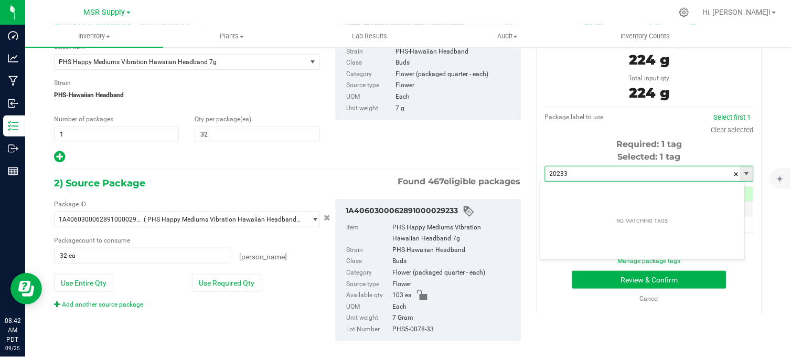
click at [548, 172] on input "20233" at bounding box center [642, 173] width 195 height 15
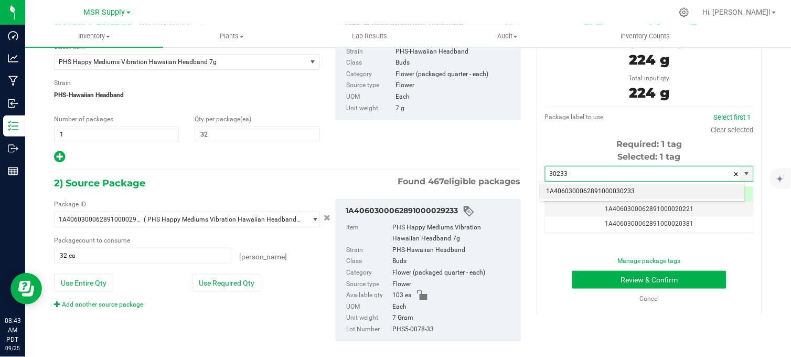
click at [611, 192] on li "1A4060300062891000030233" at bounding box center [642, 192] width 205 height 16
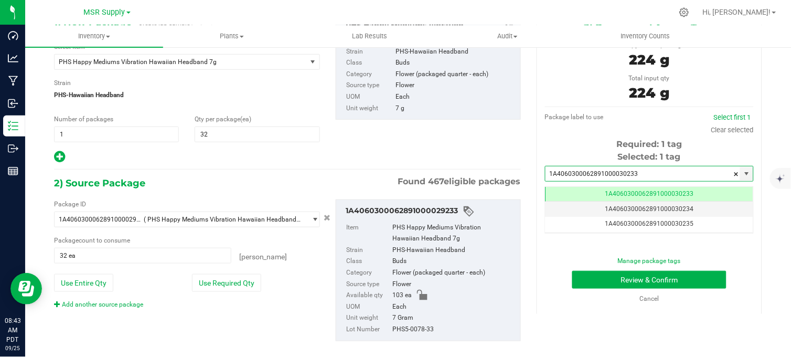
scroll to position [0, -1]
type input "1A4060300062891000030233"
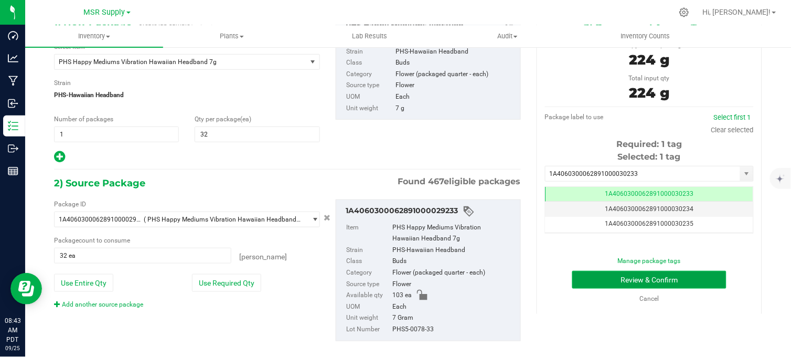
click at [640, 282] on button "Review & Confirm" at bounding box center [649, 280] width 154 height 18
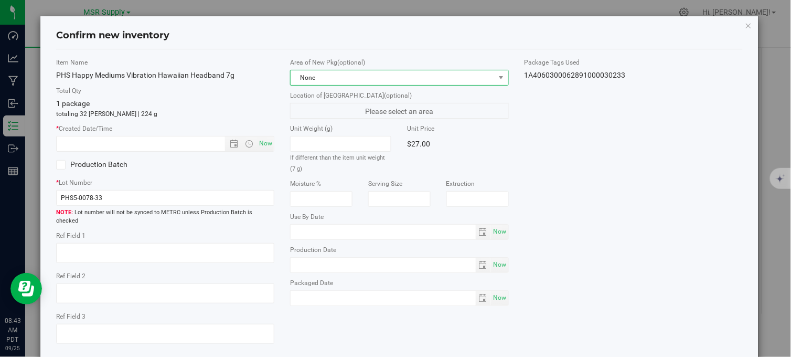
click at [423, 80] on span "None" at bounding box center [393, 77] width 204 height 15
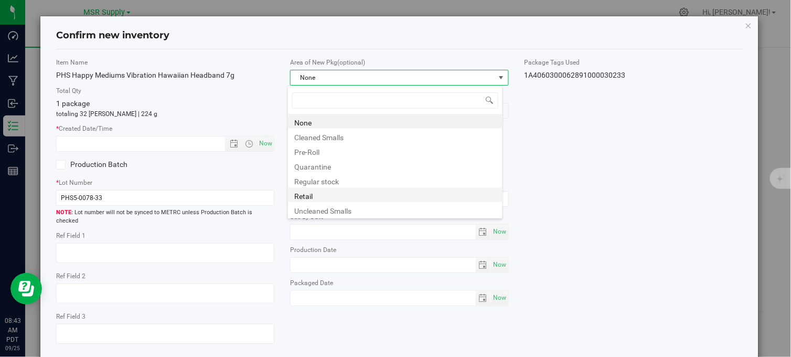
click at [313, 194] on li "Retail" at bounding box center [395, 194] width 214 height 15
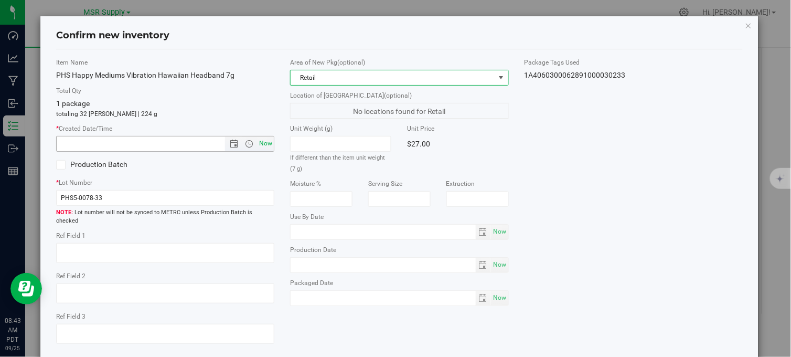
click at [266, 142] on span "Now" at bounding box center [266, 143] width 18 height 15
type input "[DATE] 8:43 AM"
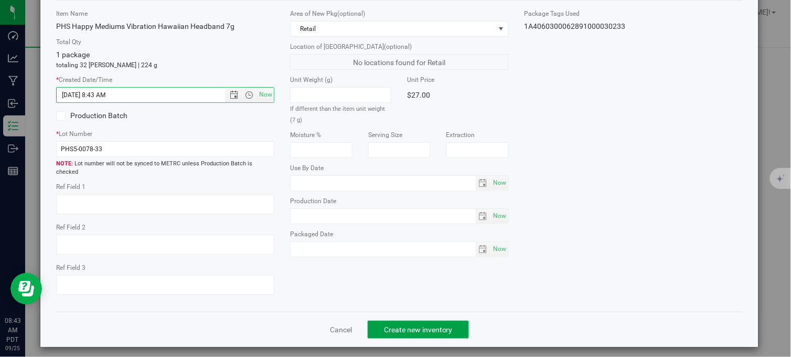
click at [394, 325] on span "Create new inventory" at bounding box center [418, 329] width 69 height 8
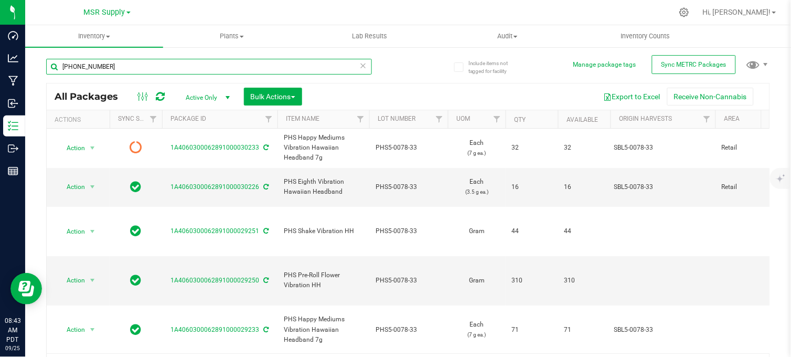
click at [134, 66] on input "[PHONE_NUMBER]" at bounding box center [209, 67] width 326 height 16
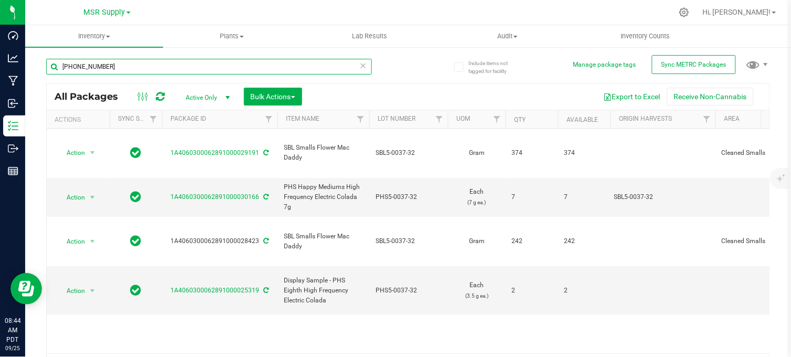
drag, startPoint x: 123, startPoint y: 67, endPoint x: 61, endPoint y: 68, distance: 61.4
click at [61, 68] on input "[PHONE_NUMBER]" at bounding box center [209, 67] width 326 height 16
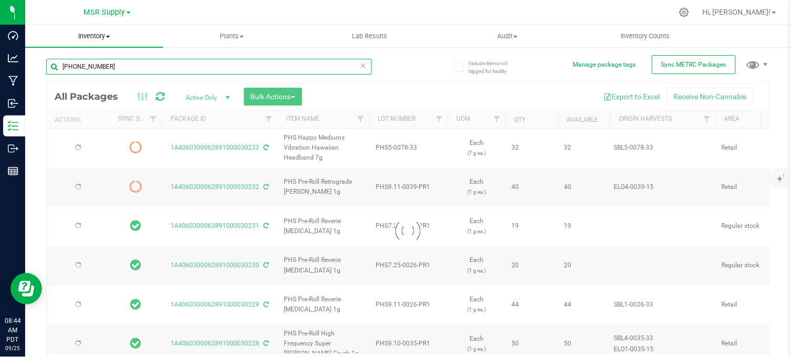
type input "[PHONE_NUMBER]"
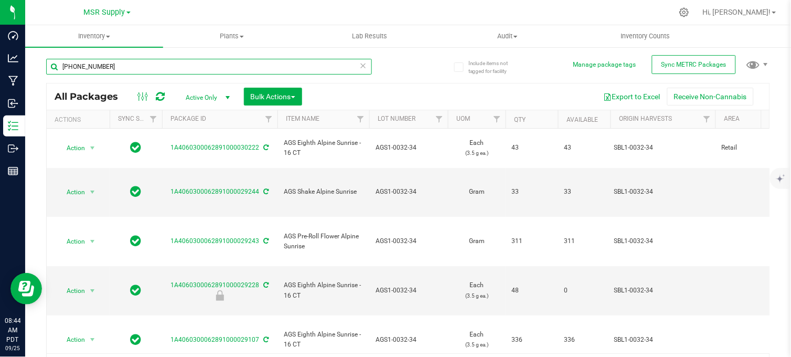
click at [103, 61] on input "[PHONE_NUMBER]" at bounding box center [209, 67] width 326 height 16
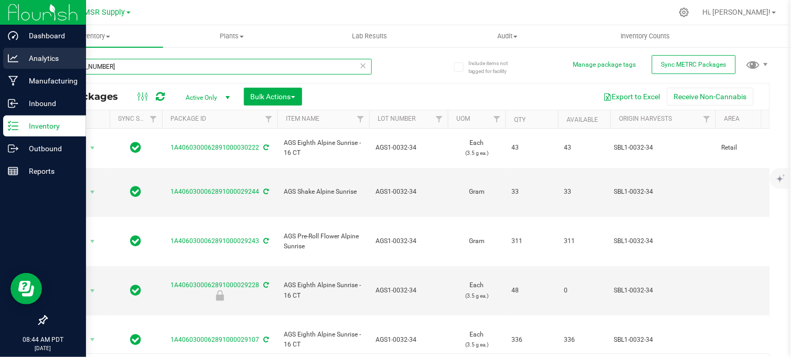
drag, startPoint x: 102, startPoint y: 67, endPoint x: 23, endPoint y: 63, distance: 79.3
click at [23, 63] on div "Dashboard Analytics Manufacturing Inbound Inventory Outbound Reports 08:44 AM P…" at bounding box center [395, 178] width 791 height 357
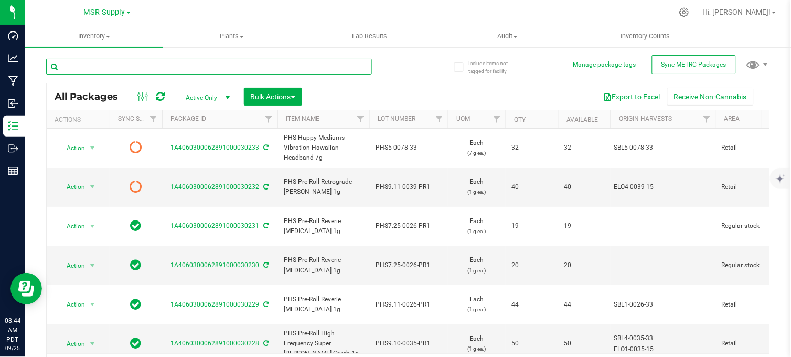
click at [114, 65] on input "text" at bounding box center [209, 67] width 326 height 16
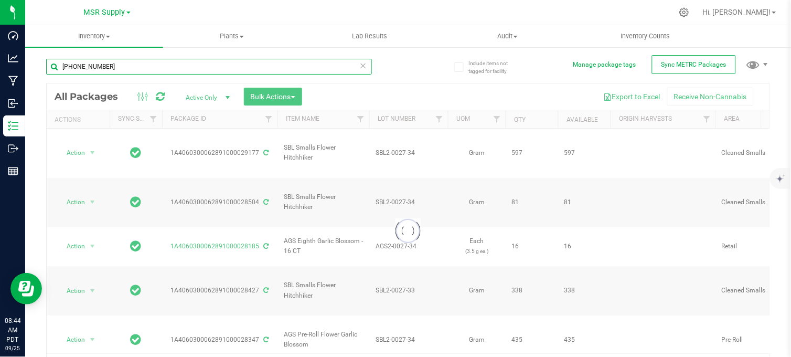
type input "[PHONE_NUMBER]"
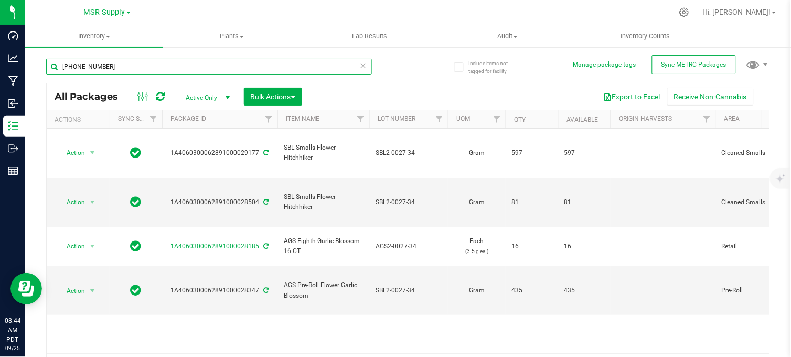
drag, startPoint x: 100, startPoint y: 66, endPoint x: 36, endPoint y: 72, distance: 64.8
click at [36, 72] on div "Include items not tagged for facility Manage package tags Sync METRC Packages […" at bounding box center [408, 206] width 766 height 320
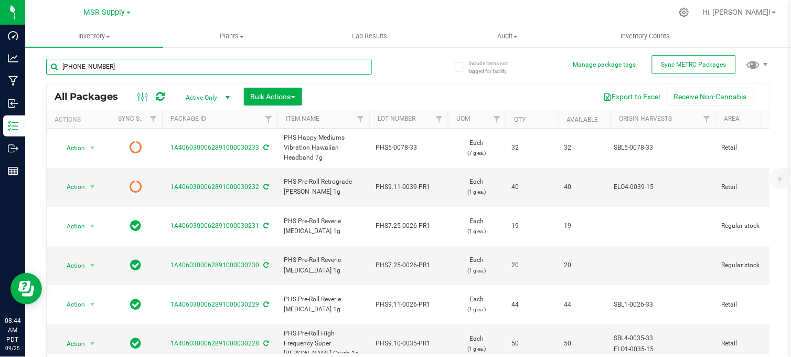
type input "[PHONE_NUMBER]"
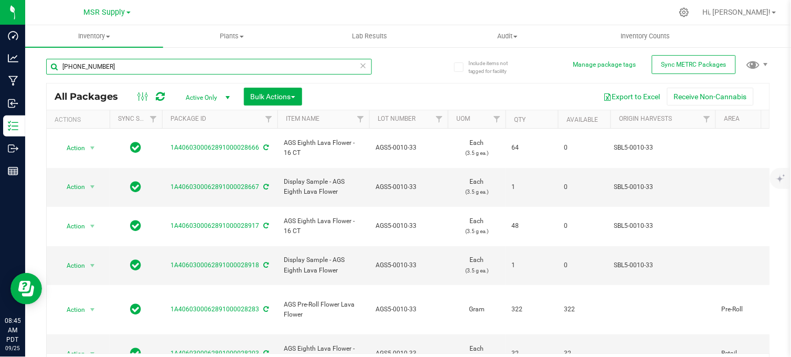
drag, startPoint x: 102, startPoint y: 63, endPoint x: 62, endPoint y: 69, distance: 40.3
click at [62, 69] on input "[PHONE_NUMBER]" at bounding box center [209, 67] width 326 height 16
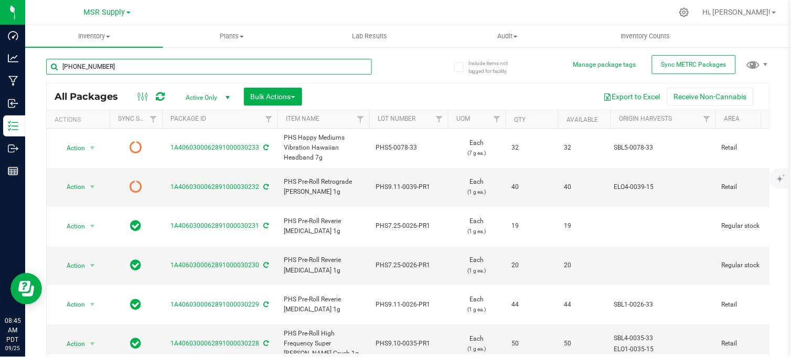
type input "[PHONE_NUMBER]"
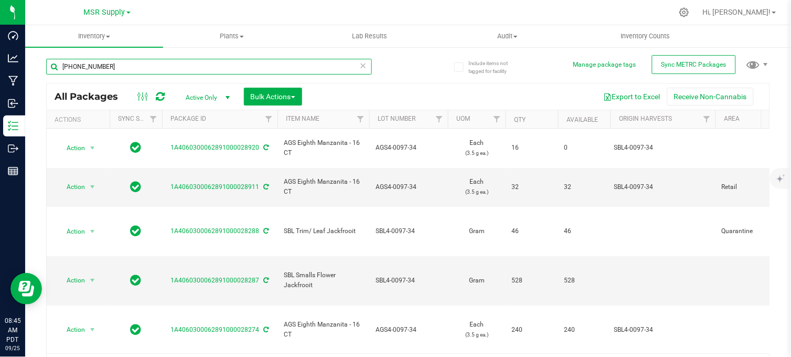
drag, startPoint x: 112, startPoint y: 61, endPoint x: 60, endPoint y: 69, distance: 52.6
click at [60, 69] on input "[PHONE_NUMBER]" at bounding box center [209, 67] width 326 height 16
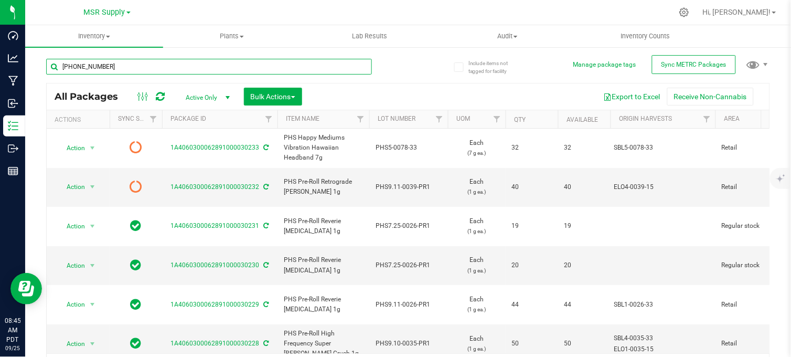
type input "[PHONE_NUMBER]"
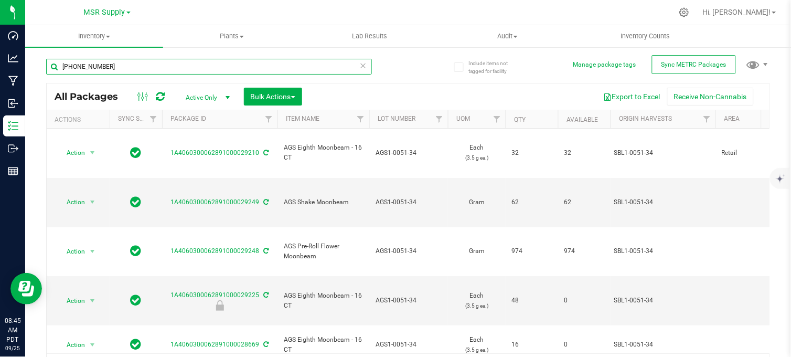
drag, startPoint x: 93, startPoint y: 66, endPoint x: 55, endPoint y: 64, distance: 38.3
click at [55, 64] on input "[PHONE_NUMBER]" at bounding box center [209, 67] width 326 height 16
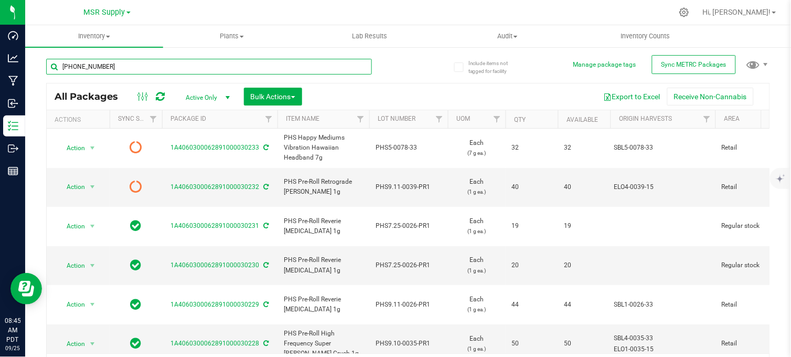
type input "[PHONE_NUMBER]"
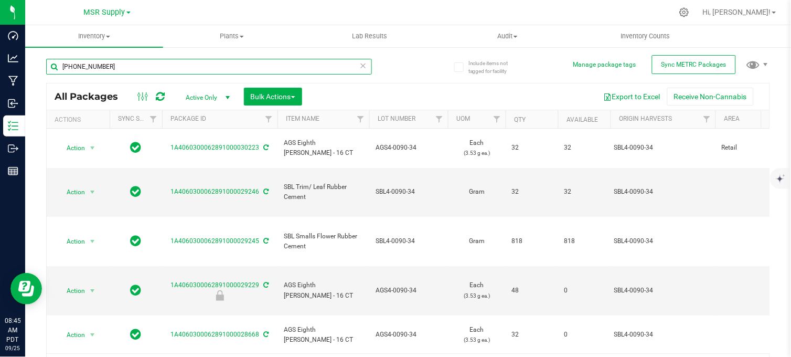
drag, startPoint x: 101, startPoint y: 67, endPoint x: 34, endPoint y: 71, distance: 67.3
click at [34, 71] on div "Include items not tagged for facility Manage package tags Sync METRC Packages […" at bounding box center [408, 206] width 766 height 320
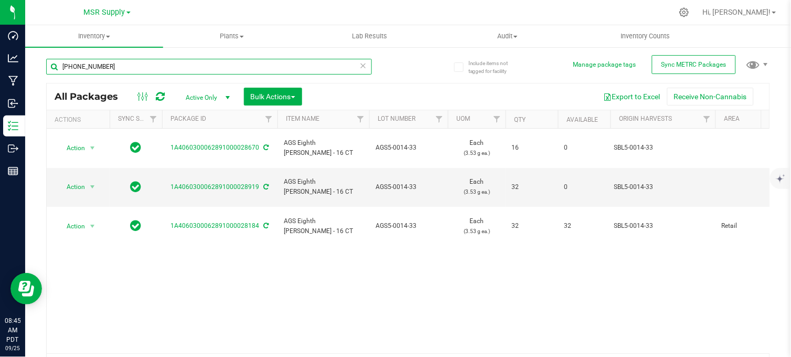
type input "[PHONE_NUMBER]"
click at [360, 65] on icon at bounding box center [363, 65] width 7 height 13
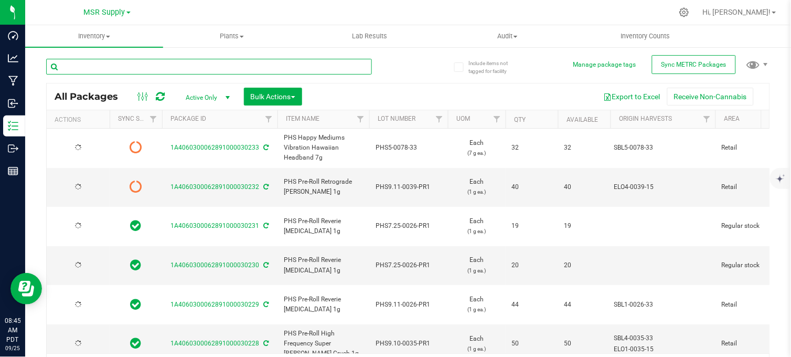
click at [103, 67] on input "text" at bounding box center [209, 67] width 326 height 16
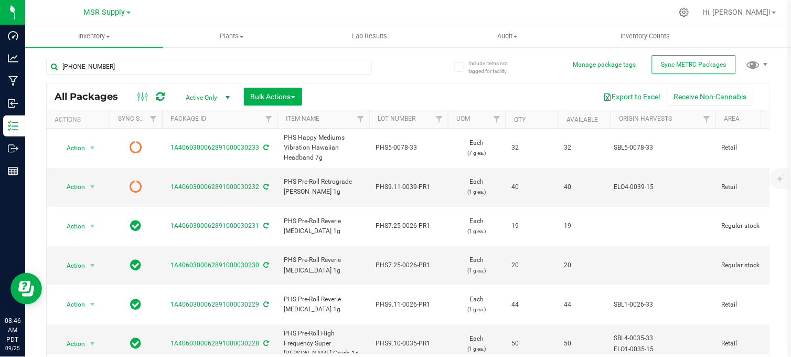
type input "5-0070-33"
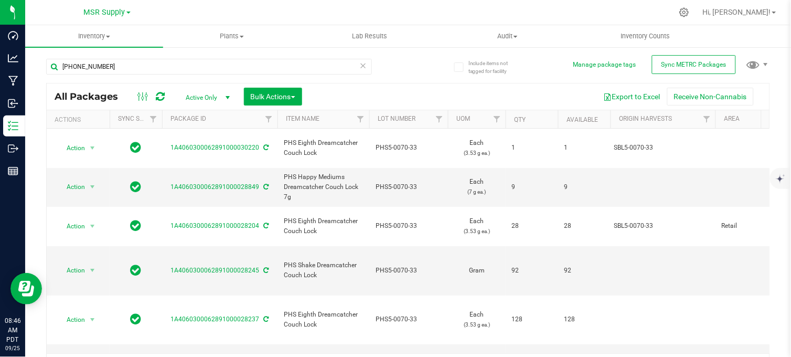
click at [360, 61] on icon at bounding box center [363, 65] width 7 height 13
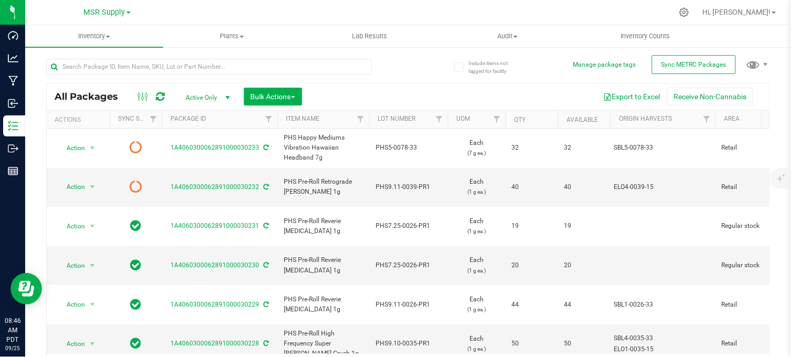
click at [404, 71] on div at bounding box center [227, 66] width 362 height 34
click at [143, 64] on input "text" at bounding box center [209, 67] width 326 height 16
type input "8.22-010"
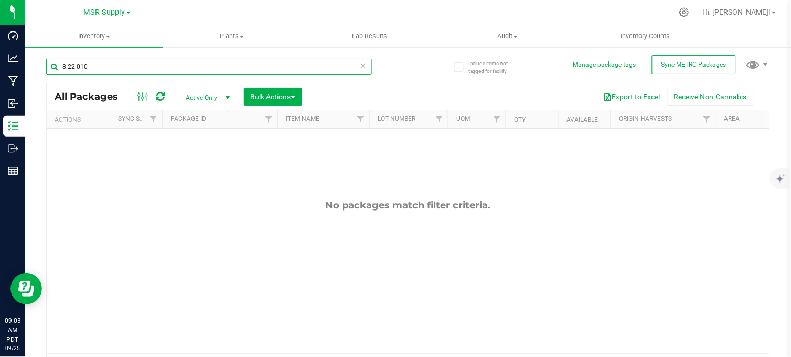
drag, startPoint x: 97, startPoint y: 66, endPoint x: 55, endPoint y: 67, distance: 42.5
click at [55, 67] on input "8.22-010" at bounding box center [209, 67] width 326 height 16
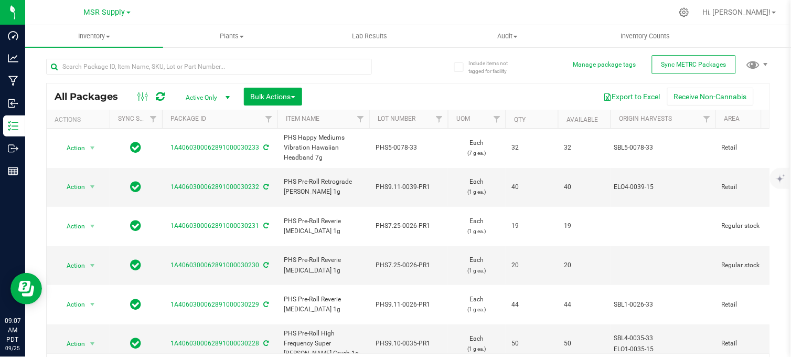
click at [427, 74] on div "All Packages Active Only Active Only Lab Samples Locked All External Internal B…" at bounding box center [408, 214] width 724 height 330
click at [389, 68] on div at bounding box center [227, 66] width 362 height 34
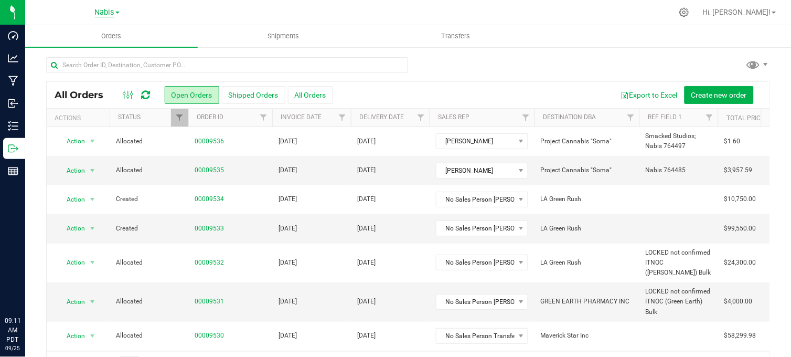
click at [107, 14] on span "Nabis" at bounding box center [104, 12] width 19 height 9
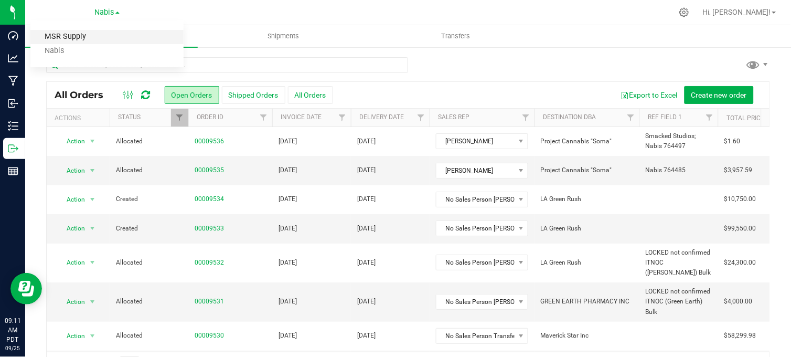
click at [77, 40] on link "MSR Supply" at bounding box center [106, 37] width 153 height 14
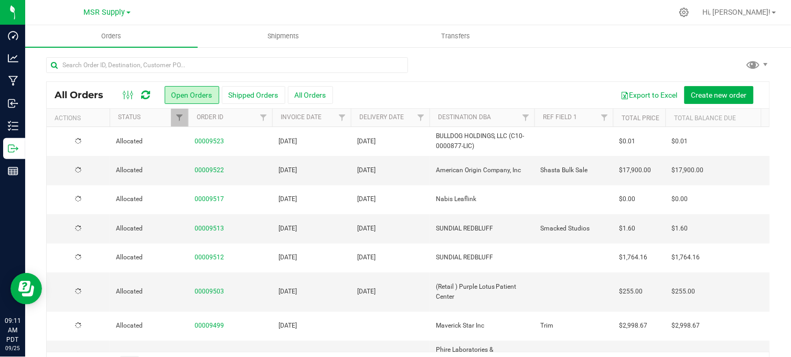
click at [577, 10] on div at bounding box center [430, 12] width 485 height 20
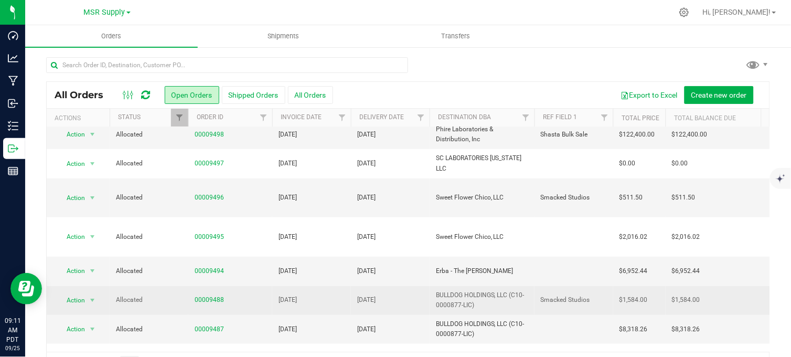
scroll to position [233, 0]
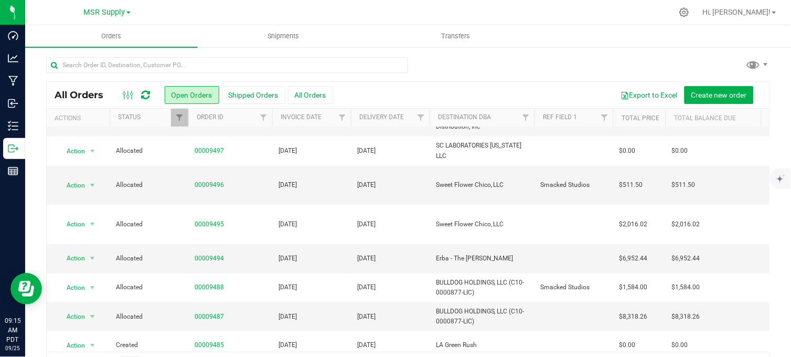
click at [521, 61] on div at bounding box center [408, 69] width 724 height 24
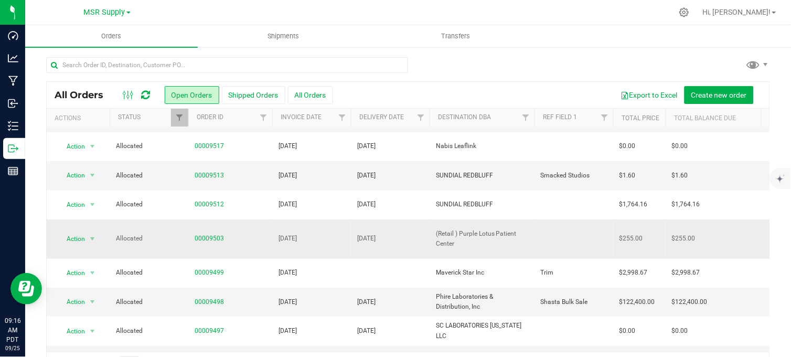
scroll to position [0, 0]
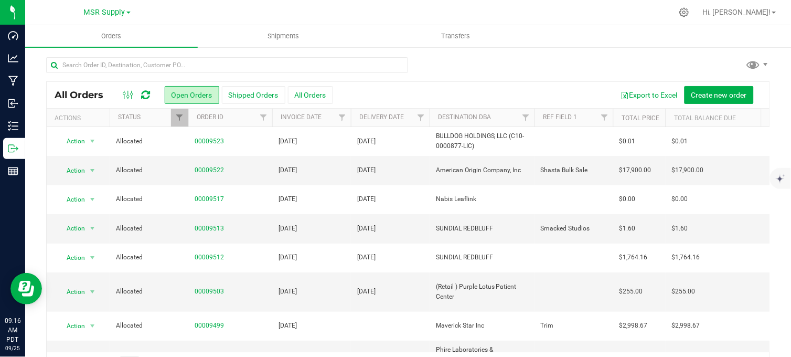
click at [441, 66] on div at bounding box center [408, 69] width 724 height 24
click at [462, 68] on div at bounding box center [408, 69] width 724 height 24
click at [391, 14] on div at bounding box center [430, 12] width 485 height 20
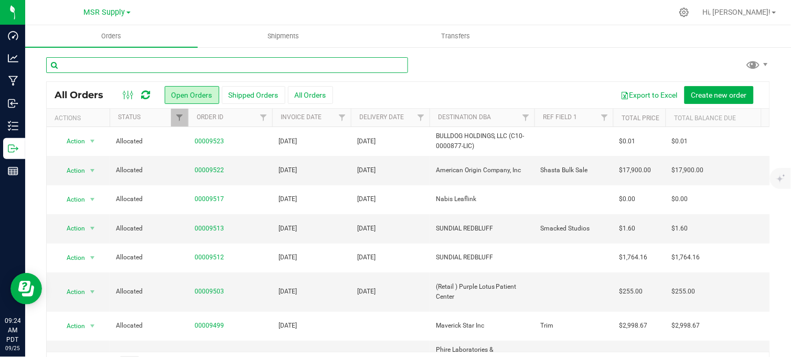
click at [153, 66] on input "text" at bounding box center [227, 65] width 362 height 16
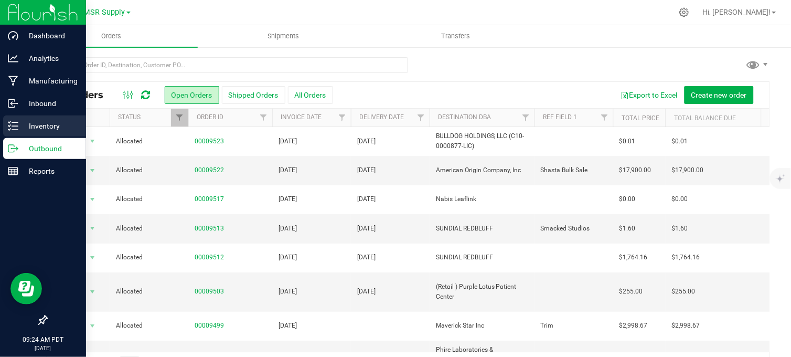
click at [30, 120] on p "Inventory" at bounding box center [49, 126] width 63 height 13
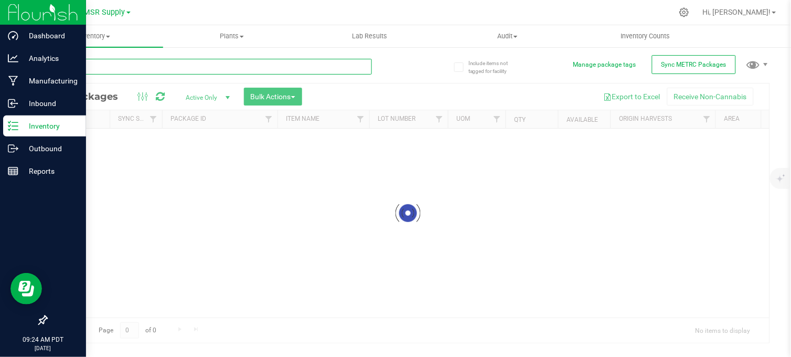
click at [124, 66] on div "Inventory All packages All inventory Waste log Create inventory Plants All plan…" at bounding box center [408, 190] width 766 height 331
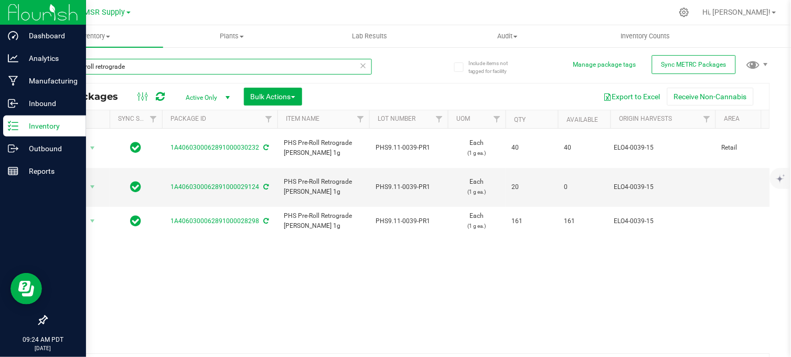
type input "phs pre-roll retrograde"
click at [406, 65] on div "phs pre-roll retrograde All Packages Active Only Active Only Lab Samples Locked…" at bounding box center [408, 214] width 724 height 330
click at [361, 66] on icon at bounding box center [363, 65] width 7 height 13
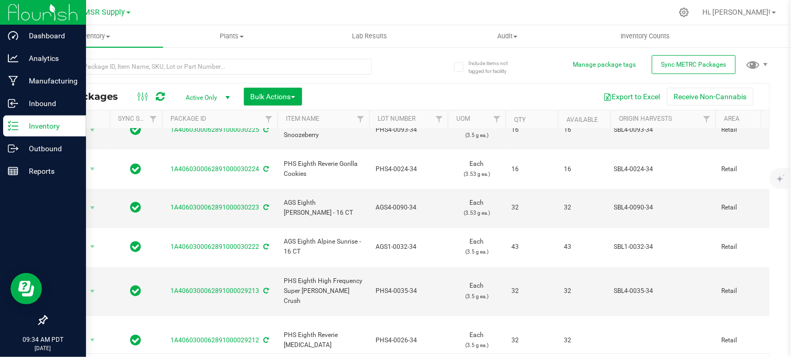
scroll to position [22, 0]
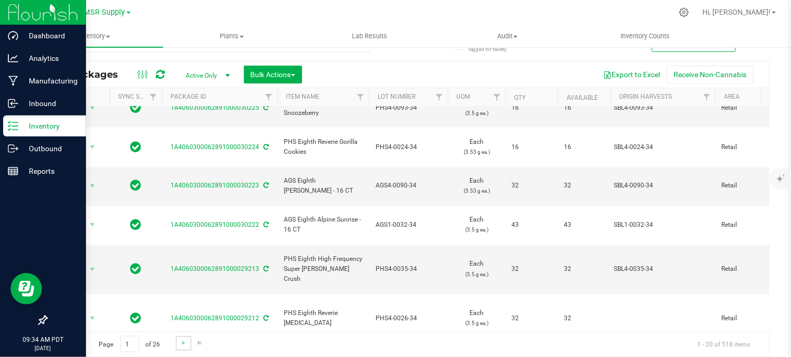
click at [177, 342] on link "Go to the next page" at bounding box center [183, 343] width 15 height 14
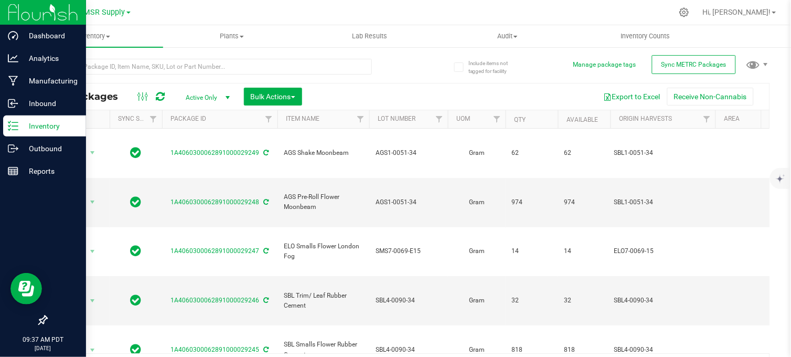
click at [402, 62] on div at bounding box center [227, 66] width 362 height 34
click at [299, 11] on div at bounding box center [430, 12] width 485 height 20
click at [396, 71] on div at bounding box center [227, 66] width 362 height 34
click at [407, 71] on div "All Packages Active Only Active Only Lab Samples Locked All External Internal B…" at bounding box center [408, 214] width 724 height 330
click at [400, 61] on div at bounding box center [227, 66] width 362 height 34
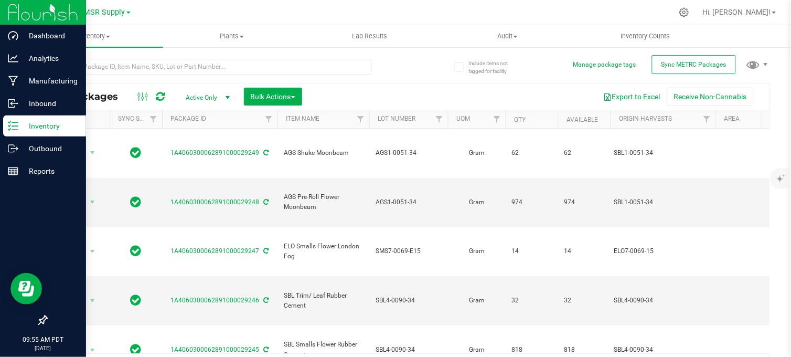
click at [422, 63] on div "All Packages Active Only Active Only Lab Samples Locked All External Internal B…" at bounding box center [408, 214] width 724 height 330
click at [293, 65] on input "text" at bounding box center [209, 67] width 326 height 16
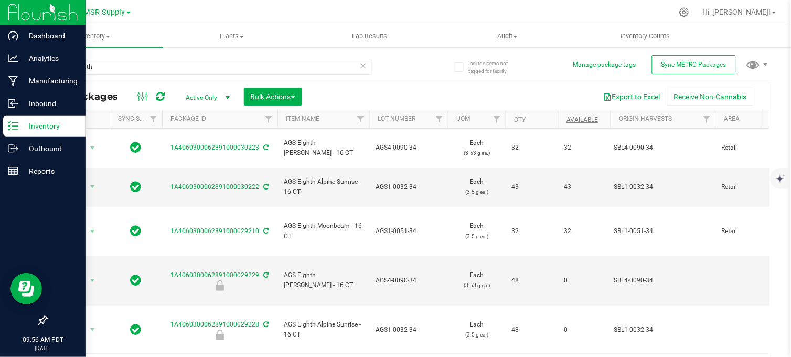
click at [582, 117] on th "Available" at bounding box center [584, 119] width 52 height 18
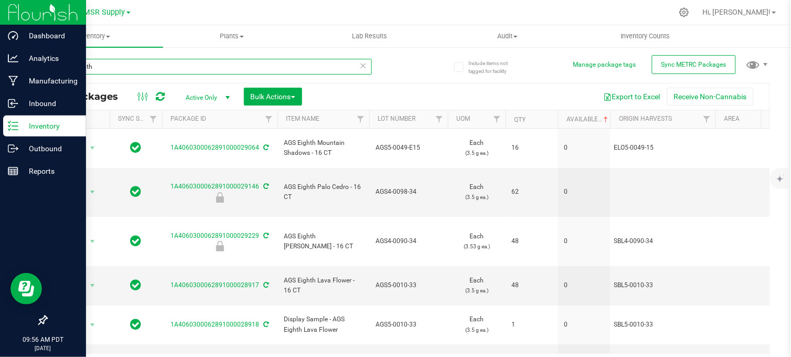
drag, startPoint x: 72, startPoint y: 67, endPoint x: 60, endPoint y: 70, distance: 12.5
click at [60, 70] on input "ags eighth" at bounding box center [209, 67] width 326 height 16
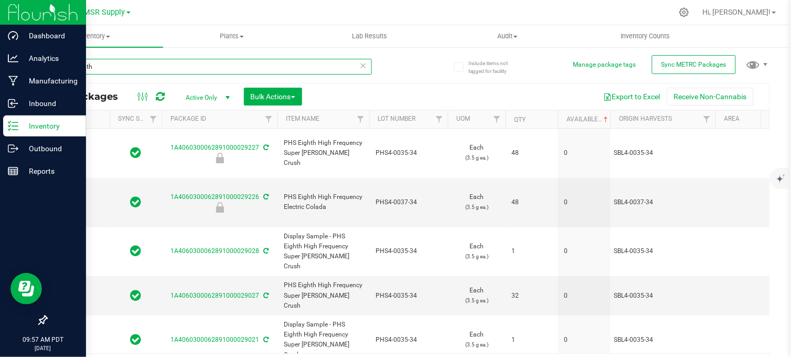
click at [100, 69] on input "phs eighth" at bounding box center [209, 67] width 326 height 16
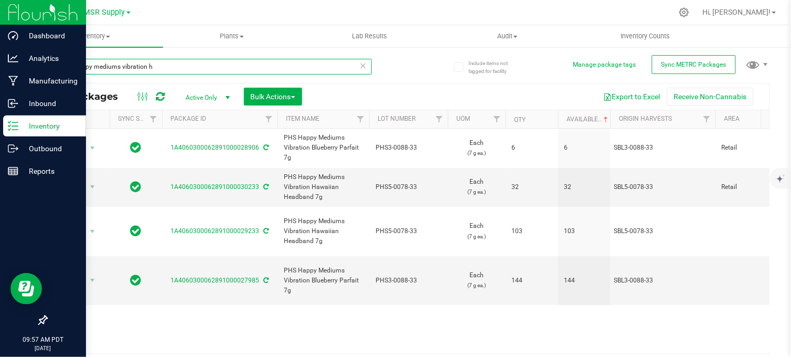
type input "phs happy mediums vibration h"
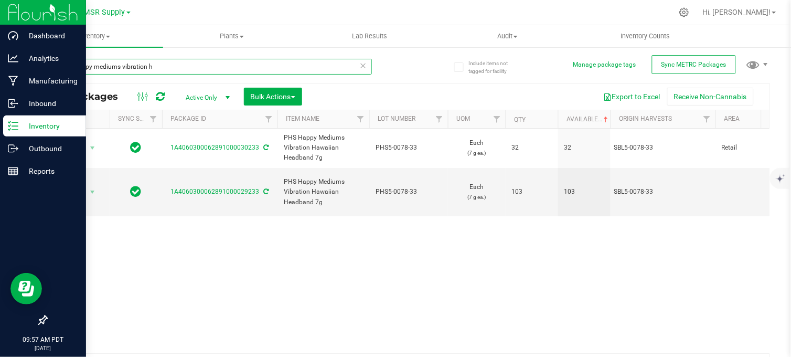
drag, startPoint x: 158, startPoint y: 66, endPoint x: 53, endPoint y: 82, distance: 106.2
click at [53, 82] on div "phs happy mediums vibration h All Packages Active Only Active Only Lab Samples …" at bounding box center [408, 214] width 724 height 330
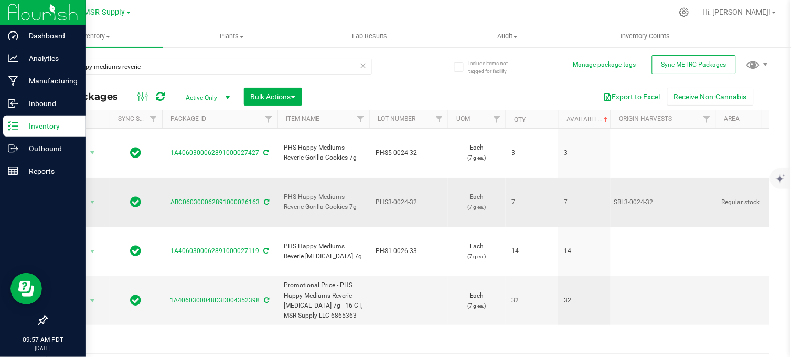
drag, startPoint x: 568, startPoint y: 169, endPoint x: 556, endPoint y: 171, distance: 12.8
drag, startPoint x: 556, startPoint y: 171, endPoint x: 533, endPoint y: 79, distance: 95.0
click at [544, 60] on div "phs happy mediums reverie All Packages Active Only Active Only Lab Samples Lock…" at bounding box center [408, 214] width 724 height 330
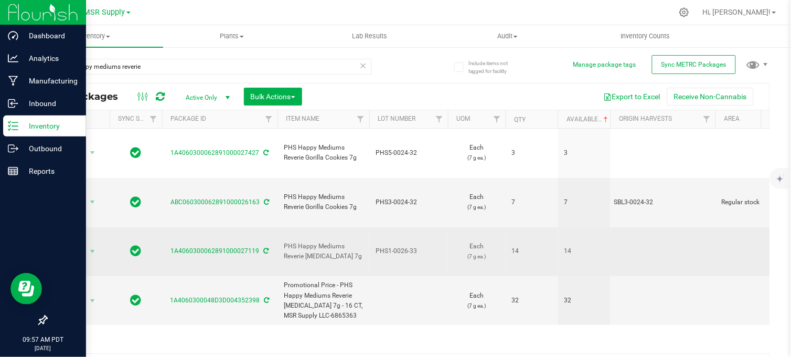
drag, startPoint x: 574, startPoint y: 202, endPoint x: 554, endPoint y: 200, distance: 20.6
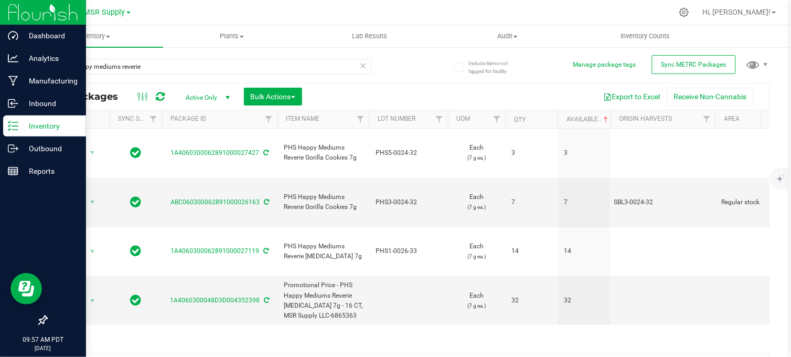
drag, startPoint x: 554, startPoint y: 200, endPoint x: 475, endPoint y: 320, distance: 143.8
click at [475, 320] on div "Action Action Adjust qty Create package Edit attributes Global inventory Locate…" at bounding box center [408, 240] width 723 height 224
click at [151, 69] on input "phs happy mediums reverie" at bounding box center [209, 67] width 326 height 16
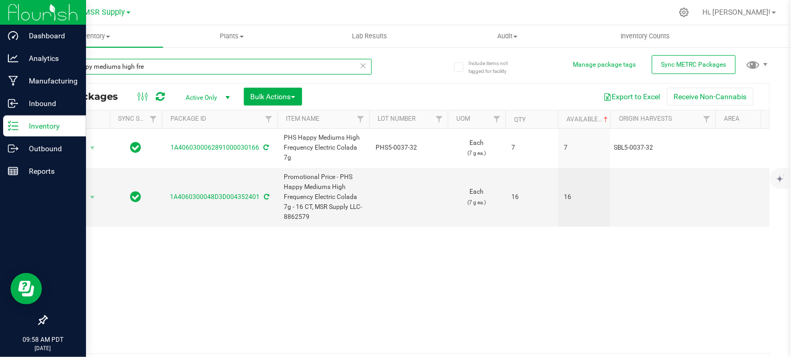
type input "phs happy mediums high fre"
click at [220, 275] on div "Action Action Adjust qty Create package Edit attributes Global inventory Locate…" at bounding box center [408, 240] width 723 height 224
click at [298, 14] on div at bounding box center [430, 12] width 485 height 20
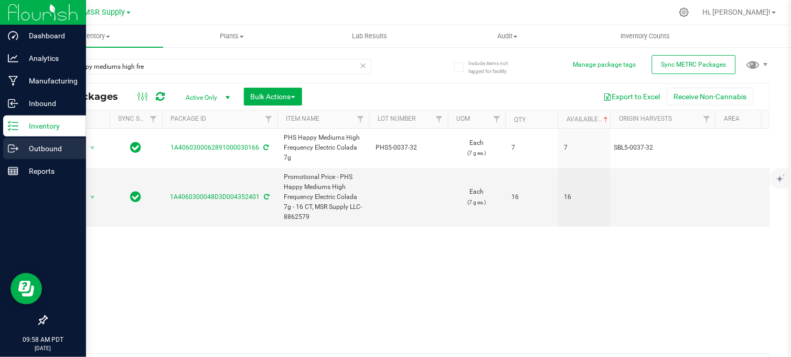
click at [18, 153] on p "Outbound" at bounding box center [49, 148] width 63 height 13
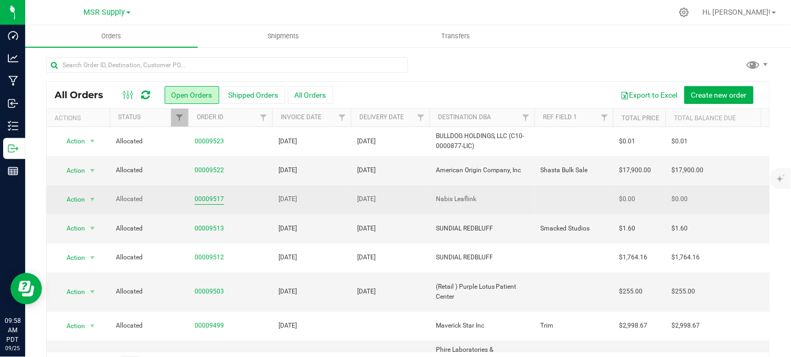
drag, startPoint x: 208, startPoint y: 199, endPoint x: 215, endPoint y: 198, distance: 7.0
click at [208, 198] on link "00009517" at bounding box center [209, 199] width 29 height 10
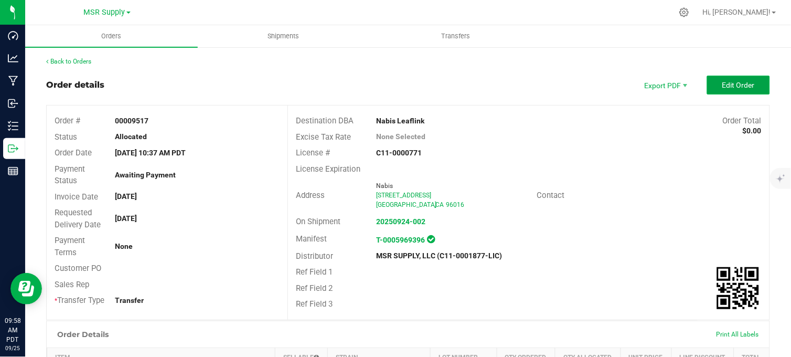
click at [727, 83] on span "Edit Order" at bounding box center [738, 85] width 33 height 8
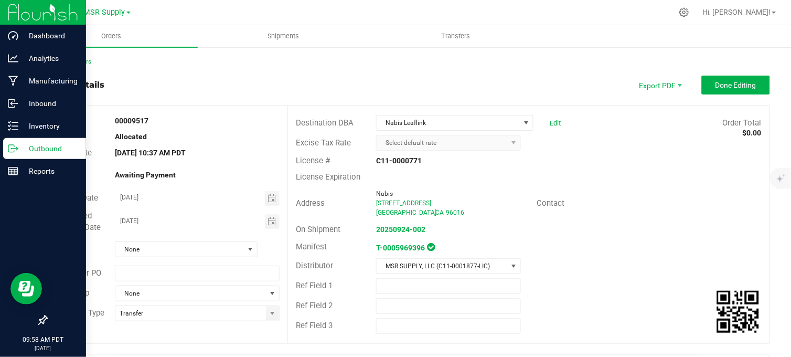
click at [16, 146] on icon at bounding box center [13, 148] width 10 height 10
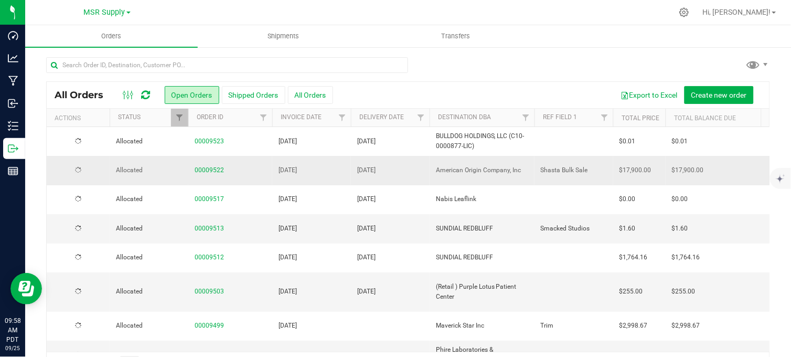
drag, startPoint x: 462, startPoint y: 67, endPoint x: 338, endPoint y: 169, distance: 160.9
click at [459, 67] on div at bounding box center [408, 69] width 724 height 24
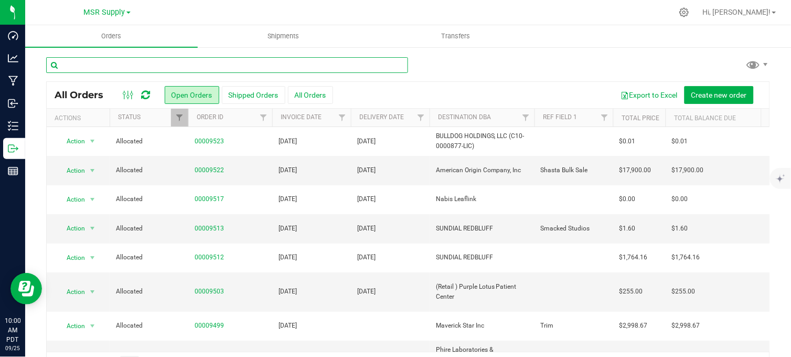
click at [150, 63] on input "text" at bounding box center [227, 65] width 362 height 16
type input "phs eighth vibration"
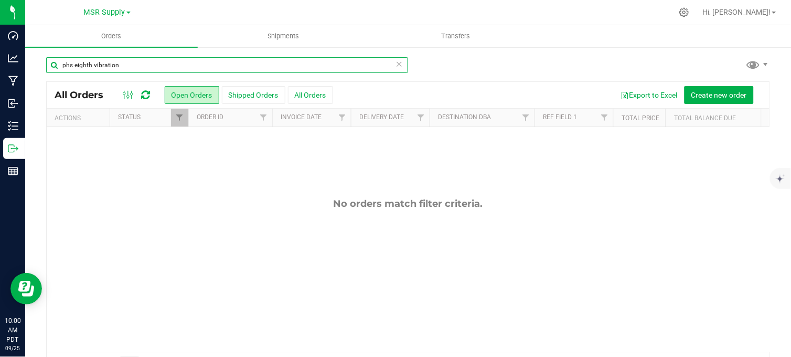
click at [186, 121] on div at bounding box center [188, 118] width 5 height 18
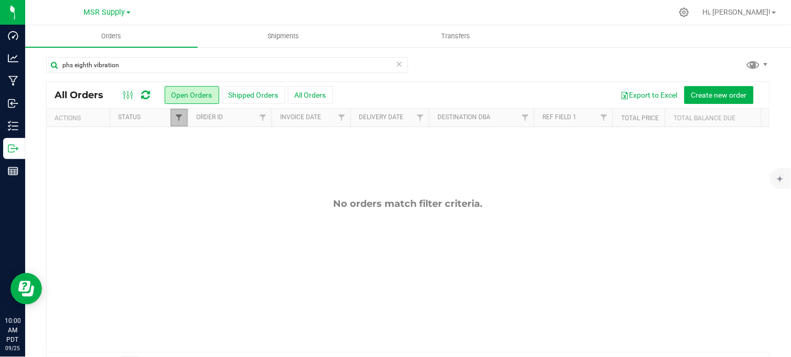
click at [182, 122] on span "Filter" at bounding box center [179, 117] width 8 height 8
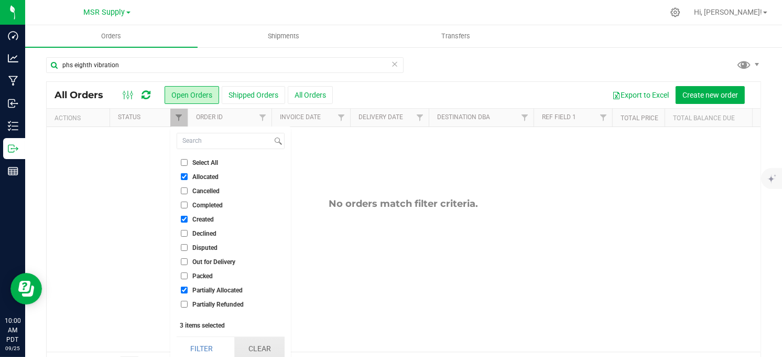
click at [261, 342] on button "Clear" at bounding box center [259, 348] width 50 height 23
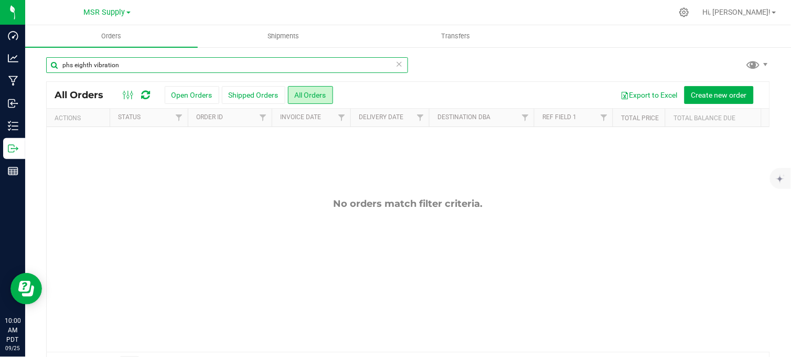
drag, startPoint x: 59, startPoint y: 67, endPoint x: 48, endPoint y: 69, distance: 11.7
click at [48, 69] on input "phs eighth vibration" at bounding box center [227, 65] width 362 height 16
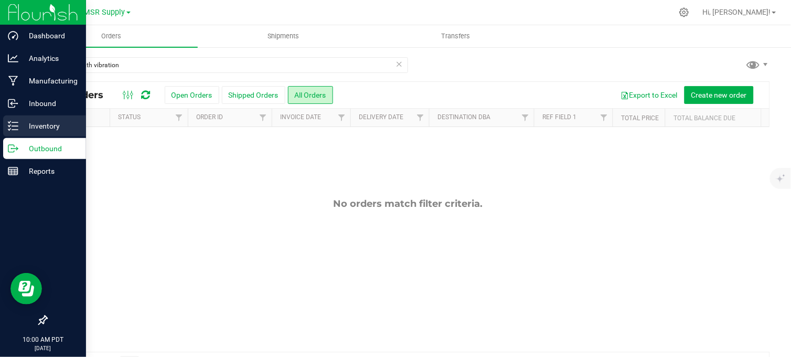
click at [24, 122] on p "Inventory" at bounding box center [49, 126] width 63 height 13
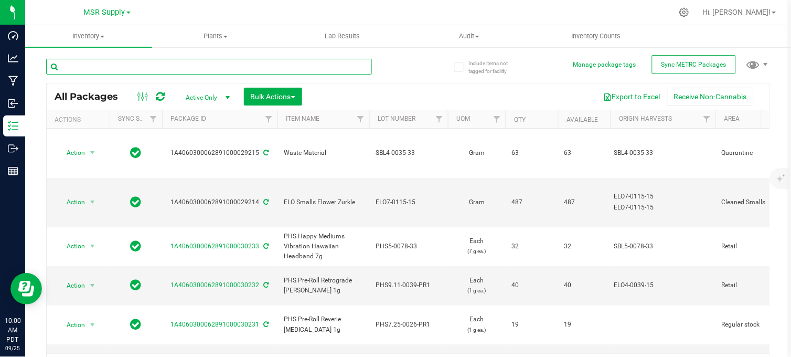
click at [126, 63] on input "text" at bounding box center [209, 67] width 326 height 16
paste input "phs eighth vibration"
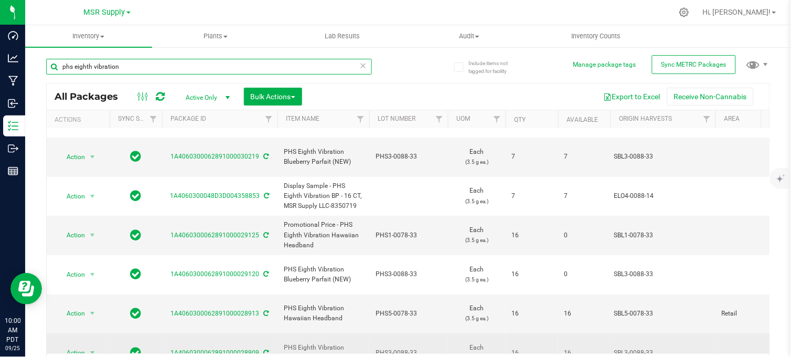
scroll to position [163, 0]
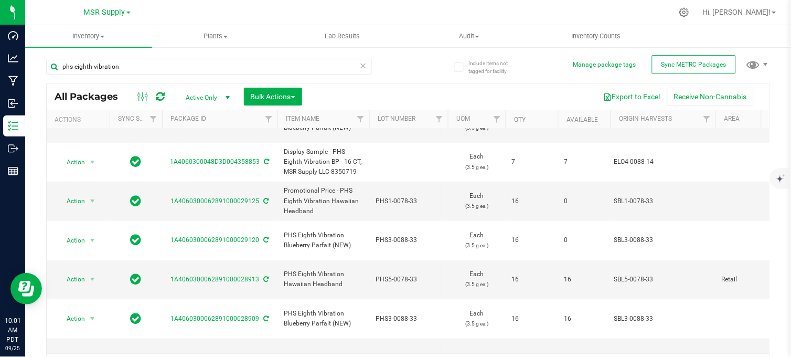
drag, startPoint x: 397, startPoint y: 57, endPoint x: 395, endPoint y: 62, distance: 5.5
click at [396, 59] on div "phs eighth vibration" at bounding box center [227, 66] width 362 height 34
drag, startPoint x: 130, startPoint y: 72, endPoint x: 30, endPoint y: 67, distance: 99.2
click at [30, 67] on div "Include items not tagged for facility Manage package tags Sync METRC Packages p…" at bounding box center [408, 206] width 766 height 320
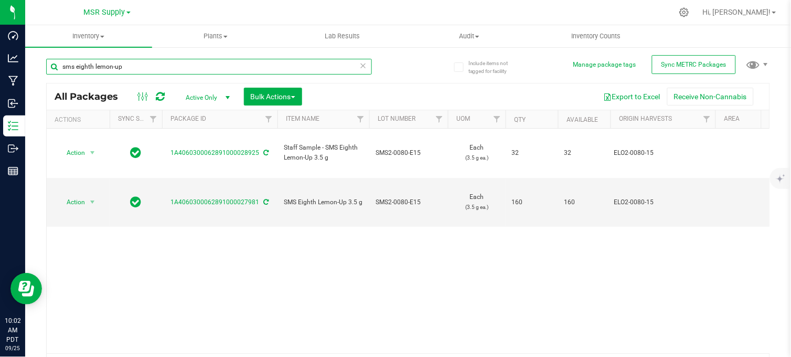
drag, startPoint x: 131, startPoint y: 63, endPoint x: 55, endPoint y: 71, distance: 76.4
click at [54, 70] on input "sms eighth lemon-up" at bounding box center [209, 67] width 326 height 16
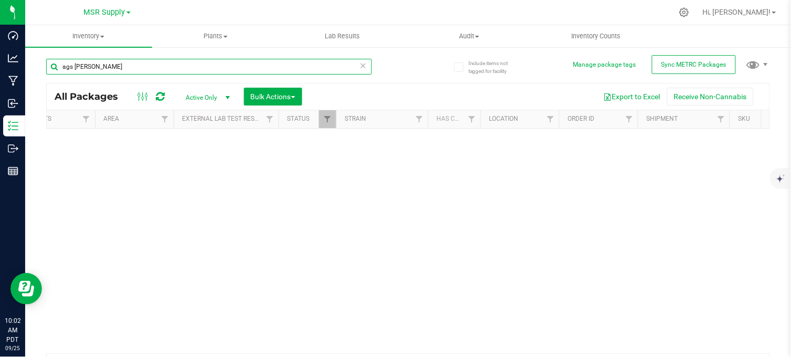
scroll to position [0, 621]
click at [331, 116] on link "Filter" at bounding box center [326, 119] width 17 height 18
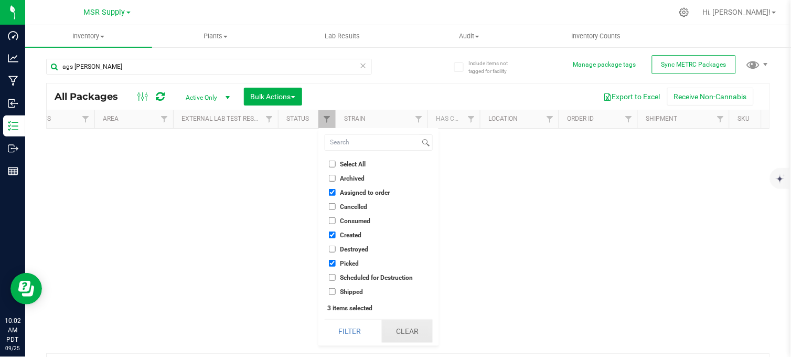
click at [406, 329] on button "Clear" at bounding box center [407, 330] width 50 height 23
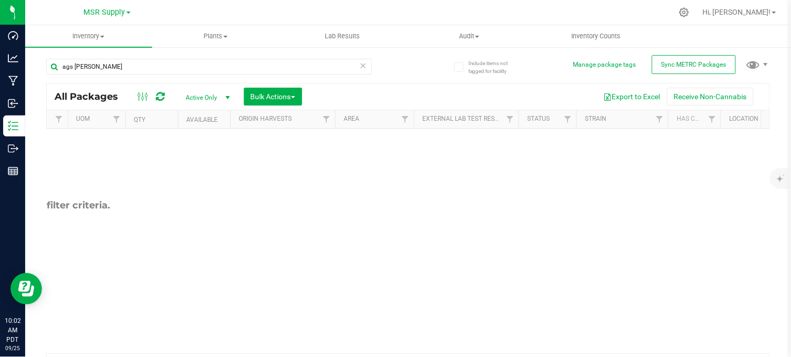
scroll to position [0, 0]
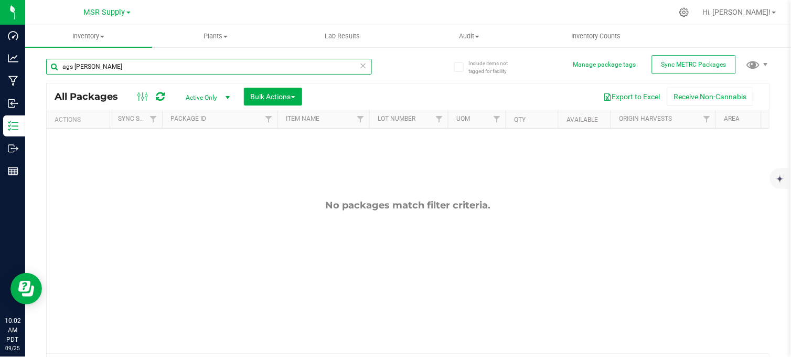
drag, startPoint x: 40, startPoint y: 64, endPoint x: 45, endPoint y: 70, distance: 7.9
click at [43, 70] on div "Include items not tagged for facility Manage package tags Sync METRC Packages a…" at bounding box center [408, 206] width 766 height 320
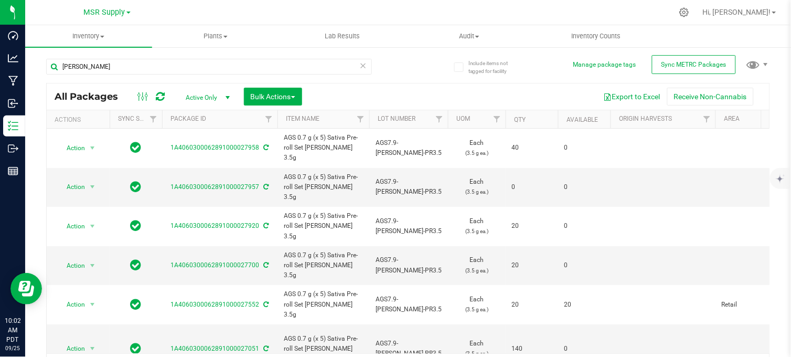
click at [388, 61] on div "dawn" at bounding box center [227, 66] width 362 height 34
drag, startPoint x: 93, startPoint y: 69, endPoint x: 34, endPoint y: 65, distance: 58.8
click at [34, 65] on div "Include items not tagged for facility Manage package tags Sync METRC Packages d…" at bounding box center [408, 206] width 766 height 320
type input "silver cloud"
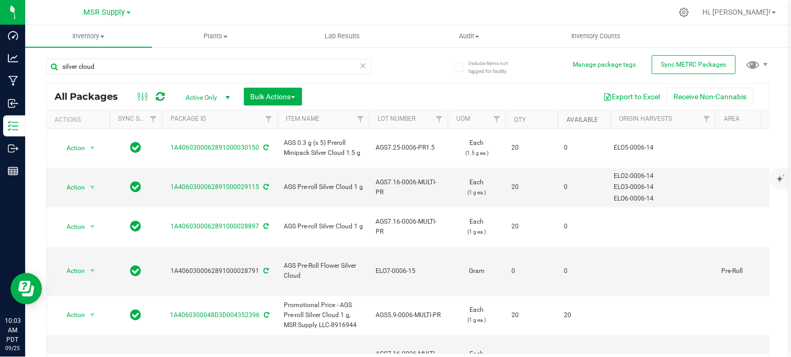
click at [580, 119] on link "Available" at bounding box center [581, 119] width 31 height 7
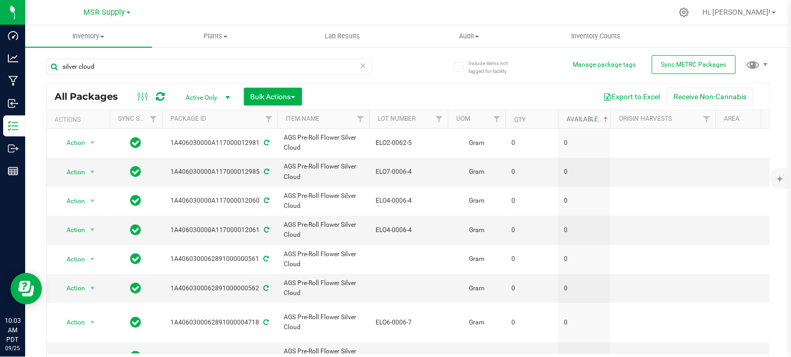
click at [579, 122] on link "Available" at bounding box center [588, 118] width 44 height 7
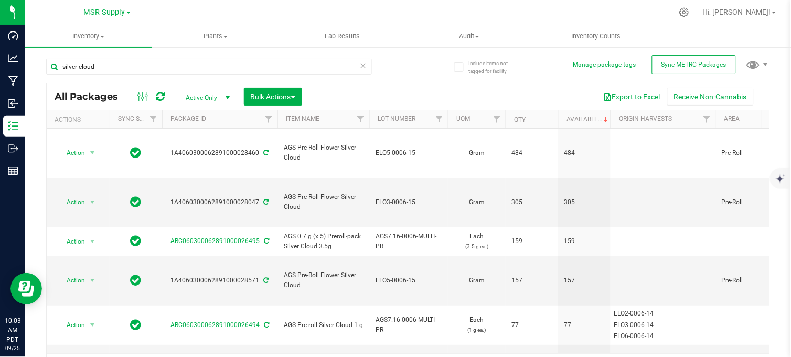
click at [396, 66] on div "silver cloud" at bounding box center [227, 66] width 362 height 34
drag, startPoint x: 95, startPoint y: 69, endPoint x: 45, endPoint y: 79, distance: 51.7
click at [45, 77] on div "Include items not tagged for facility Manage package tags Sync METRC Packages s…" at bounding box center [408, 206] width 766 height 320
click at [105, 69] on div "Inventory All packages All inventory Waste log Create inventory Plants All plan…" at bounding box center [408, 190] width 766 height 331
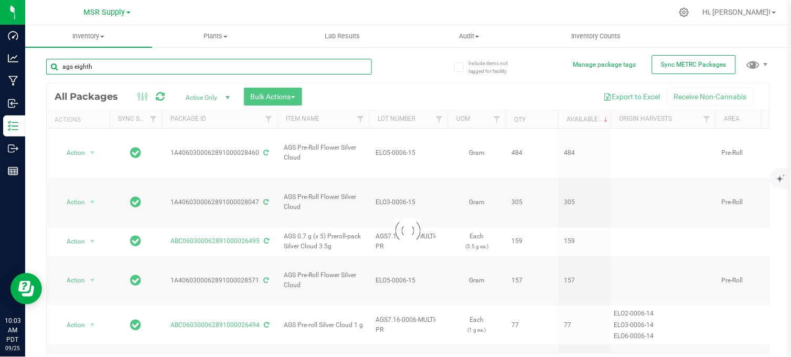
type input "ags eighth"
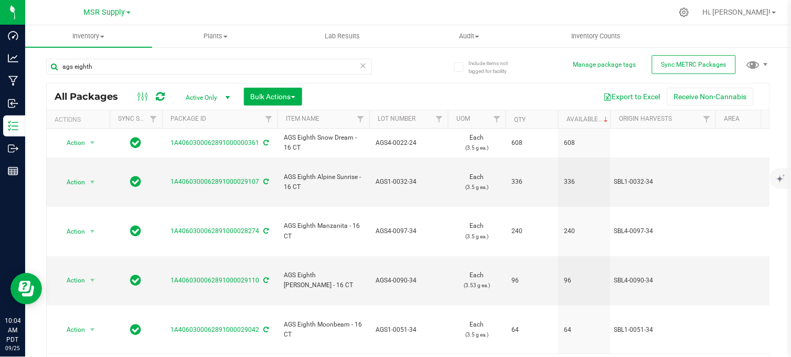
click at [400, 70] on div "ags eighth" at bounding box center [227, 66] width 362 height 34
drag, startPoint x: 96, startPoint y: 71, endPoint x: 48, endPoint y: 81, distance: 48.6
click at [46, 81] on div "ags eighth" at bounding box center [209, 71] width 326 height 24
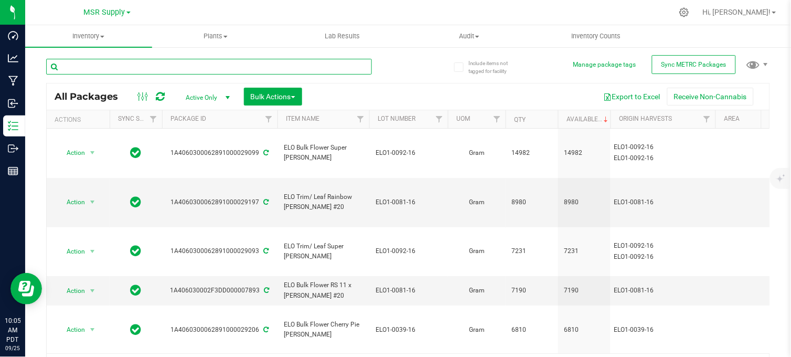
click at [345, 69] on input "text" at bounding box center [209, 67] width 326 height 16
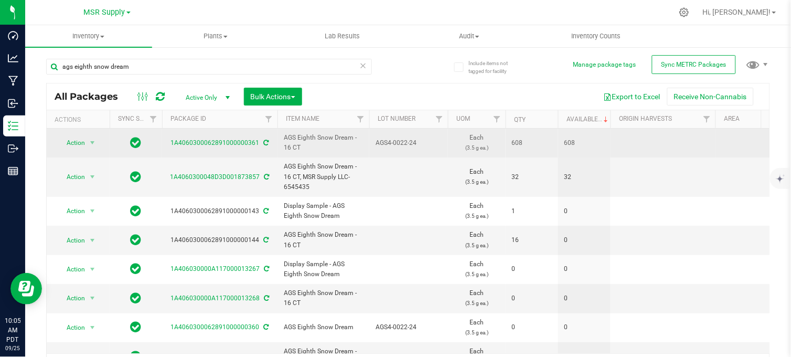
drag, startPoint x: 581, startPoint y: 146, endPoint x: 558, endPoint y: 147, distance: 22.6
click at [558, 147] on td "608" at bounding box center [584, 142] width 52 height 29
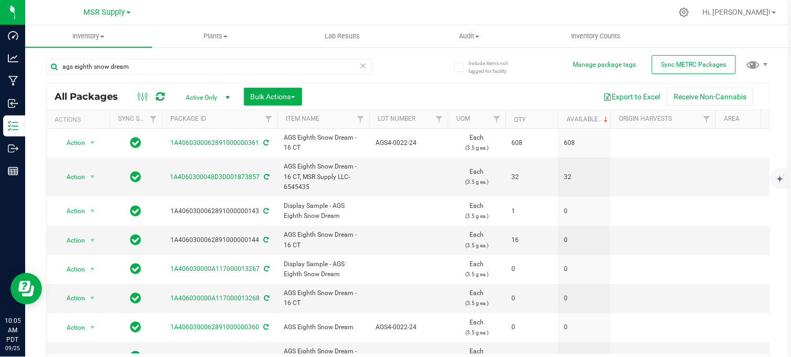
click at [399, 66] on div "ags eighth snow dream" at bounding box center [227, 66] width 362 height 34
click at [394, 72] on div "ags eighth snow dream" at bounding box center [227, 66] width 362 height 34
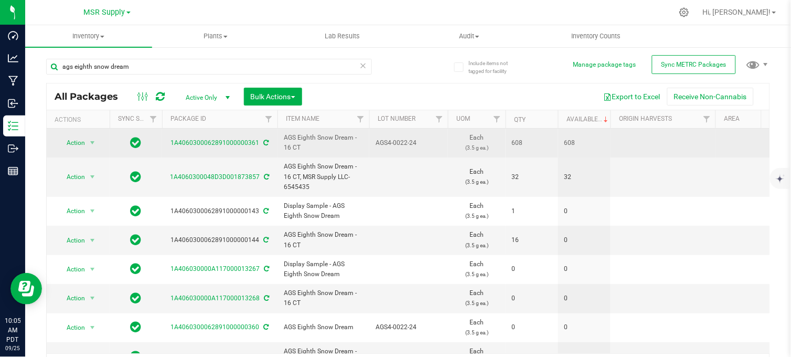
click at [401, 144] on span "AGS4-0022-24" at bounding box center [408, 143] width 66 height 10
click at [401, 144] on input "AGS4-0022-24" at bounding box center [406, 143] width 75 height 16
click at [405, 66] on div "ags eighth snow dream All Packages Active Only Active Only Lab Samples Locked A…" at bounding box center [408, 214] width 724 height 330
click at [400, 144] on span "AGS4-0022-24" at bounding box center [408, 143] width 66 height 10
click at [400, 144] on input "AGS4-0022-24" at bounding box center [406, 143] width 75 height 16
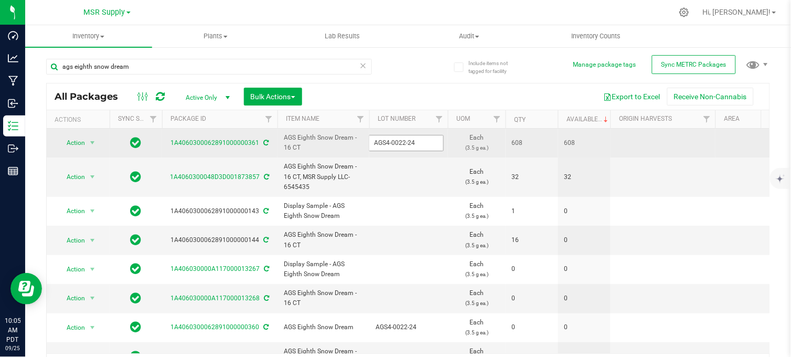
click at [394, 148] on input "AGS4-0022-24" at bounding box center [406, 143] width 75 height 16
click at [395, 143] on input "AGS4-0022-24" at bounding box center [406, 143] width 75 height 16
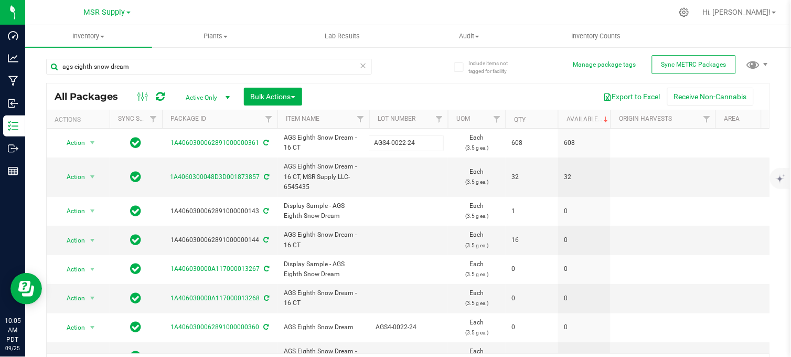
click at [394, 68] on div "ags eighth snow dream" at bounding box center [227, 66] width 362 height 34
drag, startPoint x: 231, startPoint y: 2, endPoint x: 198, endPoint y: 24, distance: 39.7
click at [232, 1] on nav "MSR Supply MSR Supply Nabis Hi, Stevie!" at bounding box center [408, 12] width 766 height 25
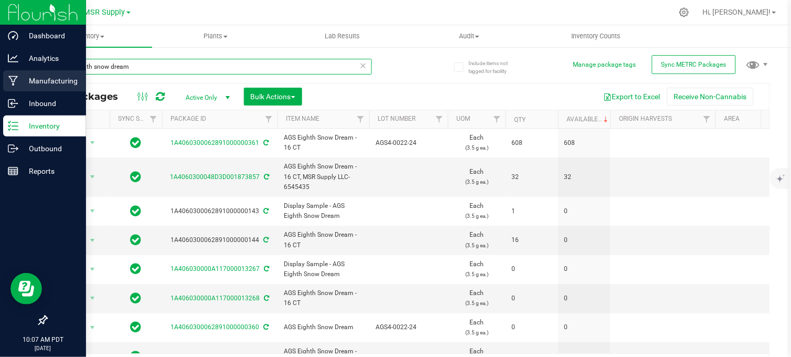
drag, startPoint x: 128, startPoint y: 69, endPoint x: 16, endPoint y: 78, distance: 112.5
click at [16, 78] on div "Dashboard Analytics Manufacturing Inbound Inventory Outbound Reports 10:07 AM P…" at bounding box center [395, 178] width 791 height 357
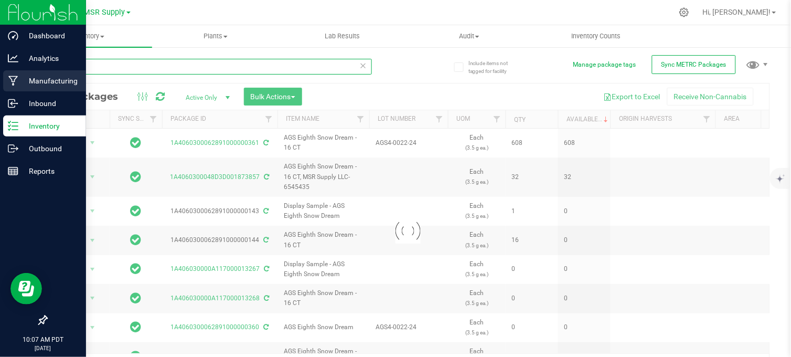
type input "0361"
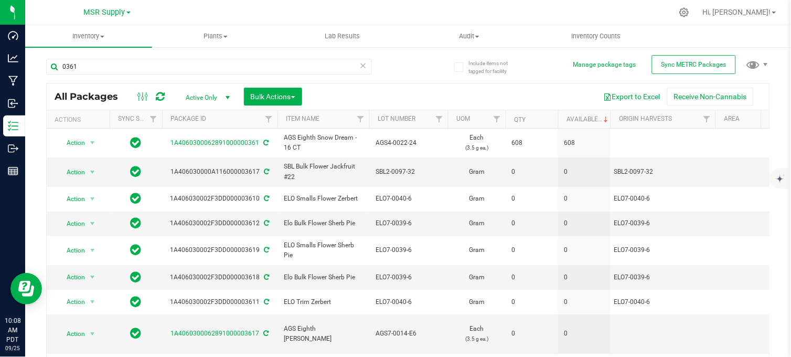
click at [196, 17] on div at bounding box center [430, 12] width 485 height 20
click at [169, 3] on div "MSR Supply MSR Supply Nabis" at bounding box center [108, 12] width 157 height 20
click at [412, 13] on div at bounding box center [430, 12] width 485 height 20
click at [417, 70] on div "0361 All Packages Active Only Active Only Lab Samples Locked All External Inter…" at bounding box center [408, 214] width 724 height 330
click at [407, 66] on div "0361 All Packages Active Only Active Only Lab Samples Locked All External Inter…" at bounding box center [408, 214] width 724 height 330
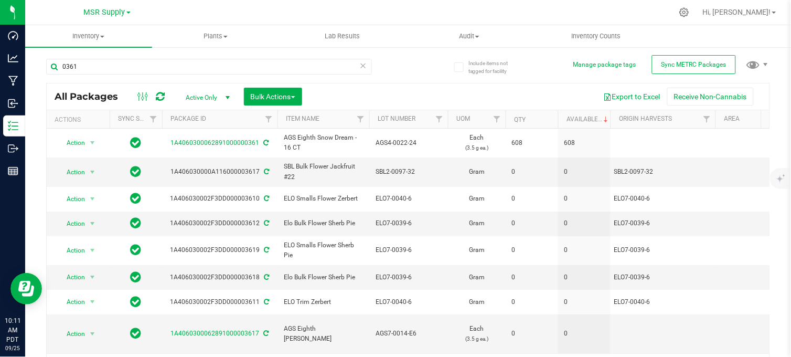
click at [219, 4] on div at bounding box center [430, 12] width 485 height 20
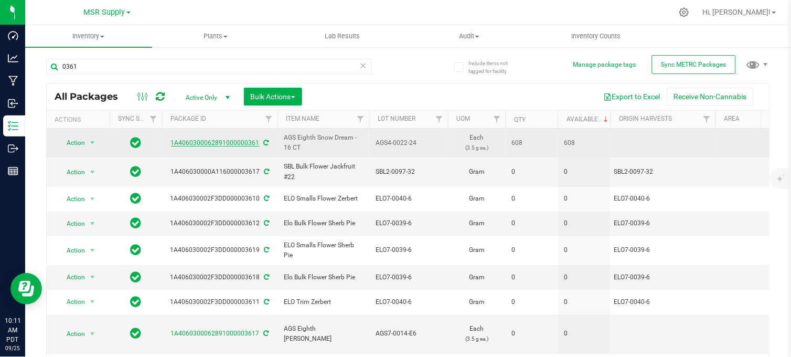
click at [244, 143] on link "1A4060300062891000000361" at bounding box center [215, 142] width 89 height 7
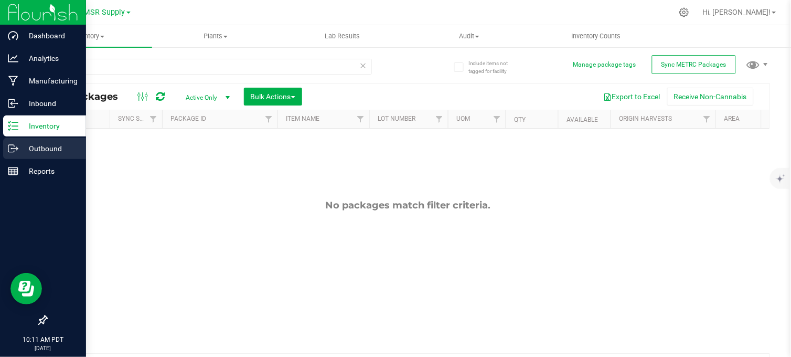
click at [18, 149] on p "Outbound" at bounding box center [49, 148] width 63 height 13
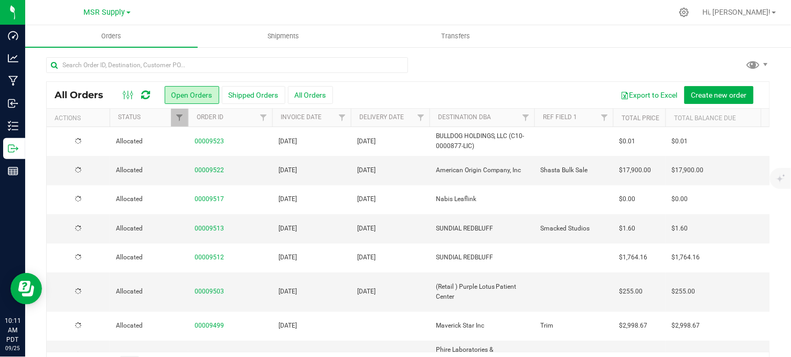
click at [445, 69] on div at bounding box center [408, 69] width 724 height 24
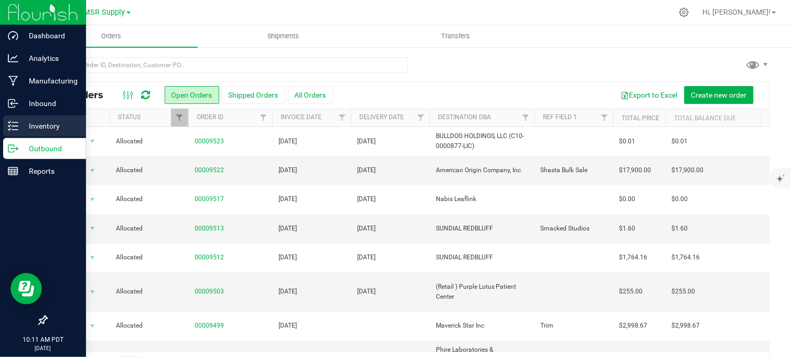
click at [19, 124] on p "Inventory" at bounding box center [49, 126] width 63 height 13
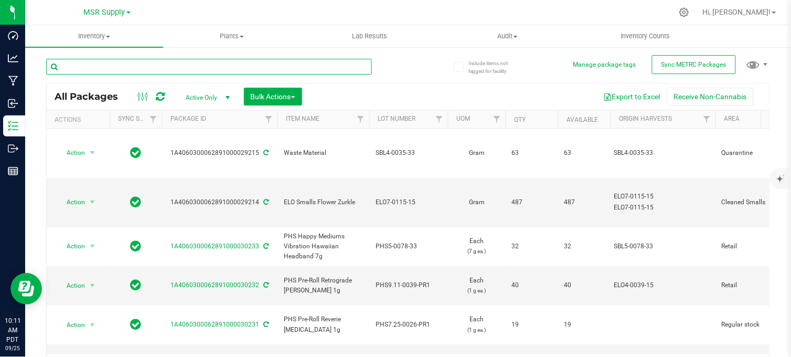
click at [152, 65] on input "text" at bounding box center [209, 67] width 326 height 16
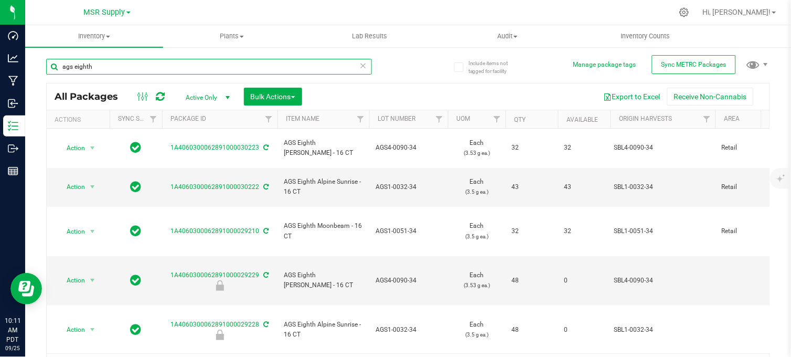
drag, startPoint x: 111, startPoint y: 70, endPoint x: 54, endPoint y: 74, distance: 56.8
click at [54, 74] on input "ags eighth" at bounding box center [209, 67] width 326 height 16
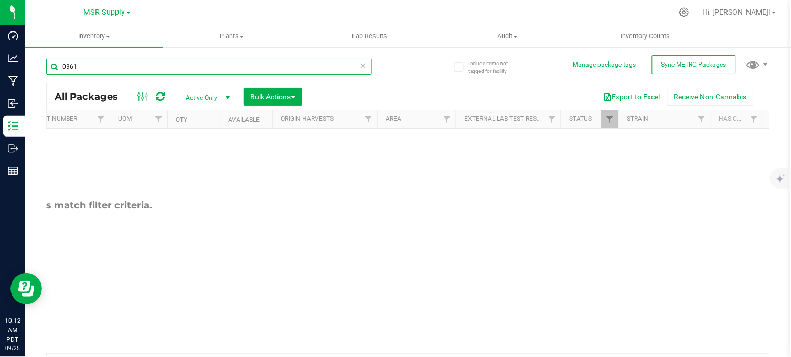
scroll to position [0, 339]
click at [614, 112] on link "Filter" at bounding box center [608, 119] width 17 height 18
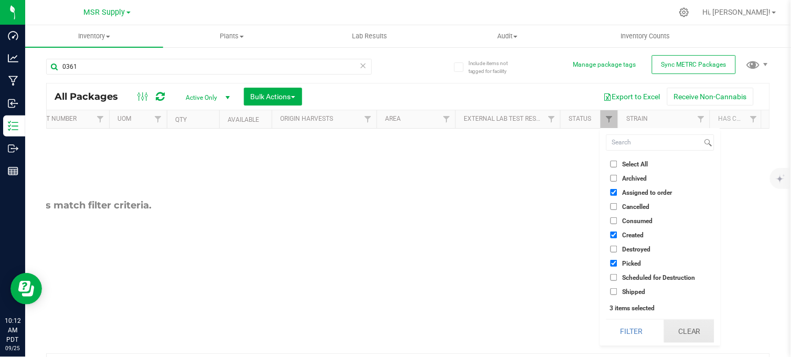
click at [682, 336] on button "Clear" at bounding box center [689, 330] width 50 height 23
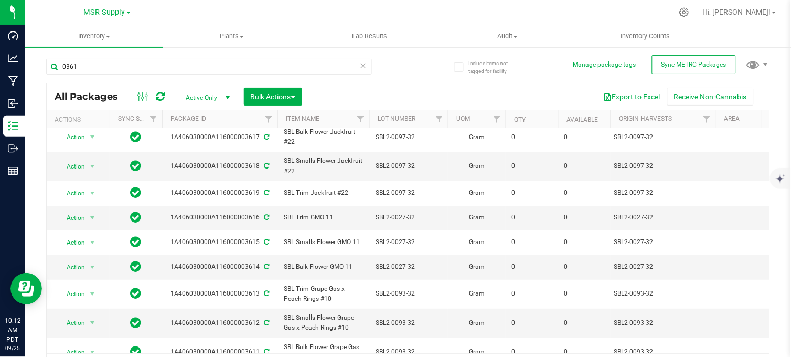
scroll to position [0, 0]
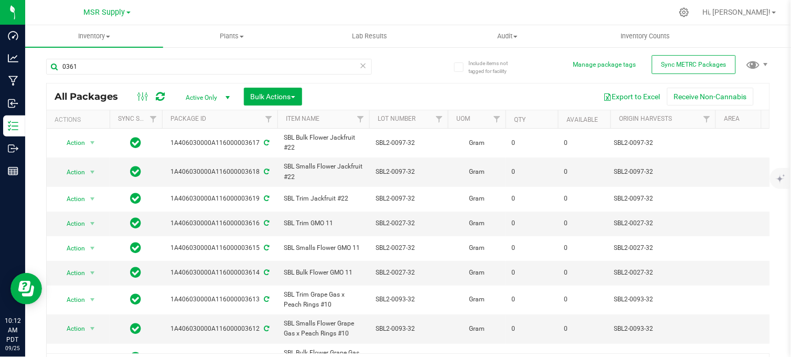
click at [171, 3] on div "MSR Supply MSR Supply Nabis" at bounding box center [108, 12] width 157 height 20
click at [373, 66] on div "0361" at bounding box center [227, 66] width 362 height 34
click at [228, 96] on span "select" at bounding box center [227, 97] width 8 height 8
click at [384, 80] on div "0361" at bounding box center [227, 66] width 362 height 34
drag, startPoint x: 78, startPoint y: 71, endPoint x: 39, endPoint y: 81, distance: 40.2
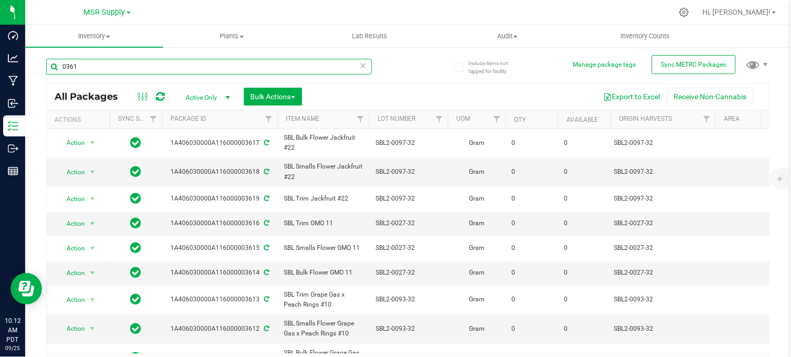
click at [39, 81] on div "Include items not tagged for facility Manage package tags Sync METRC Packages 0…" at bounding box center [408, 206] width 766 height 320
type input "ags eighth snow dream"
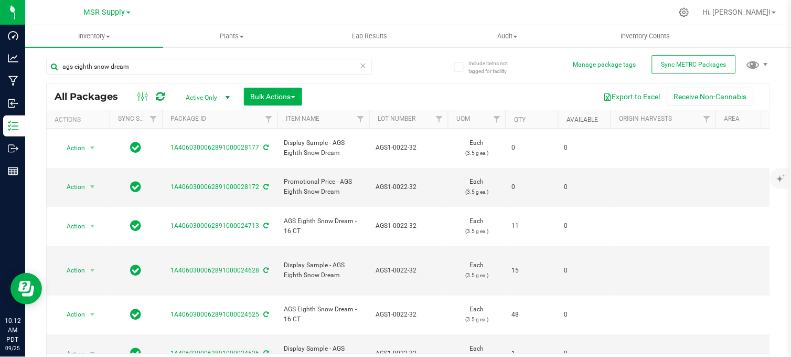
click at [578, 120] on link "Available" at bounding box center [581, 119] width 31 height 7
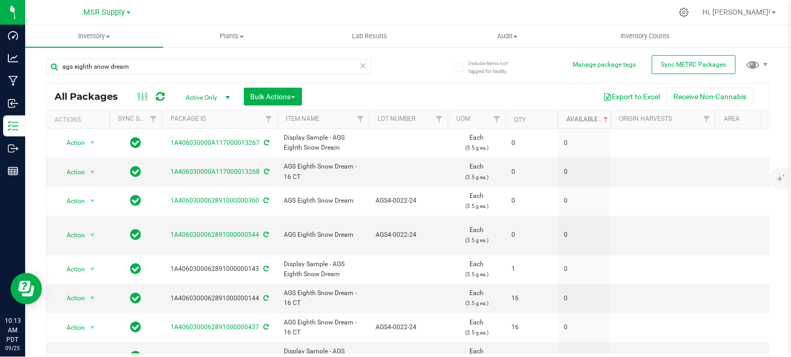
click at [581, 119] on link "Available" at bounding box center [588, 118] width 44 height 7
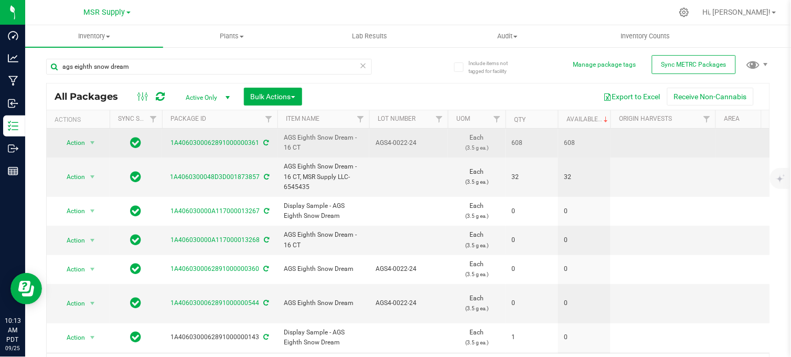
drag, startPoint x: 408, startPoint y: 145, endPoint x: 373, endPoint y: 152, distance: 35.4
click at [373, 152] on td "AGS4-0022-24" at bounding box center [408, 142] width 79 height 29
click at [404, 136] on input "AGS4-0022-24" at bounding box center [406, 143] width 75 height 16
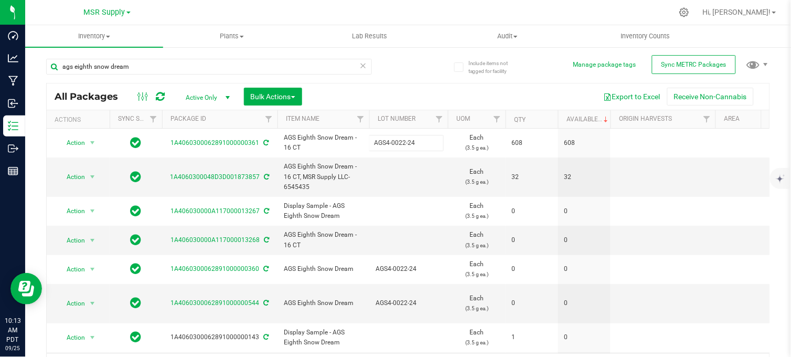
drag, startPoint x: 411, startPoint y: 70, endPoint x: 389, endPoint y: 88, distance: 27.6
click at [410, 71] on div "ags eighth snow dream All Packages Active Only Active Only Lab Samples Locked A…" at bounding box center [408, 214] width 724 height 330
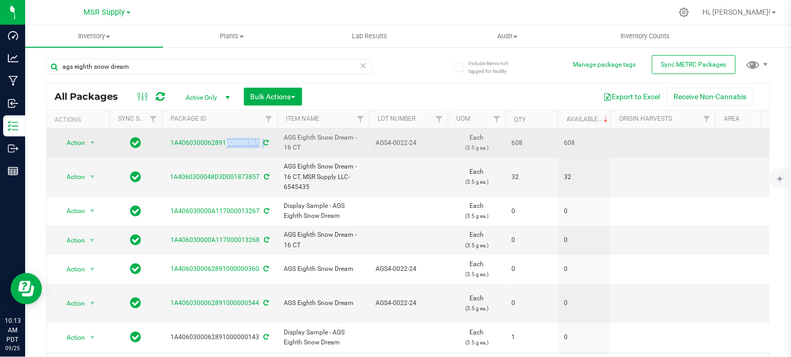
copy div "1A4060300062891000000361"
drag, startPoint x: 261, startPoint y: 154, endPoint x: 174, endPoint y: 151, distance: 87.1
click at [174, 151] on td "1A4060300062891000000361" at bounding box center [219, 142] width 115 height 29
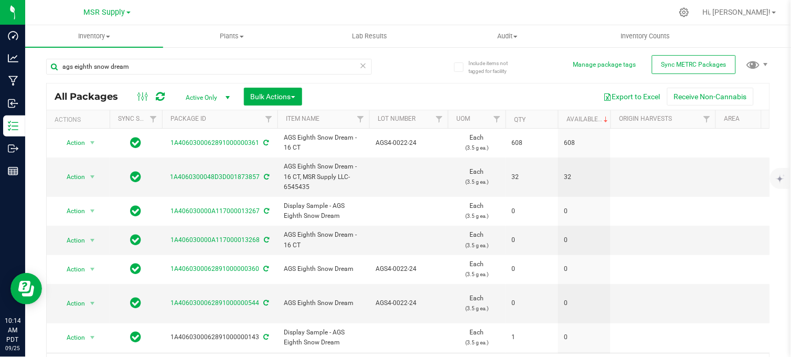
click at [409, 69] on div "ags eighth snow dream All Packages Active Only Active Only Lab Samples Locked A…" at bounding box center [408, 214] width 724 height 330
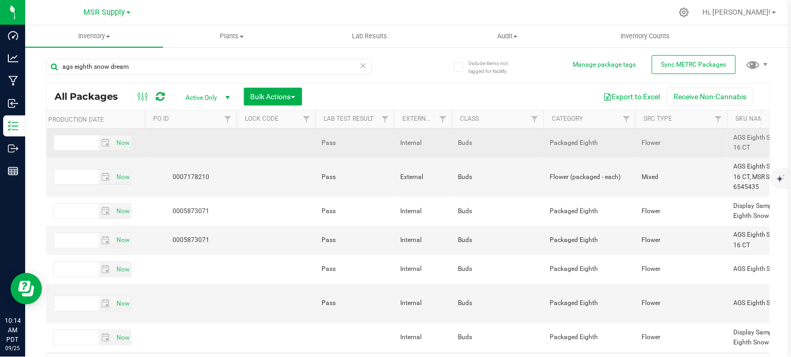
scroll to position [0, 1649]
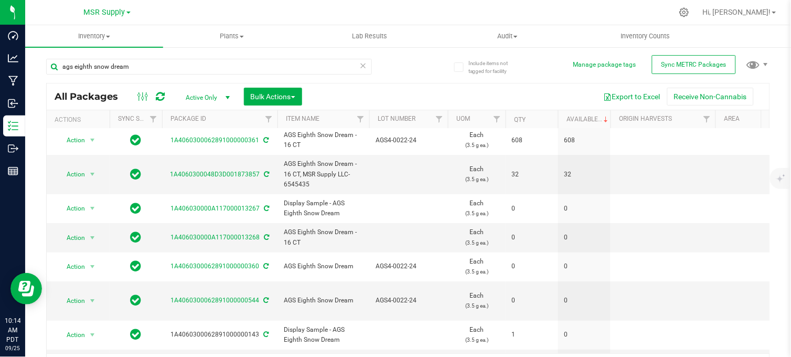
click at [415, 61] on div "ags eighth snow dream All Packages Active Only Active Only Lab Samples Locked A…" at bounding box center [408, 214] width 724 height 330
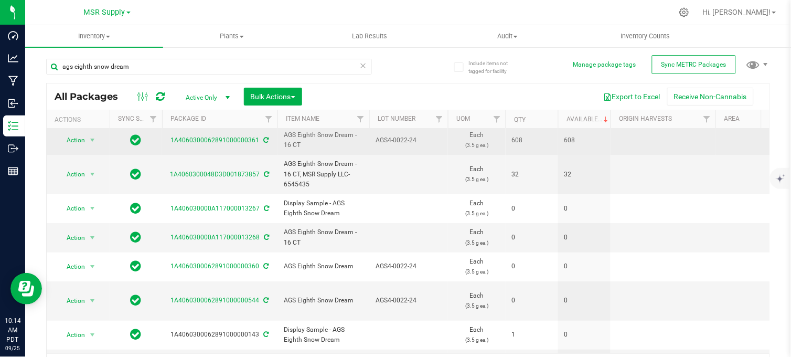
click at [390, 140] on span "AGS4-0022-24" at bounding box center [408, 140] width 66 height 10
click at [390, 140] on input "AGS4-0022-24" at bounding box center [406, 140] width 75 height 16
click at [399, 62] on div "ags eighth snow dream" at bounding box center [227, 66] width 362 height 34
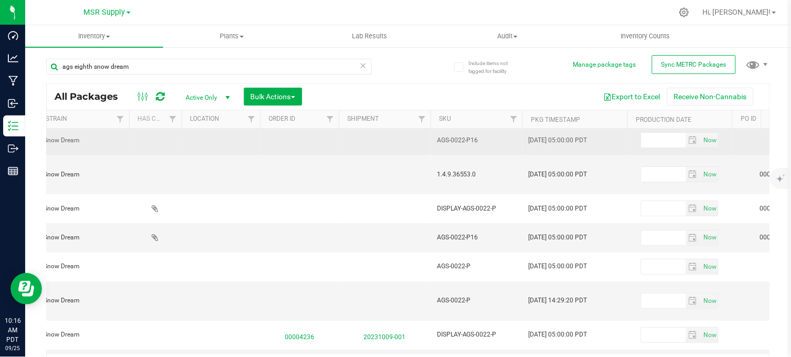
scroll to position [0, 1068]
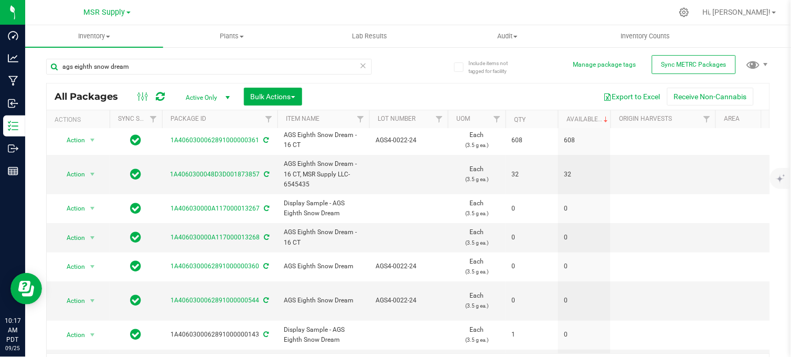
click at [400, 73] on div "ags eighth snow dream" at bounding box center [227, 66] width 362 height 34
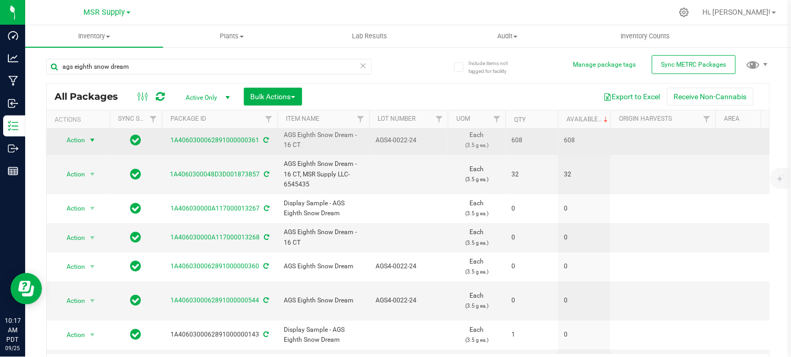
click at [88, 138] on span "select" at bounding box center [92, 140] width 8 height 8
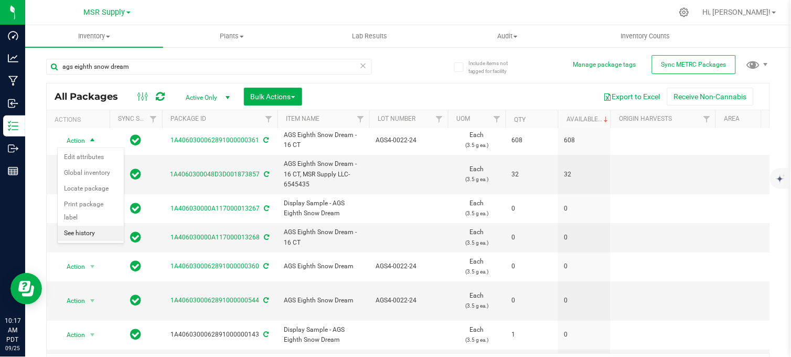
click at [86, 235] on li "See history" at bounding box center [91, 233] width 66 height 16
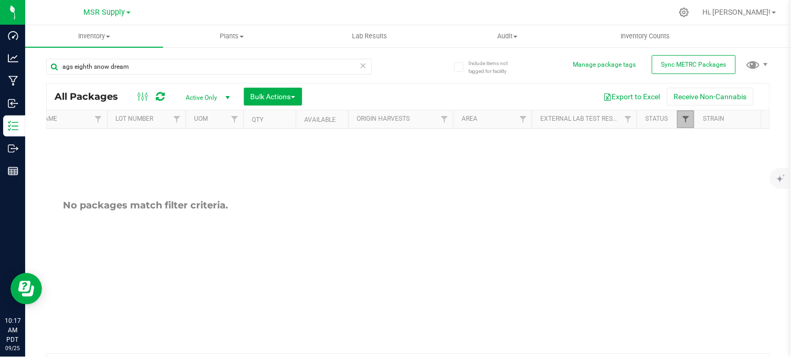
click at [683, 119] on span "Filter" at bounding box center [685, 119] width 8 height 8
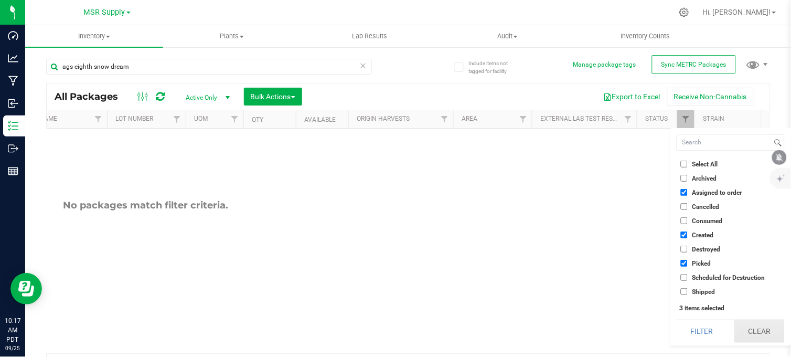
click at [750, 331] on button "Clear" at bounding box center [759, 330] width 50 height 23
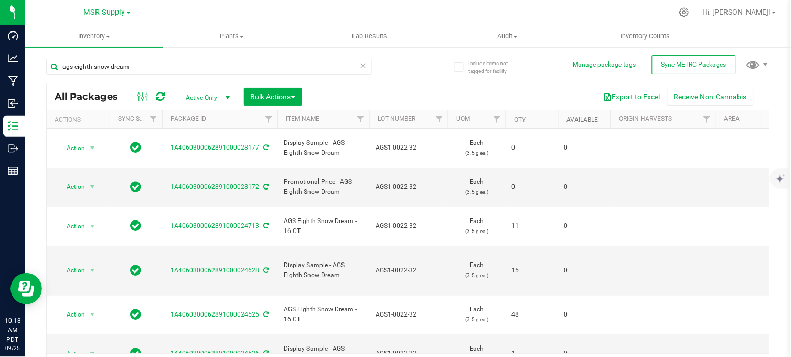
click at [583, 123] on link "Available" at bounding box center [581, 119] width 31 height 7
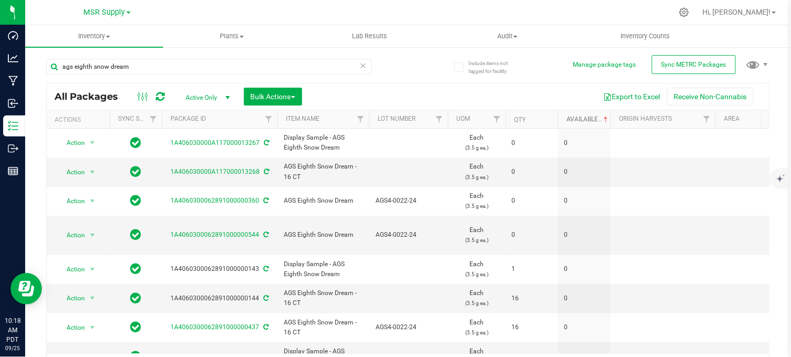
click at [578, 117] on link "Available" at bounding box center [588, 118] width 44 height 7
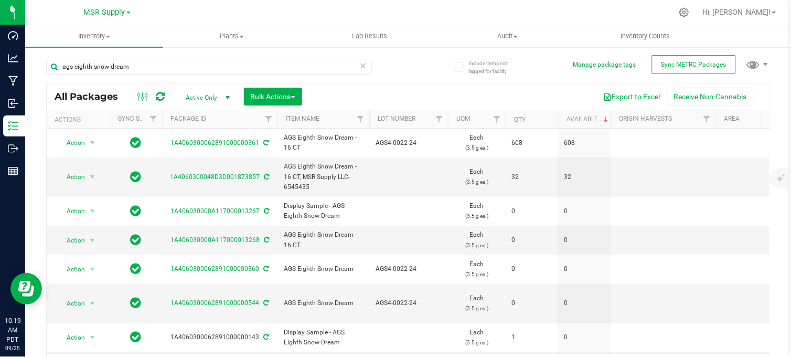
click at [394, 66] on div "ags eighth snow dream" at bounding box center [227, 66] width 362 height 34
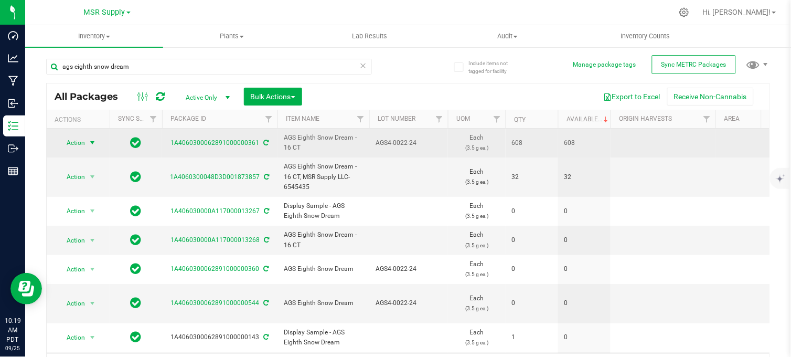
click at [92, 143] on span "select" at bounding box center [92, 142] width 8 height 8
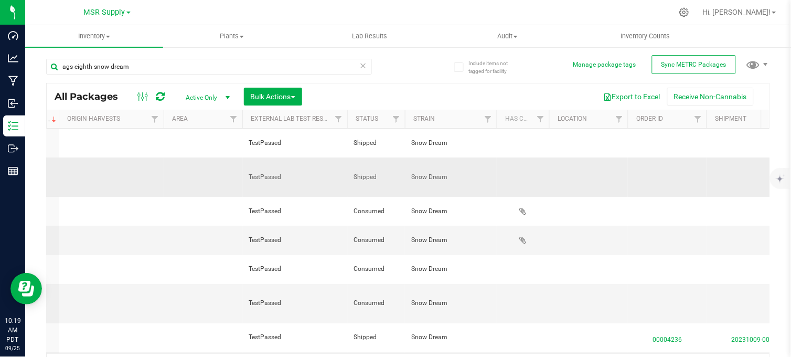
scroll to position [0, 529]
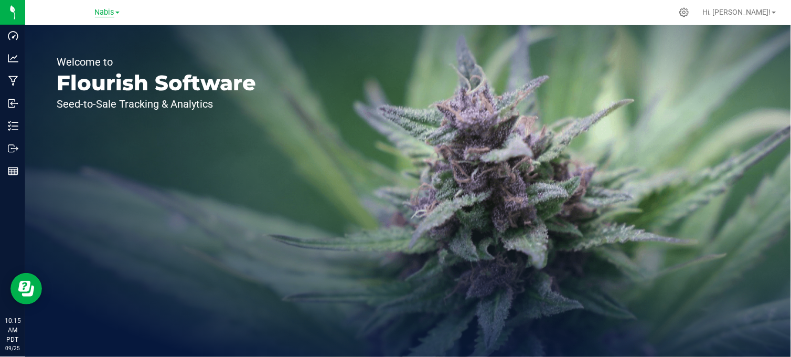
click at [103, 13] on span "Nabis" at bounding box center [104, 12] width 19 height 9
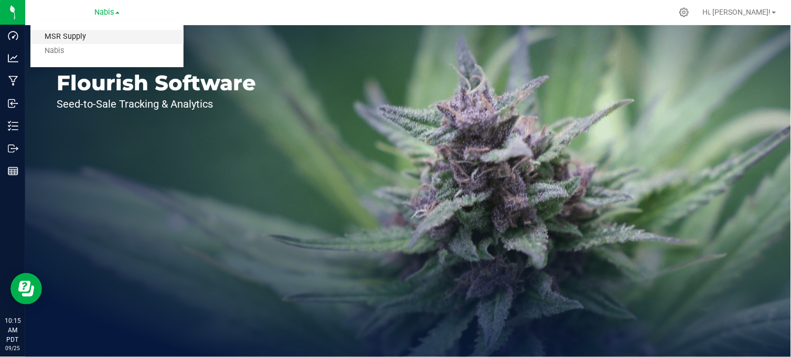
click at [58, 36] on link "MSR Supply" at bounding box center [106, 37] width 153 height 14
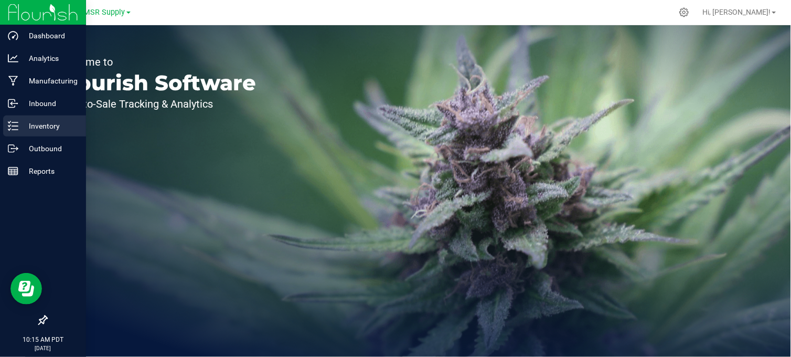
click at [34, 130] on p "Inventory" at bounding box center [49, 126] width 63 height 13
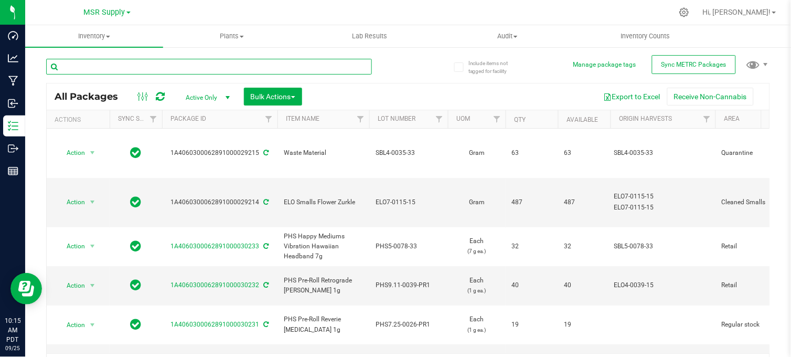
drag, startPoint x: 112, startPoint y: 64, endPoint x: 104, endPoint y: 65, distance: 7.9
click at [106, 65] on input "text" at bounding box center [209, 67] width 326 height 16
type input "ags pre-roll"
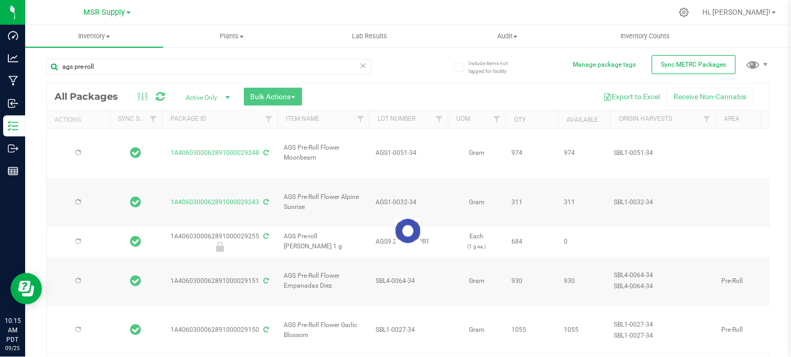
click at [583, 117] on div at bounding box center [408, 230] width 723 height 295
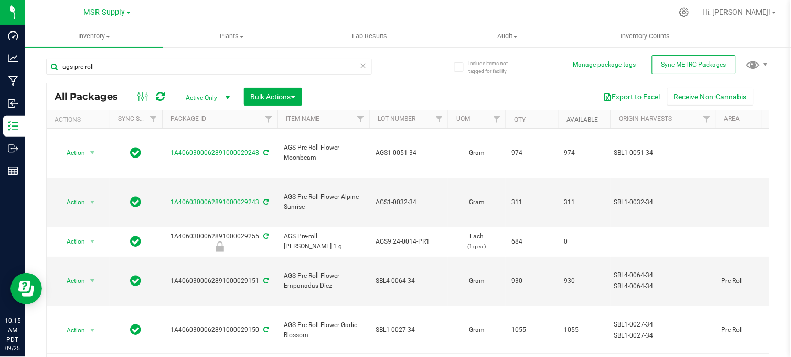
click at [583, 118] on link "Available" at bounding box center [581, 119] width 31 height 7
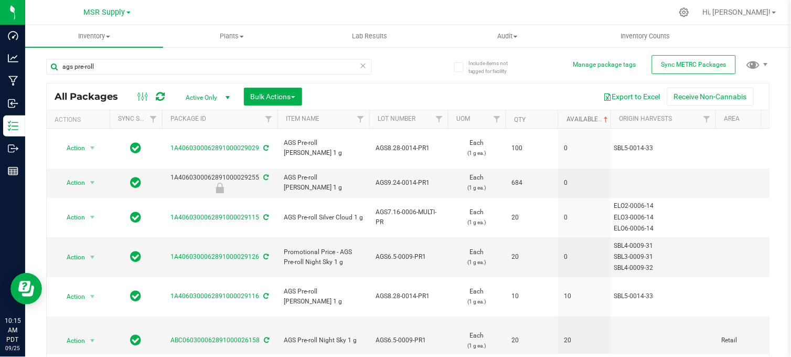
click at [590, 116] on link "Available" at bounding box center [588, 118] width 44 height 7
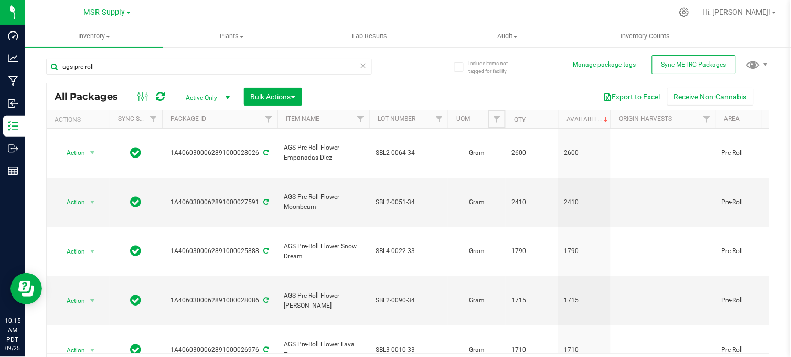
drag, startPoint x: 496, startPoint y: 121, endPoint x: 503, endPoint y: 126, distance: 9.0
click at [497, 121] on span "Filter" at bounding box center [496, 119] width 8 height 8
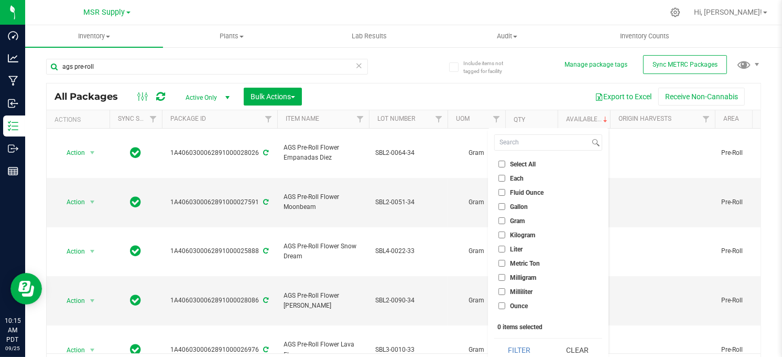
click at [501, 176] on input "Each" at bounding box center [502, 178] width 7 height 7
checkbox input "true"
drag, startPoint x: 525, startPoint y: 347, endPoint x: 449, endPoint y: 54, distance: 302.2
click at [523, 346] on button "Filter" at bounding box center [520, 349] width 50 height 23
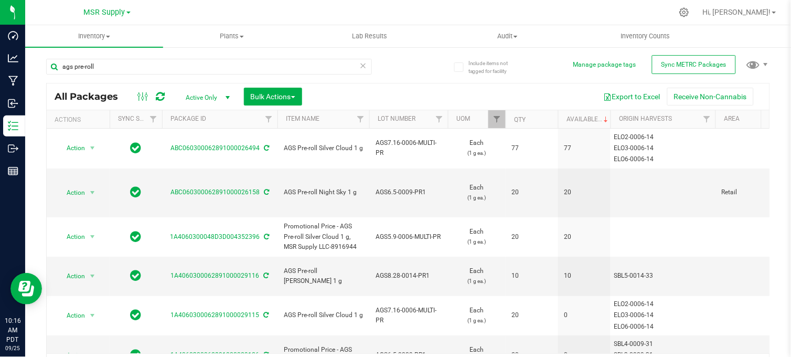
click at [404, 80] on div "ags pre-roll" at bounding box center [227, 66] width 362 height 34
